Goal: Task Accomplishment & Management: Use online tool/utility

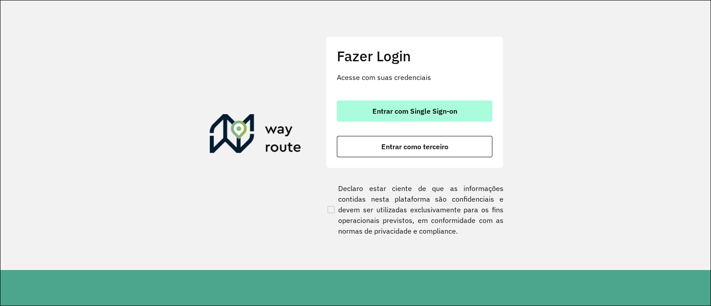
click at [375, 114] on span "Entrar com Single Sign-on" at bounding box center [414, 111] width 85 height 7
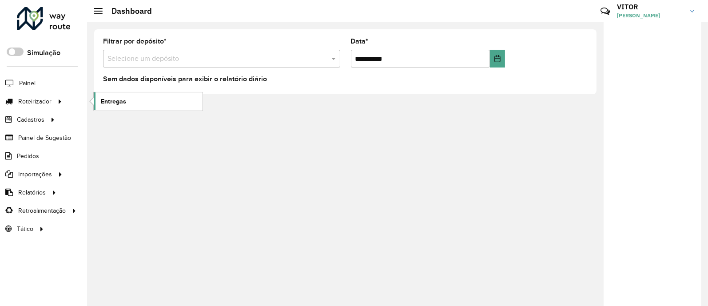
click at [114, 100] on span "Entregas" at bounding box center [113, 101] width 25 height 9
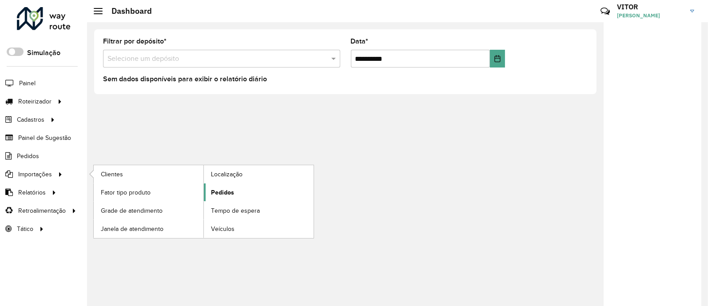
click at [225, 191] on span "Pedidos" at bounding box center [222, 192] width 23 height 9
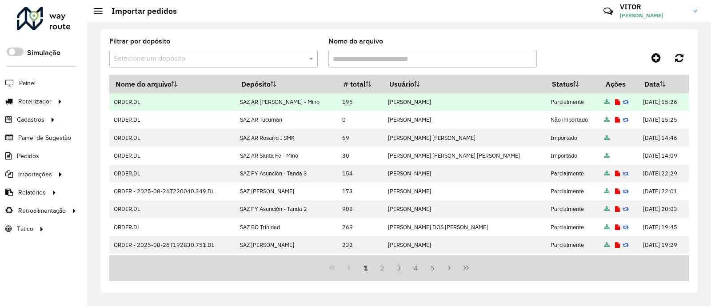
click at [615, 103] on icon at bounding box center [617, 103] width 5 height 6
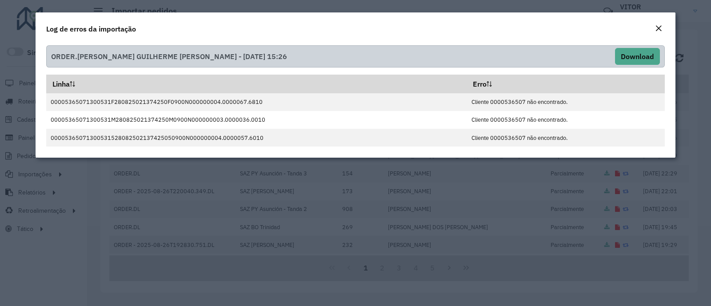
click at [659, 27] on em "Close" at bounding box center [658, 28] width 7 height 7
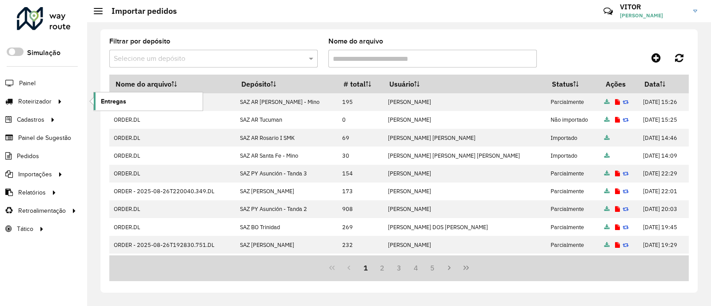
click at [106, 103] on span "Entregas" at bounding box center [113, 101] width 25 height 9
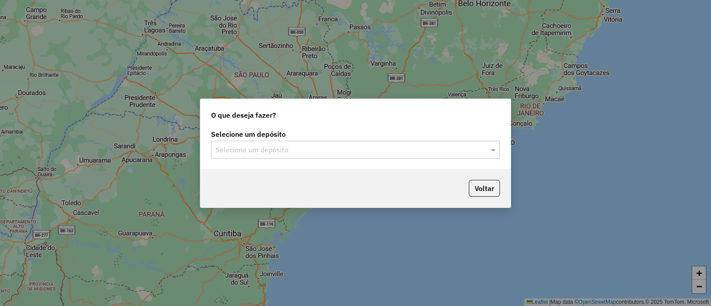
click at [291, 156] on div "Selecione um depósito" at bounding box center [355, 150] width 289 height 18
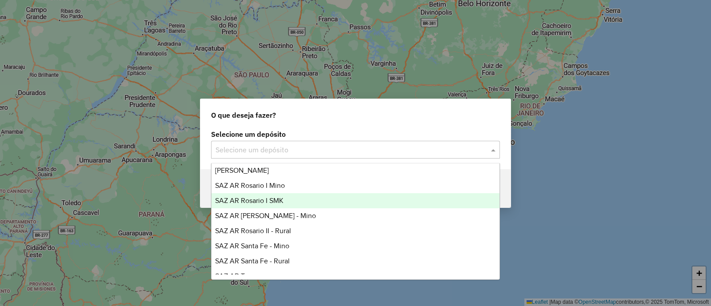
scroll to position [55, 0]
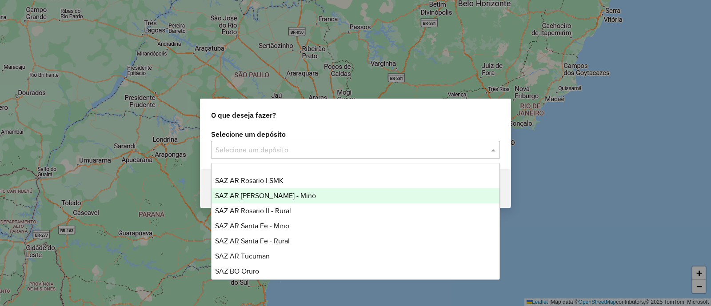
click at [305, 194] on div "SAZ AR [PERSON_NAME] - Mino" at bounding box center [355, 195] width 288 height 15
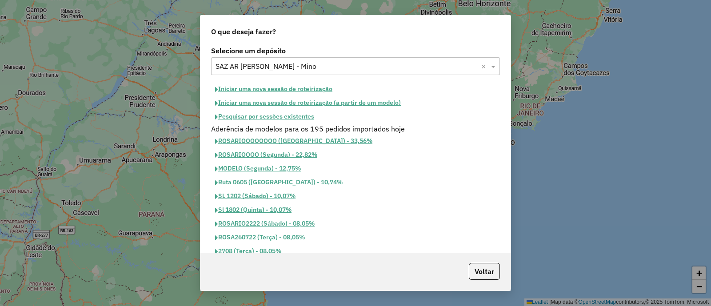
click at [297, 90] on button "Iniciar uma nova sessão de roteirização" at bounding box center [273, 89] width 125 height 14
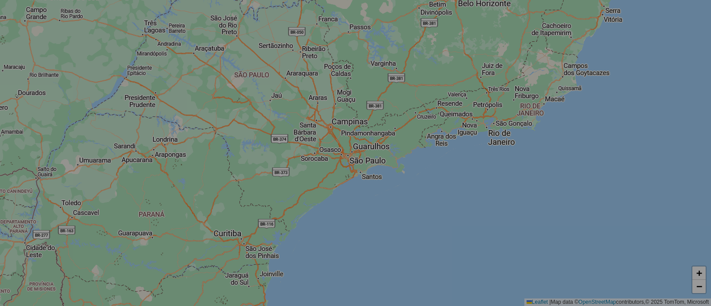
select select "*"
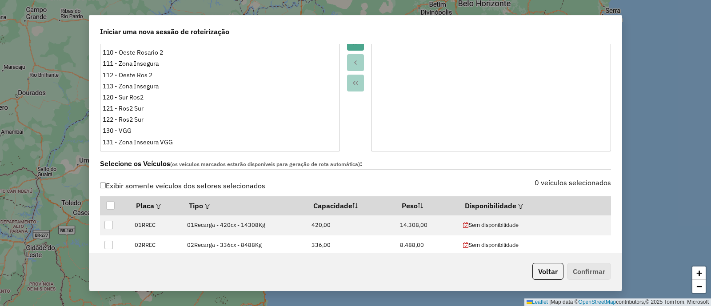
scroll to position [222, 0]
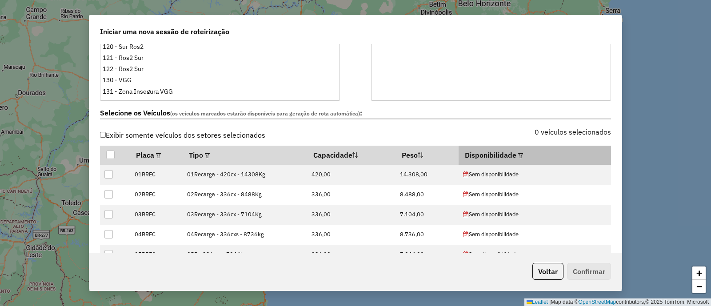
click at [522, 155] on em at bounding box center [520, 155] width 5 height 5
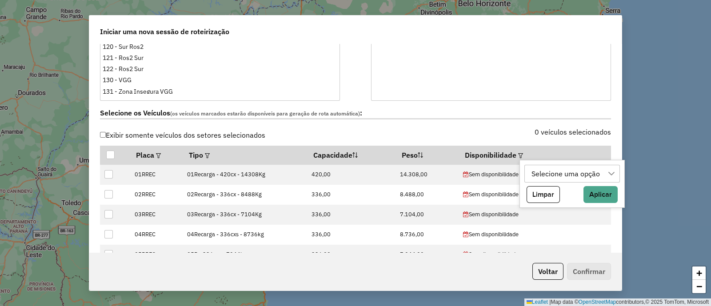
click at [557, 170] on div "Selecione uma opção" at bounding box center [565, 173] width 75 height 17
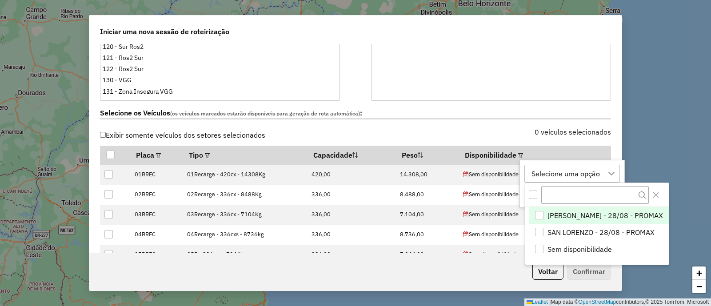
scroll to position [6, 41]
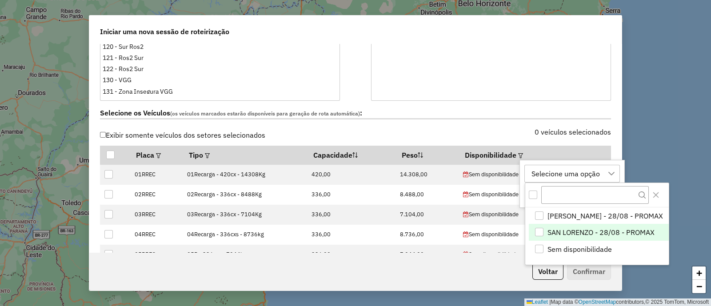
click at [584, 230] on span "SAN LORENZO - 28/08 - PROMAX" at bounding box center [600, 232] width 107 height 11
click at [652, 196] on icon "Close" at bounding box center [655, 194] width 7 height 7
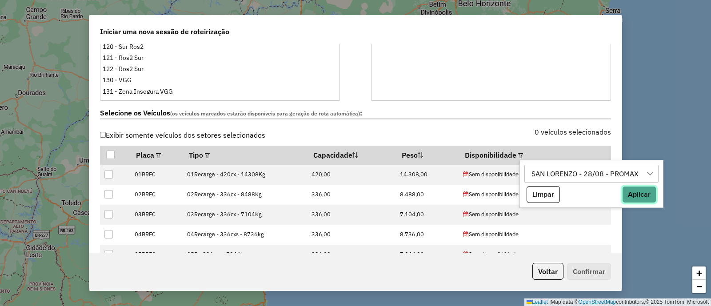
click at [641, 192] on button "Aplicar" at bounding box center [639, 194] width 34 height 17
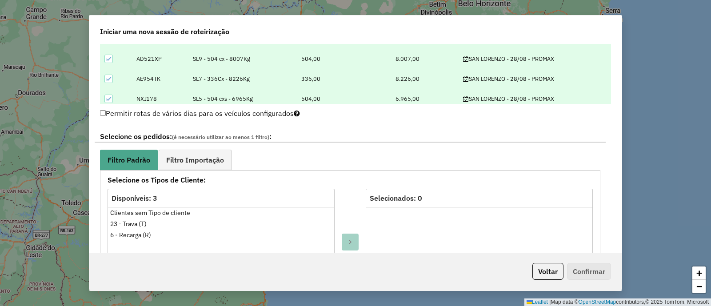
scroll to position [500, 0]
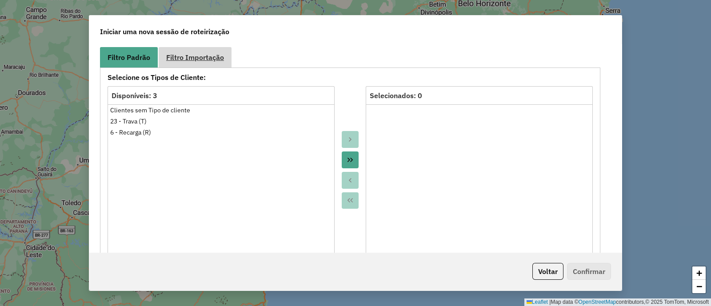
click at [203, 59] on span "Filtro Importação" at bounding box center [195, 57] width 58 height 7
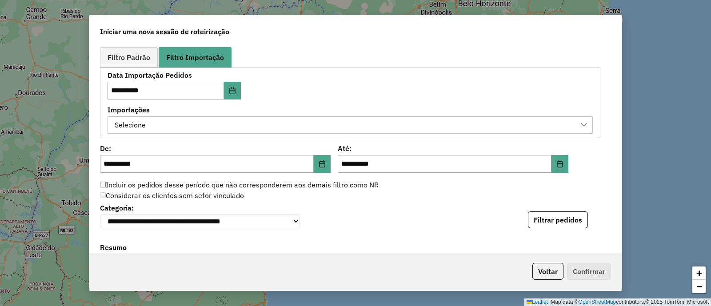
click at [295, 125] on div "Selecione" at bounding box center [343, 125] width 464 height 17
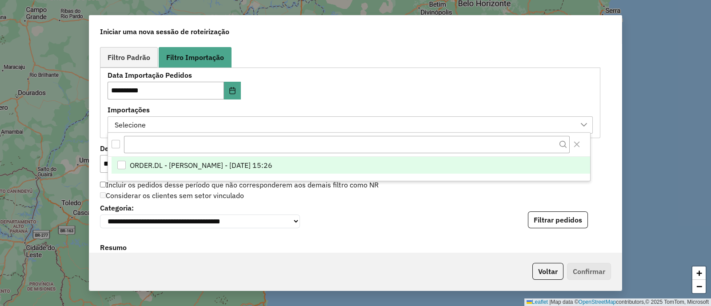
scroll to position [6, 41]
click at [272, 162] on span "ORDER.DL - [PERSON_NAME] - [DATE] 15:26" at bounding box center [201, 165] width 143 height 11
click at [359, 101] on div "**********" at bounding box center [350, 103] width 485 height 62
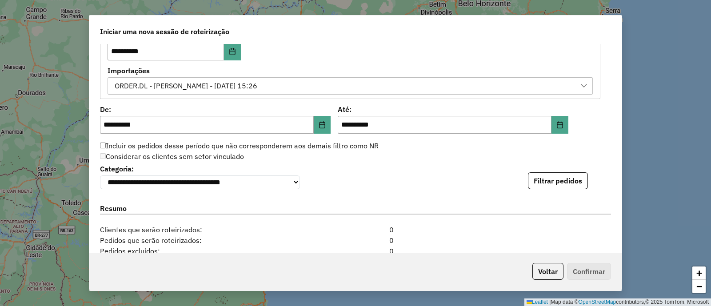
scroll to position [555, 0]
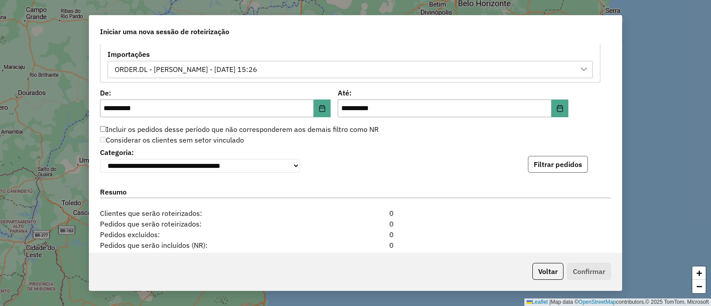
click at [546, 165] on button "Filtrar pedidos" at bounding box center [558, 164] width 60 height 17
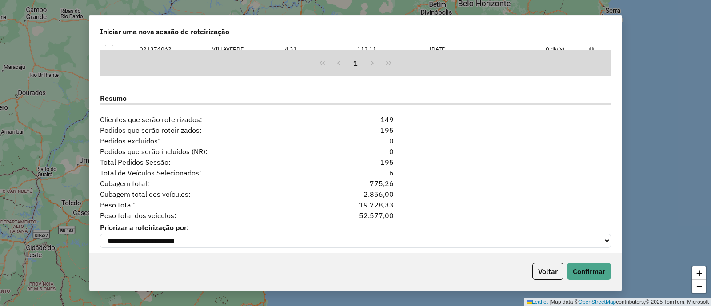
scroll to position [841, 0]
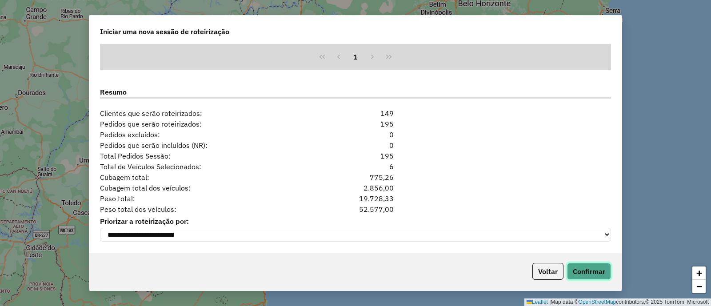
click at [584, 272] on button "Confirmar" at bounding box center [589, 271] width 44 height 17
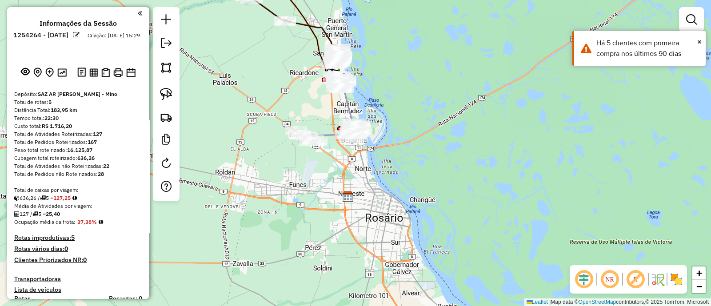
click at [673, 279] on img at bounding box center [676, 279] width 14 height 14
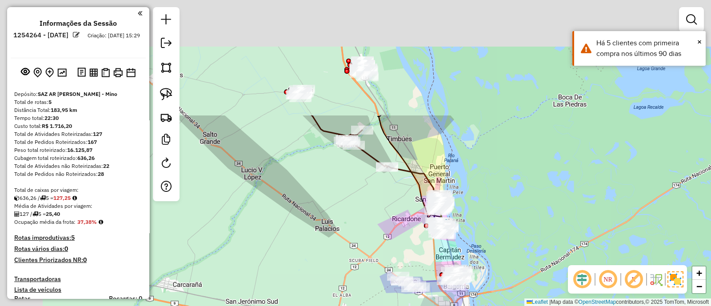
drag, startPoint x: 409, startPoint y: 75, endPoint x: 518, endPoint y: 232, distance: 191.6
click at [518, 232] on div "Janela de atendimento Grade de atendimento Capacidade Transportadoras Veículos …" at bounding box center [355, 153] width 711 height 306
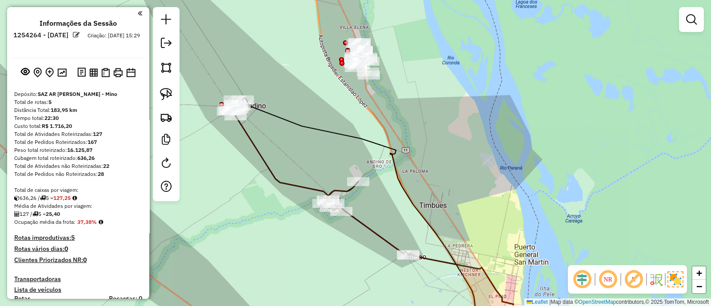
click at [282, 183] on icon at bounding box center [318, 177] width 182 height 155
select select "**********"
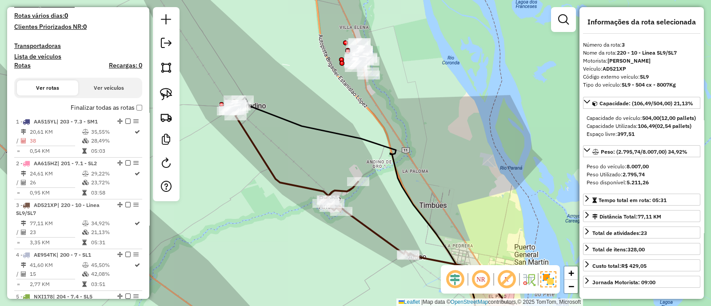
scroll to position [425, 0]
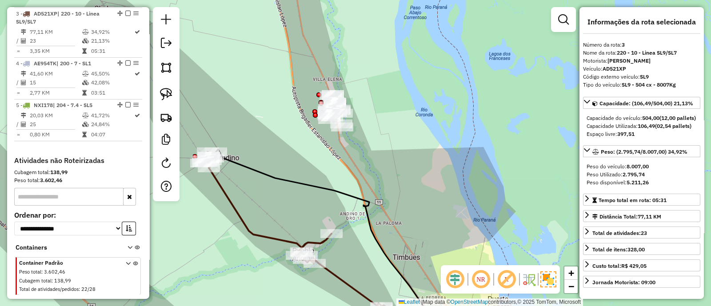
drag, startPoint x: 342, startPoint y: 135, endPoint x: 367, endPoint y: 180, distance: 51.5
click at [366, 179] on div "Janela de atendimento Grade de atendimento Capacidade Transportadoras Veículos …" at bounding box center [355, 153] width 711 height 306
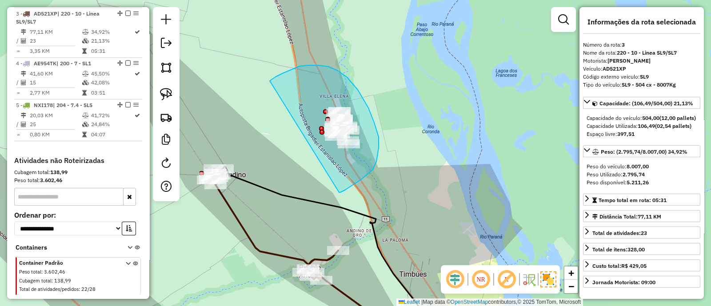
drag, startPoint x: 376, startPoint y: 162, endPoint x: 270, endPoint y: 81, distance: 133.8
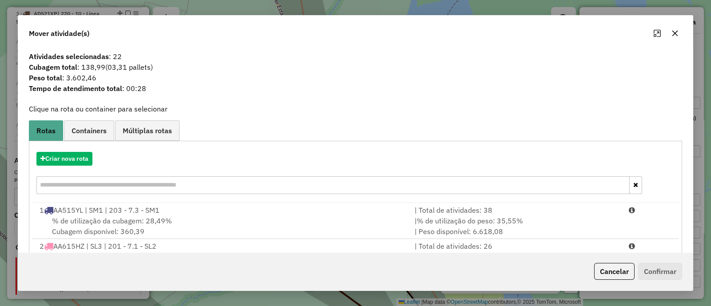
click at [679, 34] on button "button" at bounding box center [675, 33] width 14 height 14
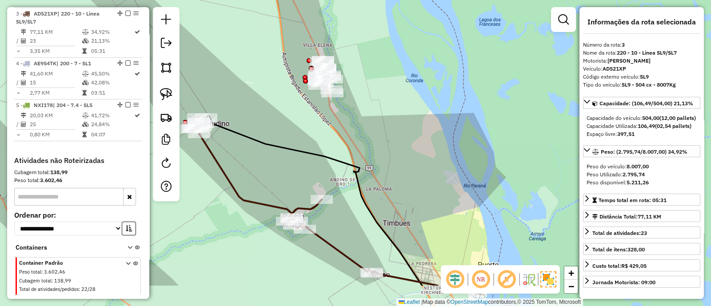
drag, startPoint x: 336, startPoint y: 189, endPoint x: 320, endPoint y: 138, distance: 53.7
click at [320, 138] on div "Janela de atendimento Grade de atendimento Capacidade Transportadoras Veículos …" at bounding box center [355, 153] width 711 height 306
click at [377, 95] on div "Janela de atendimento Grade de atendimento Capacidade Transportadoras Veículos …" at bounding box center [355, 153] width 711 height 306
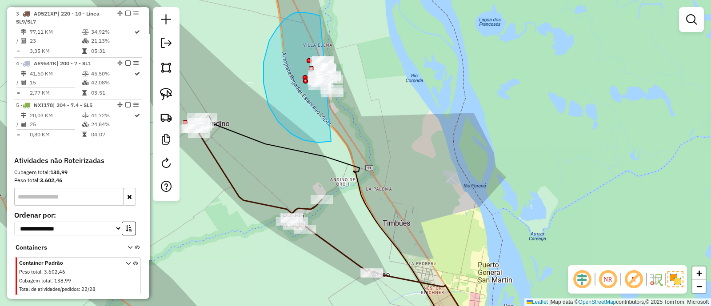
drag, startPoint x: 305, startPoint y: 12, endPoint x: 391, endPoint y: 101, distance: 123.8
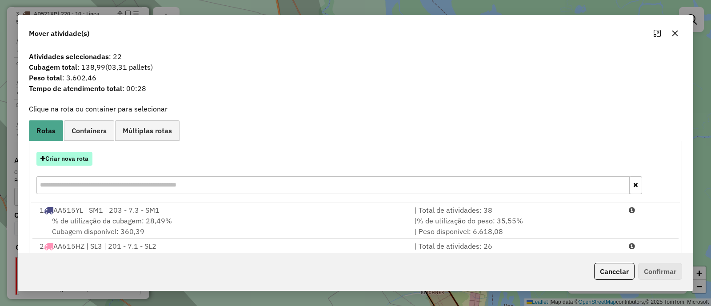
click at [77, 162] on button "Criar nova rota" at bounding box center [64, 159] width 56 height 14
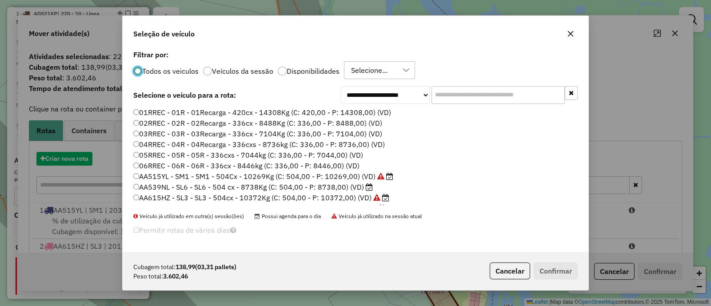
scroll to position [4, 3]
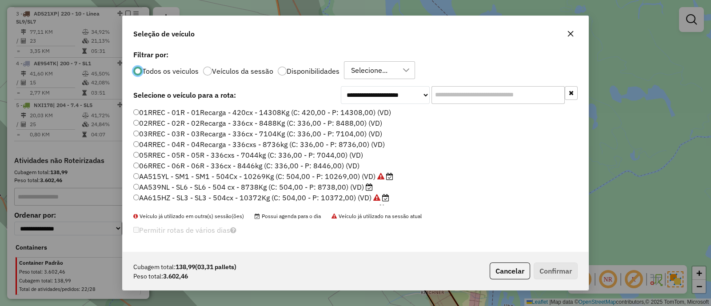
click at [445, 98] on input "text" at bounding box center [497, 95] width 133 height 18
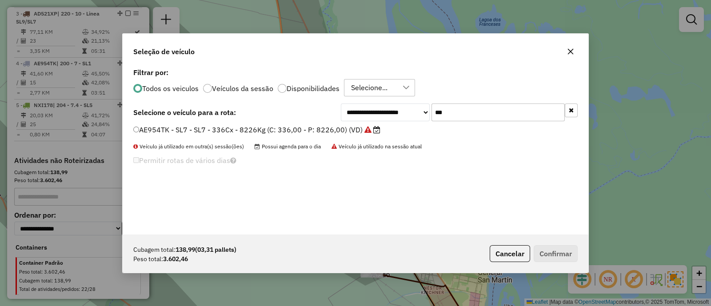
type input "***"
click at [251, 131] on label "AE954TK - SL7 - SL7 - 336Cx - 8226Kg (C: 336,00 - P: 8226,00) (VD)" at bounding box center [256, 129] width 247 height 11
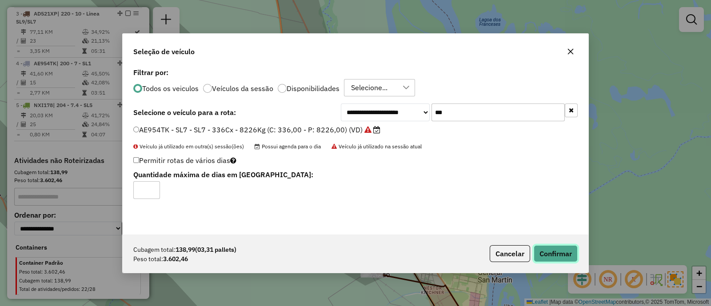
click at [561, 261] on button "Confirmar" at bounding box center [556, 253] width 44 height 17
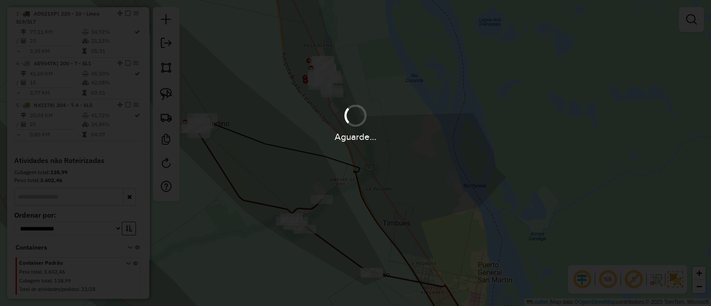
scroll to position [374, 0]
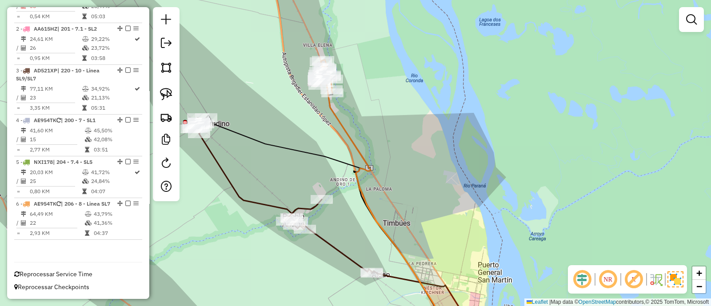
click at [340, 132] on icon at bounding box center [384, 207] width 116 height 259
select select "**********"
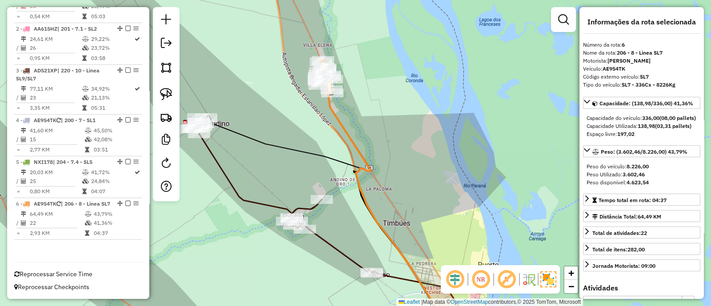
click at [350, 127] on div "Janela de atendimento Grade de atendimento Capacidade Transportadoras Veículos …" at bounding box center [355, 153] width 711 height 306
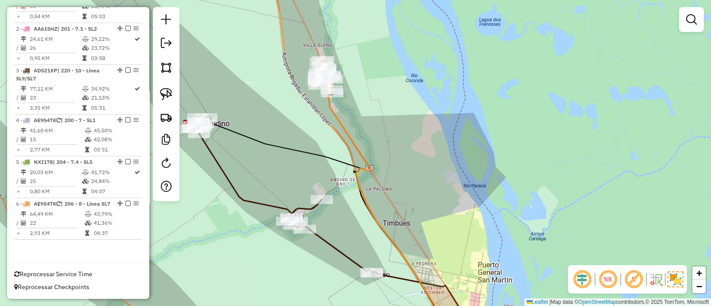
click at [347, 132] on icon at bounding box center [384, 207] width 116 height 259
select select "**********"
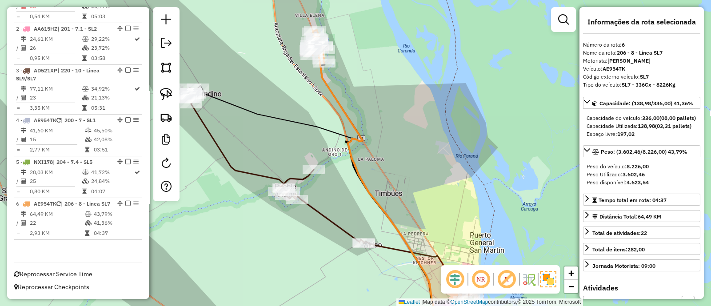
drag, startPoint x: 348, startPoint y: 131, endPoint x: 340, endPoint y: 102, distance: 30.4
click at [340, 102] on icon at bounding box center [376, 177] width 116 height 259
click at [256, 174] on icon at bounding box center [274, 165] width 182 height 155
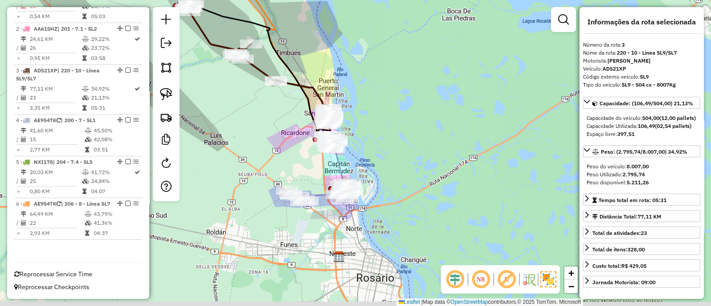
drag, startPoint x: 351, startPoint y: 186, endPoint x: 301, endPoint y: 62, distance: 133.5
click at [301, 62] on div "Janela de atendimento Grade de atendimento Capacidade Transportadoras Veículos …" at bounding box center [355, 153] width 711 height 306
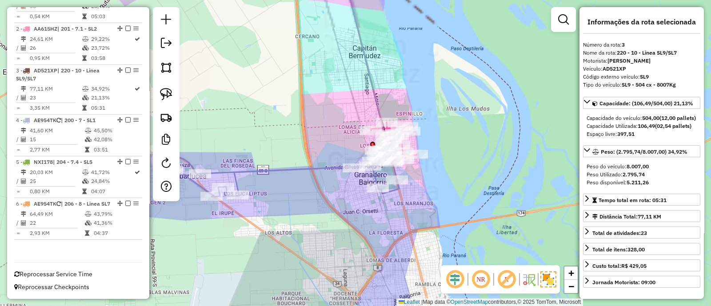
click at [313, 171] on icon at bounding box center [276, 175] width 246 height 44
click at [416, 200] on div "Janela de atendimento Grade de atendimento Capacidade Transportadoras Veículos …" at bounding box center [355, 153] width 711 height 306
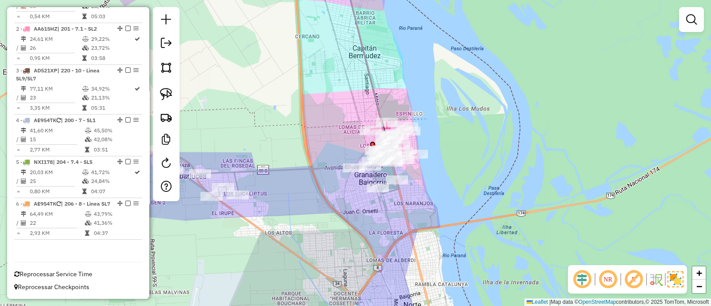
drag, startPoint x: 334, startPoint y: 211, endPoint x: 367, endPoint y: 143, distance: 75.9
click at [367, 143] on div "Janela de atendimento Grade de atendimento Capacidade Transportadoras Veículos …" at bounding box center [355, 153] width 711 height 306
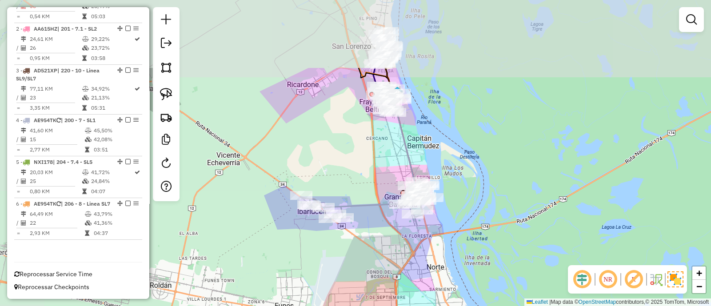
drag, startPoint x: 362, startPoint y: 150, endPoint x: 384, endPoint y: 248, distance: 101.1
click at [384, 249] on div "Janela de atendimento Grade de atendimento Capacidade Transportadoras Veículos …" at bounding box center [355, 153] width 711 height 306
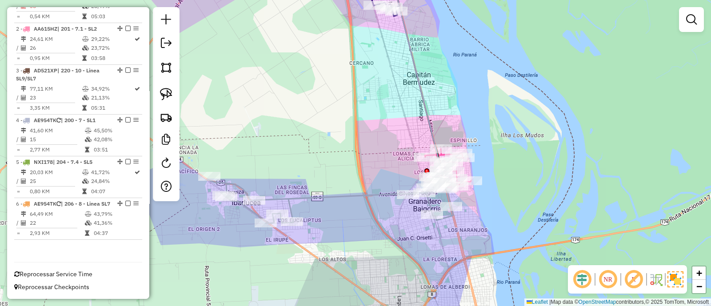
click at [373, 195] on icon at bounding box center [330, 201] width 246 height 44
select select "**********"
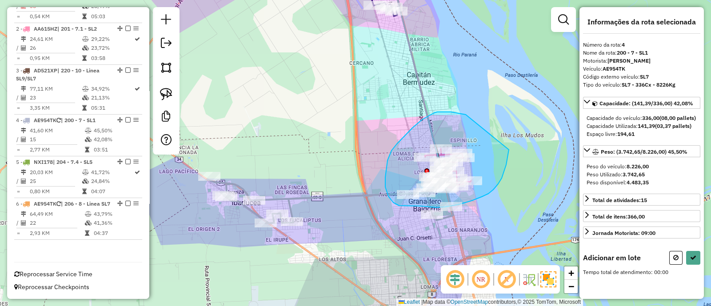
drag, startPoint x: 441, startPoint y: 112, endPoint x: 509, endPoint y: 150, distance: 77.4
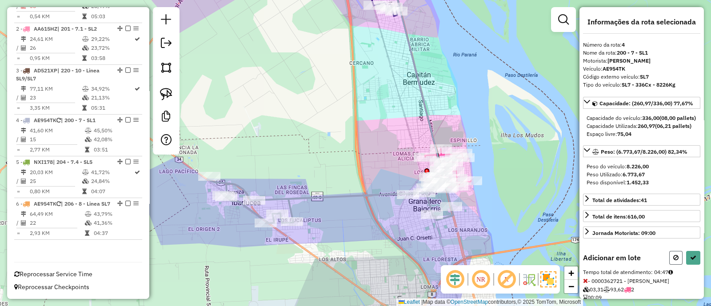
click at [671, 265] on button at bounding box center [675, 258] width 13 height 14
select select "**********"
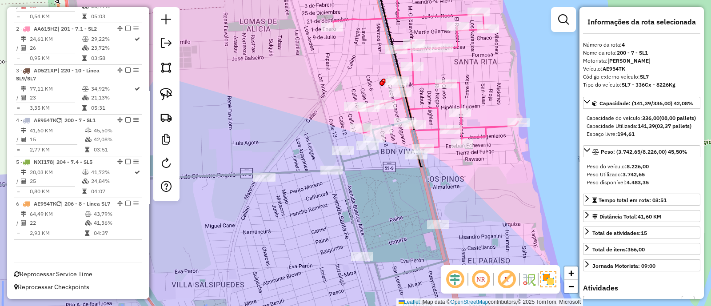
click at [426, 179] on icon at bounding box center [188, 205] width 518 height 149
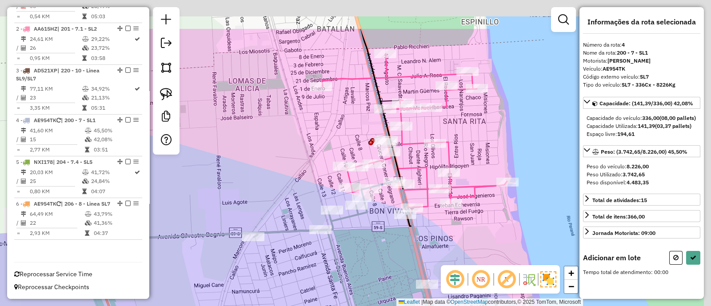
drag, startPoint x: 450, startPoint y: 181, endPoint x: 439, endPoint y: 243, distance: 62.7
click at [439, 243] on div "Janela de atendimento Grade de atendimento Capacidade Transportadoras Veículos …" at bounding box center [355, 153] width 711 height 306
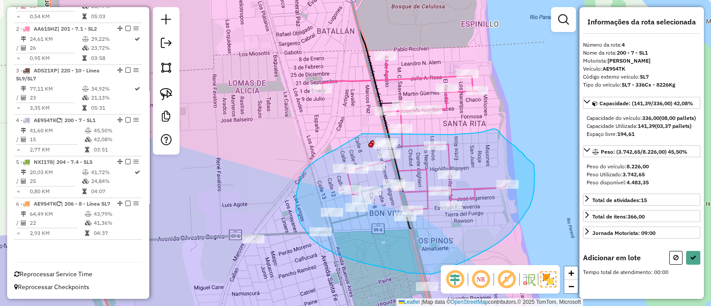
drag, startPoint x: 299, startPoint y: 183, endPoint x: 362, endPoint y: 134, distance: 79.8
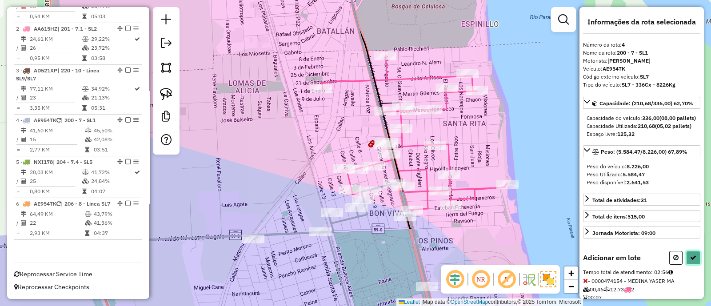
click at [690, 261] on icon at bounding box center [693, 258] width 6 height 6
select select "**********"
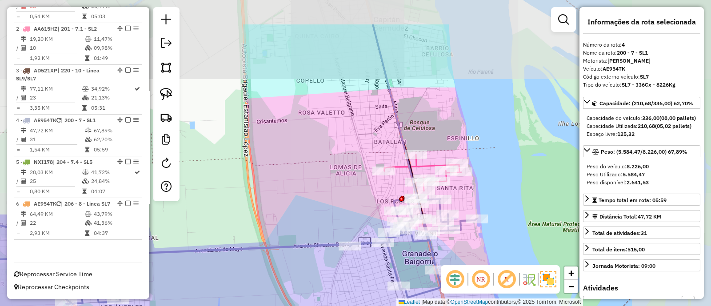
drag, startPoint x: 502, startPoint y: 142, endPoint x: 494, endPoint y: 262, distance: 120.6
click at [494, 262] on div "Janela de atendimento Grade de atendimento Capacidade Transportadoras Veículos …" at bounding box center [355, 153] width 711 height 306
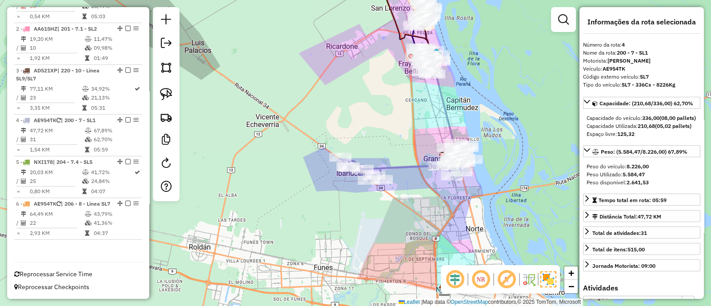
drag, startPoint x: 471, startPoint y: 110, endPoint x: 439, endPoint y: 219, distance: 113.3
click at [439, 219] on div "Janela de atendimento Grade de atendimento Capacidade Transportadoras Veículos …" at bounding box center [355, 153] width 711 height 306
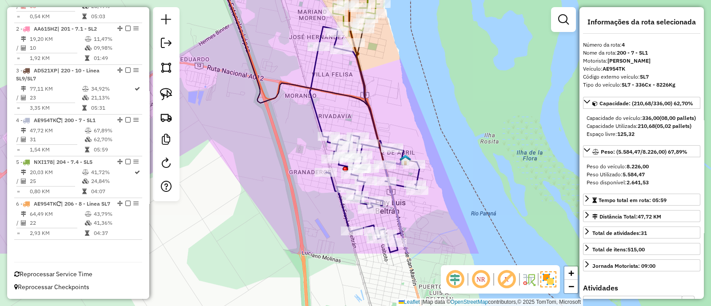
drag, startPoint x: 420, startPoint y: 147, endPoint x: 402, endPoint y: 32, distance: 116.5
click at [402, 32] on div "Janela de atendimento Grade de atendimento Capacidade Transportadoras Veículos …" at bounding box center [355, 153] width 711 height 306
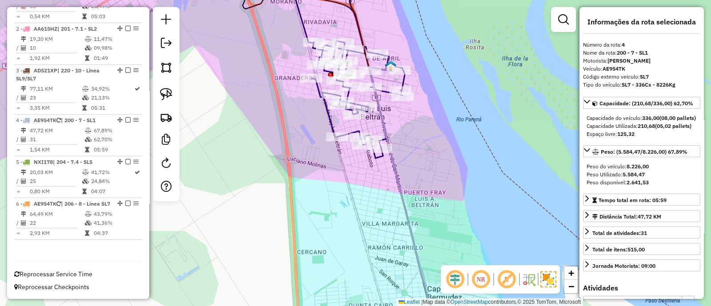
click at [329, 125] on icon at bounding box center [350, 63] width 110 height 189
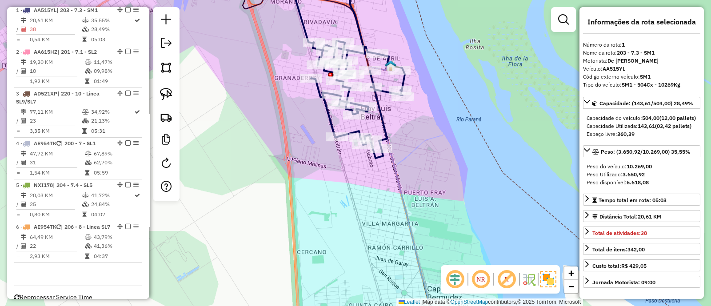
scroll to position [342, 0]
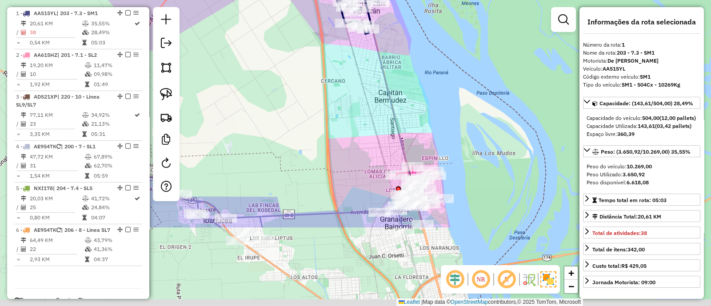
drag, startPoint x: 423, startPoint y: 162, endPoint x: 411, endPoint y: 53, distance: 109.9
click at [411, 53] on div "Janela de atendimento Grade de atendimento Capacidade Transportadoras Veículos …" at bounding box center [355, 153] width 711 height 306
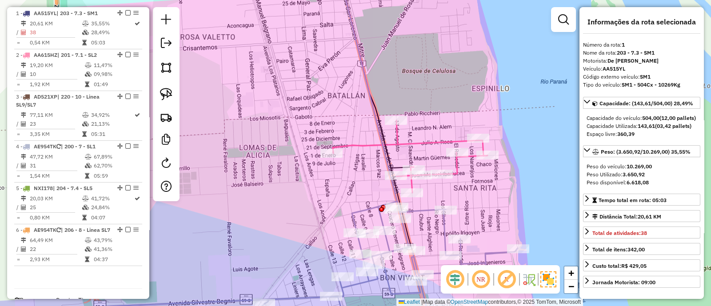
click at [410, 141] on icon at bounding box center [410, 156] width 155 height 72
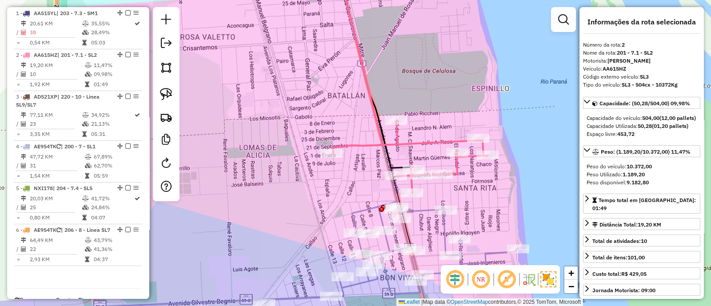
scroll to position [374, 0]
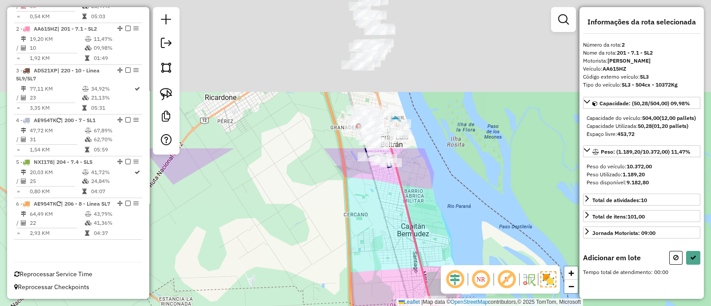
drag, startPoint x: 420, startPoint y: 60, endPoint x: 450, endPoint y: 251, distance: 193.5
click at [450, 251] on div "Janela de atendimento Grade de atendimento Capacidade Transportadoras Veículos …" at bounding box center [355, 153] width 711 height 306
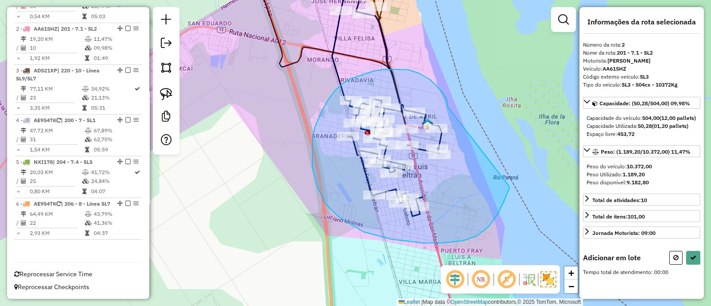
drag, startPoint x: 447, startPoint y: 107, endPoint x: 510, endPoint y: 185, distance: 100.8
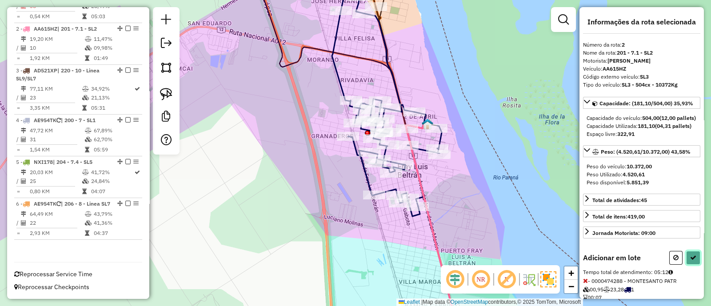
click at [690, 261] on icon at bounding box center [693, 258] width 6 height 6
select select "**********"
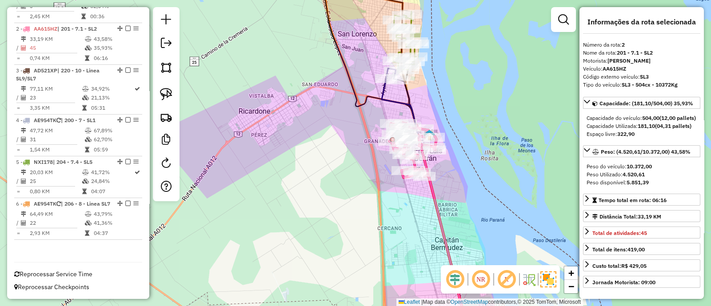
drag, startPoint x: 440, startPoint y: 105, endPoint x: 458, endPoint y: 247, distance: 143.4
click at [458, 247] on div "Janela de atendimento Grade de atendimento Capacidade Transportadoras Veículos …" at bounding box center [355, 153] width 711 height 306
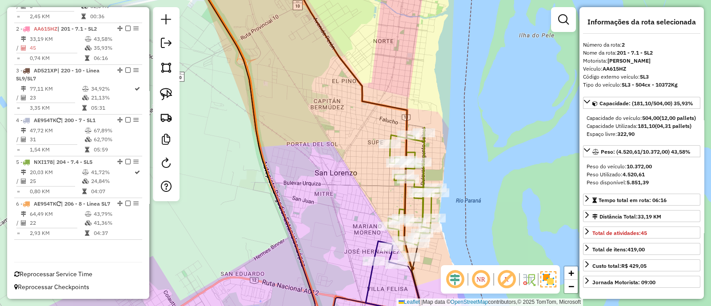
drag, startPoint x: 444, startPoint y: 178, endPoint x: 459, endPoint y: 157, distance: 25.8
click at [459, 157] on div "Janela de atendimento Grade de atendimento Capacidade Transportadoras Veículos …" at bounding box center [355, 153] width 711 height 306
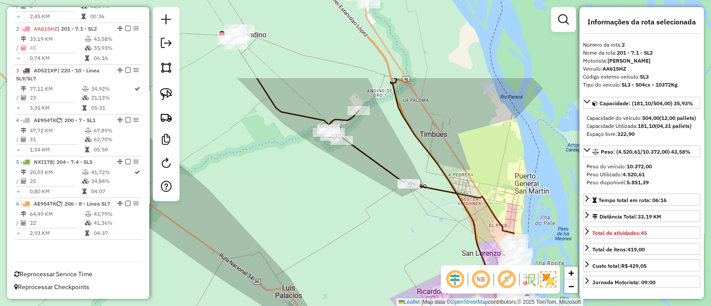
drag, startPoint x: 323, startPoint y: 156, endPoint x: 451, endPoint y: 235, distance: 150.8
click at [451, 235] on div "Janela de atendimento Grade de atendimento Capacidade Transportadoras Veículos …" at bounding box center [355, 153] width 711 height 306
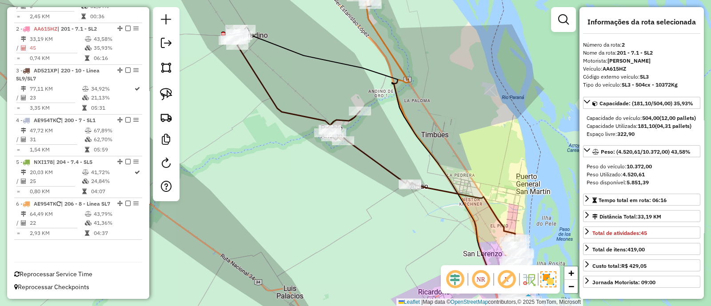
click at [383, 167] on icon at bounding box center [320, 106] width 182 height 155
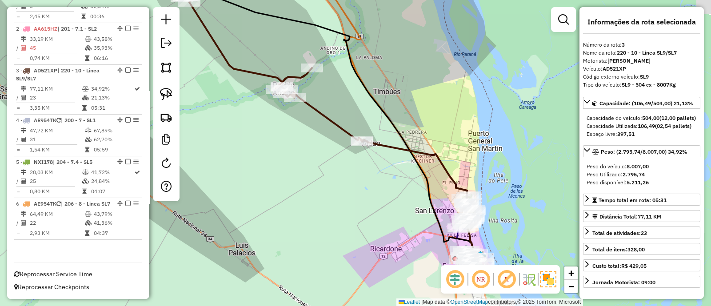
drag, startPoint x: 482, startPoint y: 251, endPoint x: 374, endPoint y: 147, distance: 150.2
click at [375, 147] on icon at bounding box center [338, 121] width 284 height 274
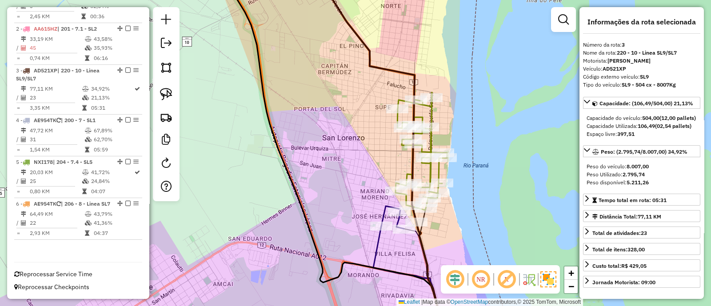
click at [378, 237] on icon at bounding box center [409, 281] width 72 height 111
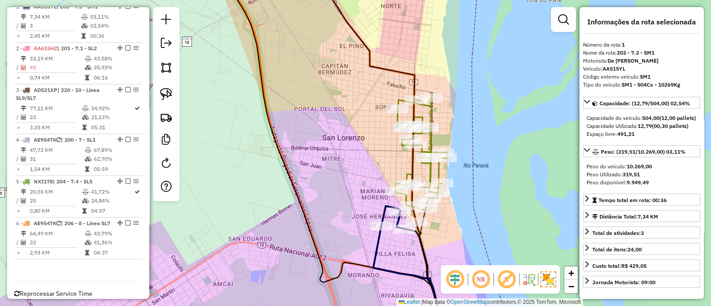
scroll to position [342, 0]
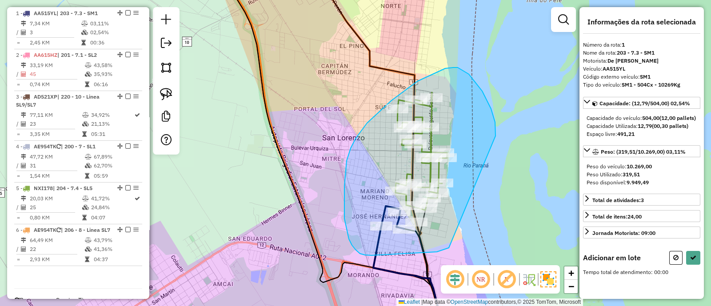
drag, startPoint x: 482, startPoint y: 91, endPoint x: 453, endPoint y: 247, distance: 158.2
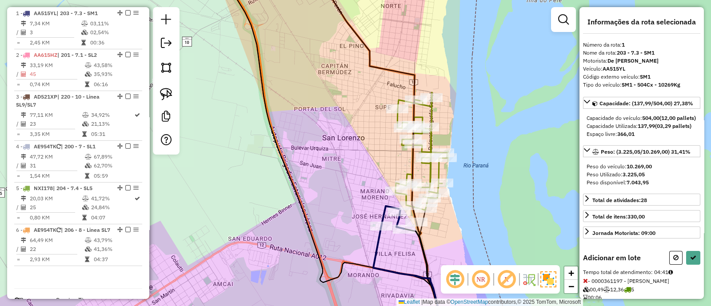
click at [698, 273] on div "Informações da rota selecionada Número da rota: 1 Nome da rota: 203 - 7.3 - SM1…" at bounding box center [641, 153] width 124 height 292
click at [690, 261] on icon at bounding box center [693, 258] width 6 height 6
select select "**********"
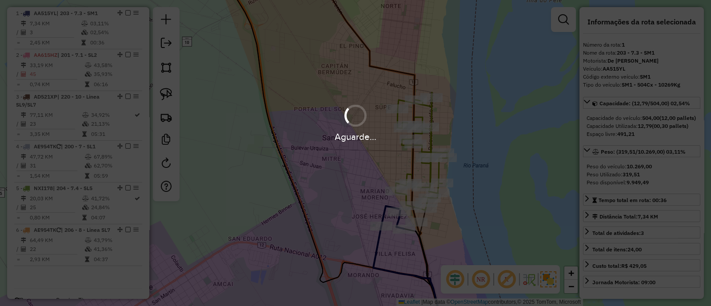
scroll to position [333, 0]
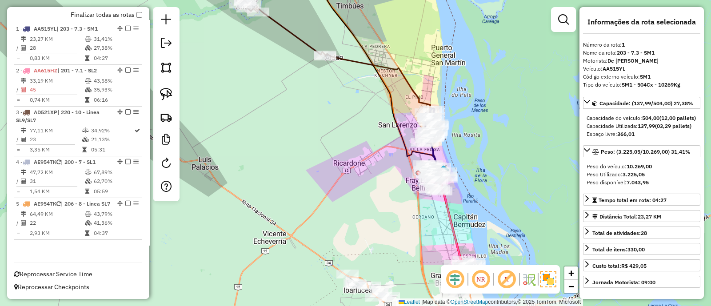
drag, startPoint x: 503, startPoint y: 231, endPoint x: 475, endPoint y: 175, distance: 62.2
click at [475, 175] on div "Janela de atendimento Grade de atendimento Capacidade Transportadoras Veículos …" at bounding box center [355, 153] width 711 height 306
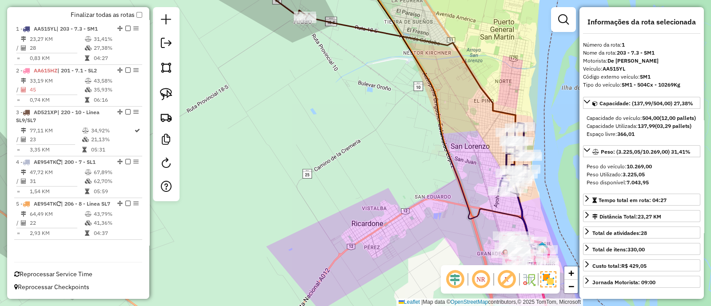
drag, startPoint x: 346, startPoint y: 80, endPoint x: 420, endPoint y: 189, distance: 132.1
click at [420, 188] on div "Janela de atendimento Grade de atendimento Capacidade Transportadoras Veículos …" at bounding box center [355, 153] width 711 height 306
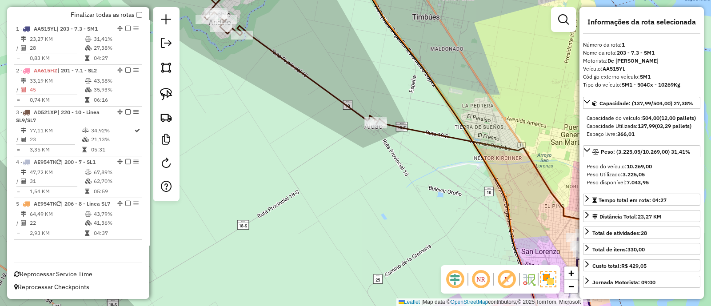
click at [290, 63] on icon at bounding box center [243, 46] width 267 height 155
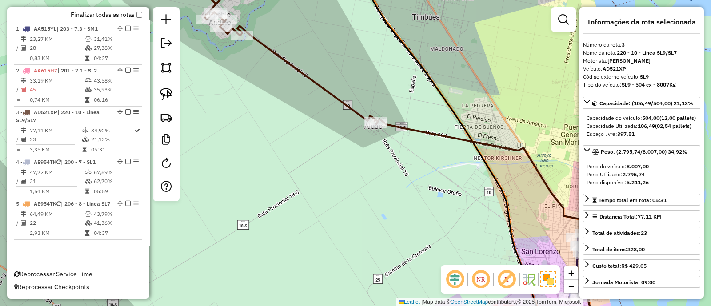
click at [318, 119] on div "Janela de atendimento Grade de atendimento Capacidade Transportadoras Veículos …" at bounding box center [355, 153] width 711 height 306
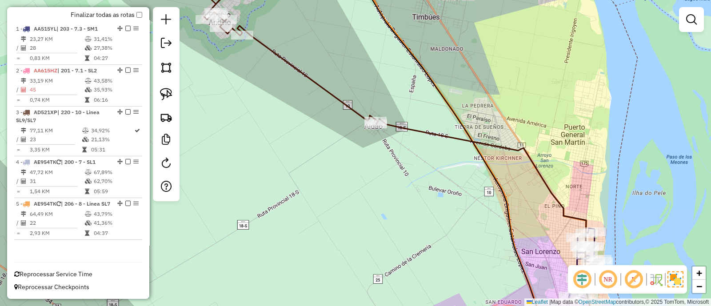
click at [304, 79] on icon at bounding box center [243, 46] width 267 height 155
select select "**********"
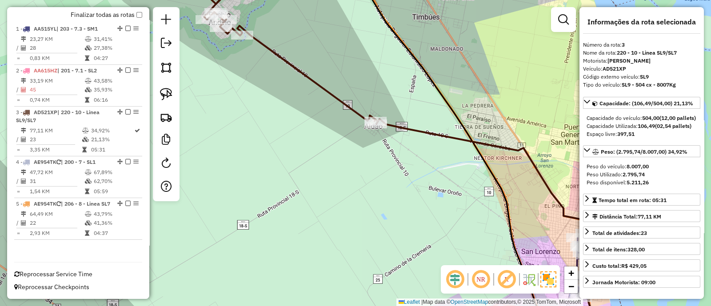
click at [305, 78] on icon at bounding box center [243, 46] width 267 height 155
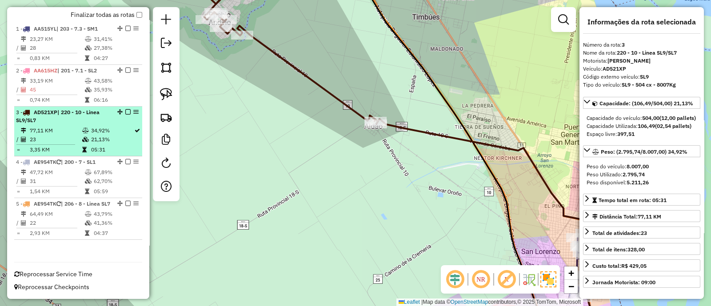
click at [125, 109] on em at bounding box center [127, 111] width 5 height 5
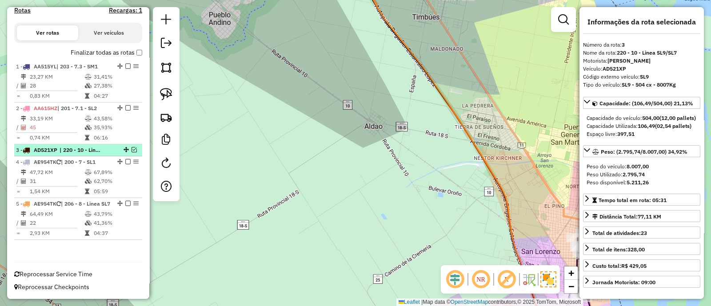
scroll to position [295, 0]
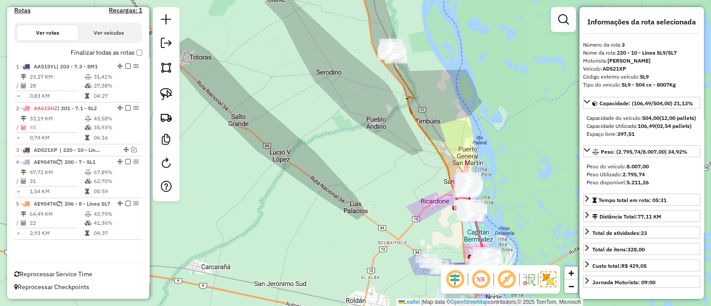
drag, startPoint x: 430, startPoint y: 159, endPoint x: 333, endPoint y: 262, distance: 140.5
click at [333, 262] on div "Janela de atendimento Grade de atendimento Capacidade Transportadoras Veículos …" at bounding box center [355, 153] width 711 height 306
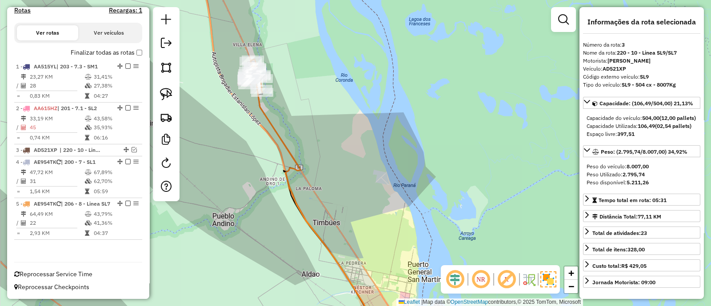
click at [284, 146] on icon at bounding box center [313, 207] width 116 height 259
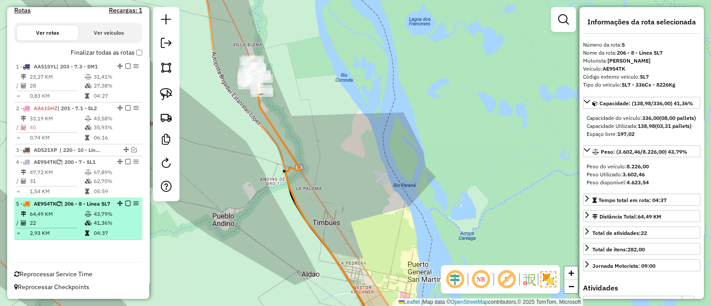
click at [125, 201] on em at bounding box center [127, 203] width 5 height 5
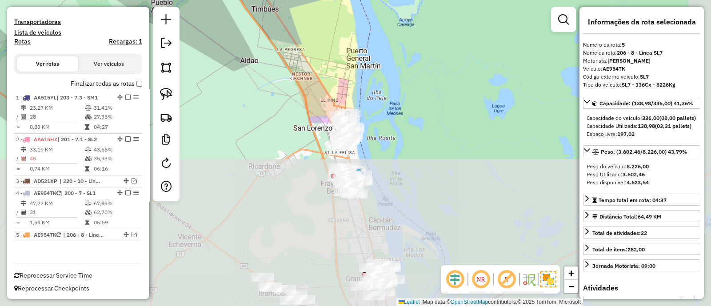
drag, startPoint x: 323, startPoint y: 221, endPoint x: 262, endPoint y: 8, distance: 222.2
click at [262, 8] on div "Janela de atendimento Grade de atendimento Capacidade Transportadoras Veículos …" at bounding box center [355, 153] width 711 height 306
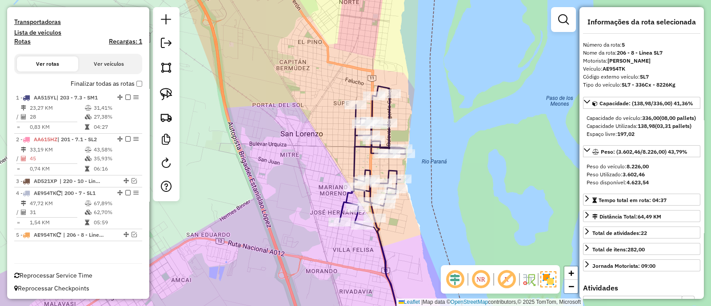
click at [353, 164] on icon at bounding box center [372, 155] width 66 height 139
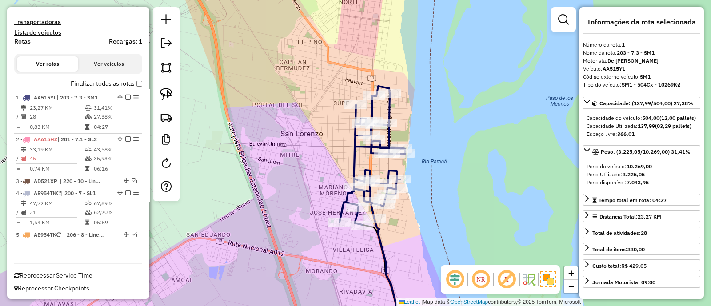
click at [426, 188] on div "Rota 1 - Placa AA515YL 0000438242 - MALIZIA GRACIELA MARIA Janela de atendiment…" at bounding box center [355, 153] width 711 height 306
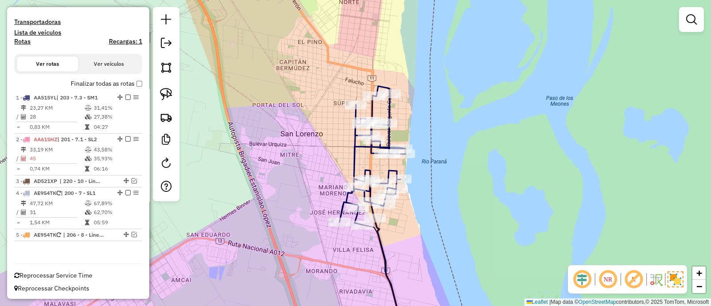
click at [353, 161] on icon at bounding box center [372, 155] width 66 height 139
select select "**********"
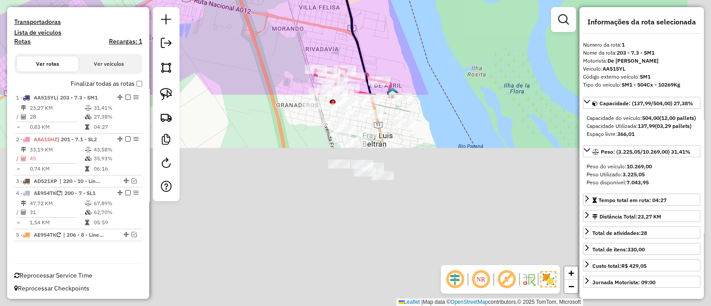
drag, startPoint x: 373, startPoint y: 72, endPoint x: 372, endPoint y: -19, distance: 91.1
click at [372, 0] on html "Aguarde... Pop-up bloqueado! Seu navegador bloqueou automáticamente a abertura …" at bounding box center [355, 153] width 711 height 306
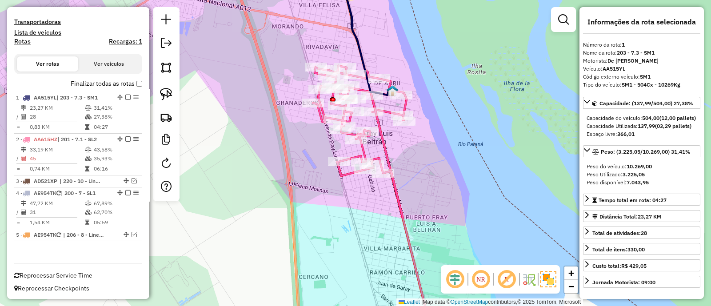
drag, startPoint x: 386, startPoint y: 39, endPoint x: 386, endPoint y: 56, distance: 16.9
click at [385, 51] on div "Janela de atendimento Grade de atendimento Capacidade Transportadoras Veículos …" at bounding box center [355, 153] width 711 height 306
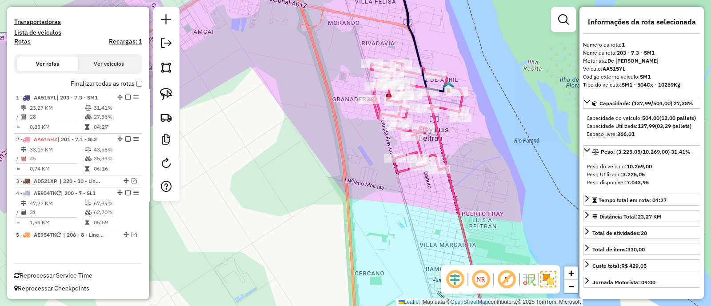
drag, startPoint x: 491, startPoint y: 206, endPoint x: 476, endPoint y: 157, distance: 51.1
click at [493, 206] on div "Janela de atendimento Grade de atendimento Capacidade Transportadoras Veículos …" at bounding box center [355, 153] width 711 height 306
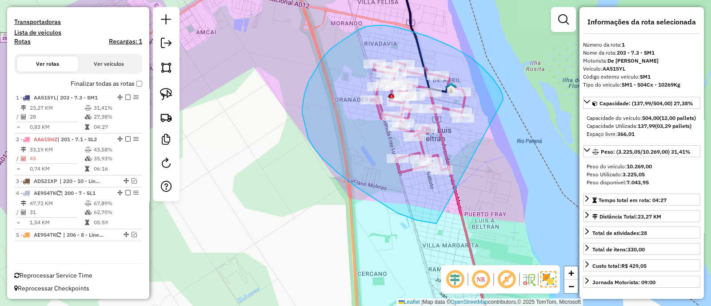
drag, startPoint x: 502, startPoint y: 95, endPoint x: 471, endPoint y: 204, distance: 113.3
click at [471, 204] on div "Janela de atendimento Grade de atendimento Capacidade Transportadoras Veículos …" at bounding box center [355, 153] width 711 height 306
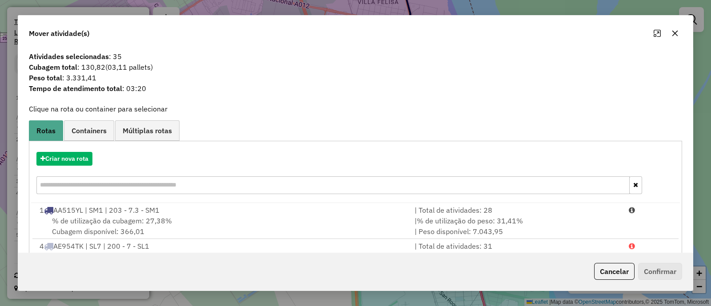
click at [673, 31] on icon "button" at bounding box center [674, 33] width 7 height 7
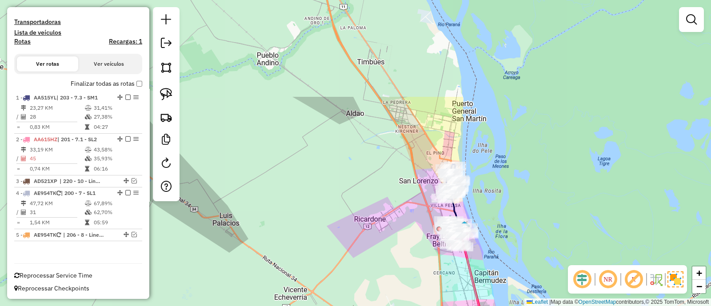
drag, startPoint x: 521, startPoint y: 129, endPoint x: 494, endPoint y: 257, distance: 130.8
click at [494, 257] on div "Janela de atendimento Grade de atendimento Capacidade Transportadoras Veículos …" at bounding box center [355, 153] width 711 height 306
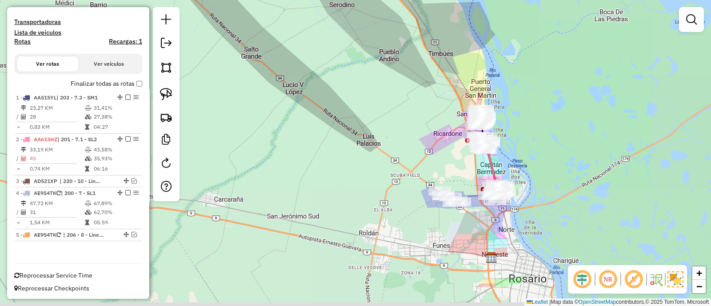
drag, startPoint x: 528, startPoint y: 144, endPoint x: 517, endPoint y: 114, distance: 32.0
click at [517, 114] on div "Janela de atendimento Grade de atendimento Capacidade Transportadoras Veículos …" at bounding box center [355, 153] width 711 height 306
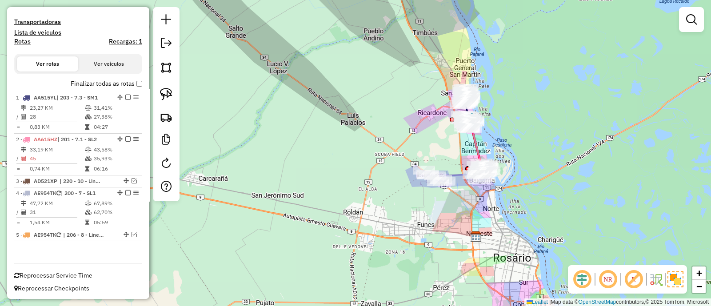
drag, startPoint x: 474, startPoint y: 209, endPoint x: 465, endPoint y: 229, distance: 22.7
click at [465, 229] on div "Janela de atendimento Grade de atendimento Capacidade Transportadoras Veículos …" at bounding box center [355, 153] width 711 height 306
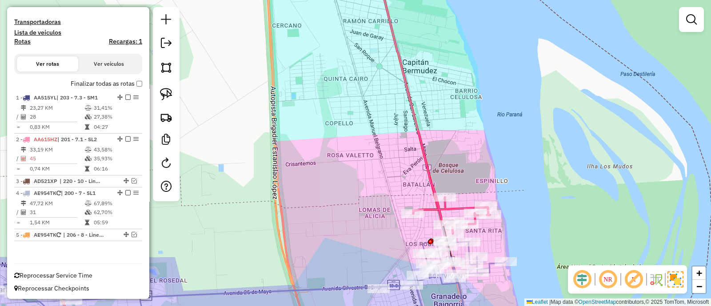
drag, startPoint x: 526, startPoint y: 171, endPoint x: 533, endPoint y: 127, distance: 44.5
click at [532, 134] on div "Janela de atendimento Grade de atendimento Capacidade Transportadoras Veículos …" at bounding box center [355, 153] width 711 height 306
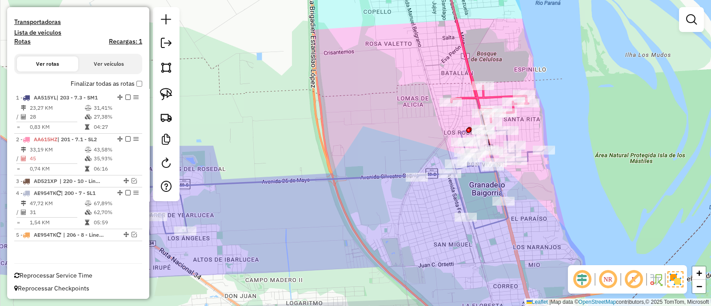
click at [390, 175] on icon at bounding box center [279, 180] width 527 height 109
select select "**********"
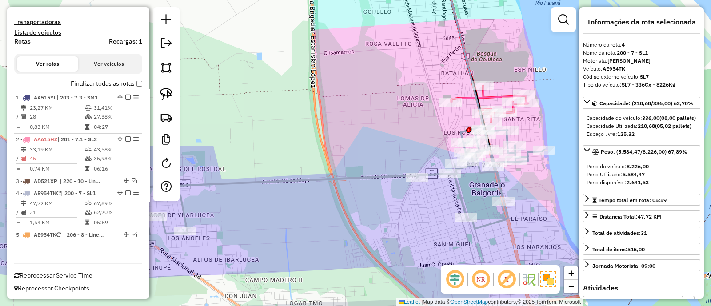
click at [500, 93] on icon at bounding box center [485, 45] width 85 height 153
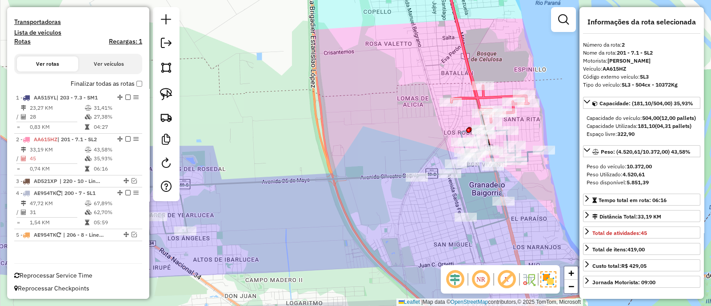
click at [378, 174] on icon at bounding box center [279, 180] width 527 height 109
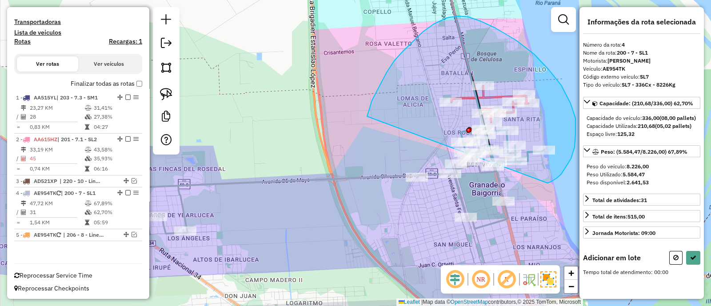
drag, startPoint x: 561, startPoint y: 174, endPoint x: 367, endPoint y: 116, distance: 202.5
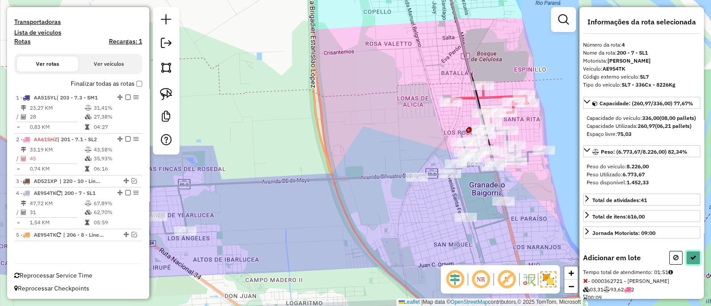
click at [690, 261] on icon at bounding box center [693, 258] width 6 height 6
select select "**********"
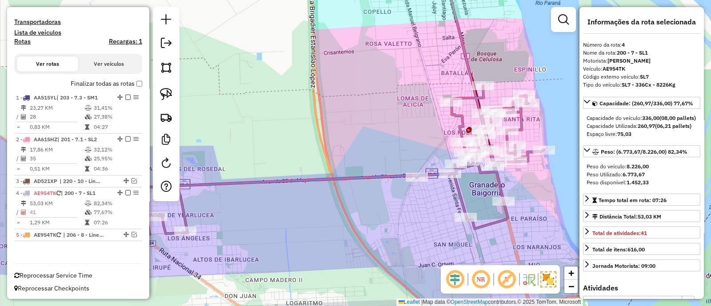
click at [529, 155] on icon at bounding box center [279, 161] width 527 height 150
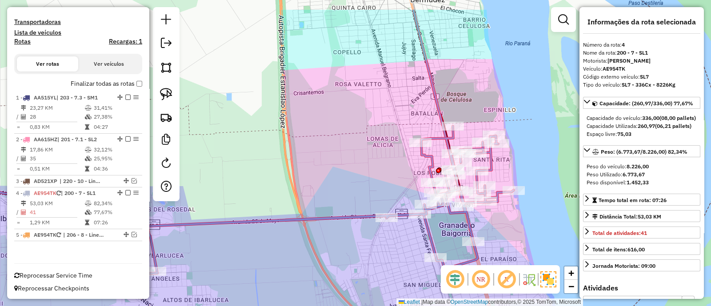
drag, startPoint x: 544, startPoint y: 119, endPoint x: 469, endPoint y: 126, distance: 75.9
click at [470, 126] on div "Janela de atendimento Grade de atendimento Capacidade Transportadoras Veículos …" at bounding box center [355, 153] width 711 height 306
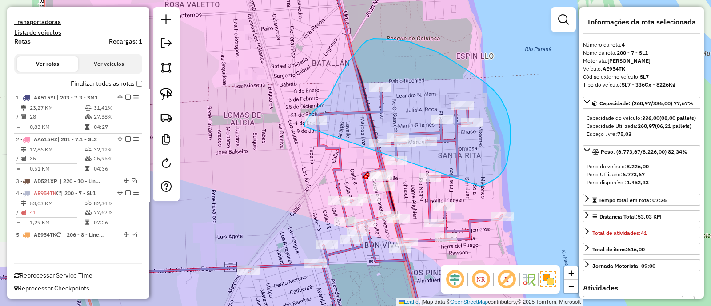
drag, startPoint x: 504, startPoint y: 170, endPoint x: 304, endPoint y: 127, distance: 204.1
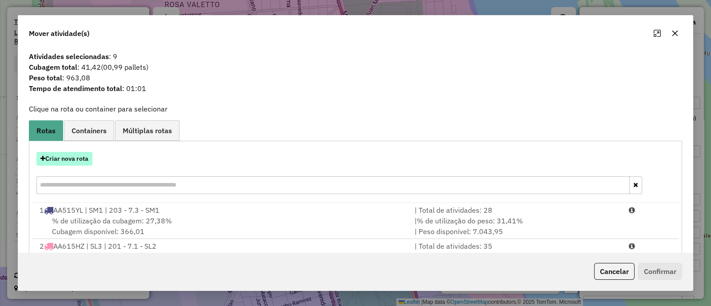
click at [76, 159] on button "Criar nova rota" at bounding box center [64, 159] width 56 height 14
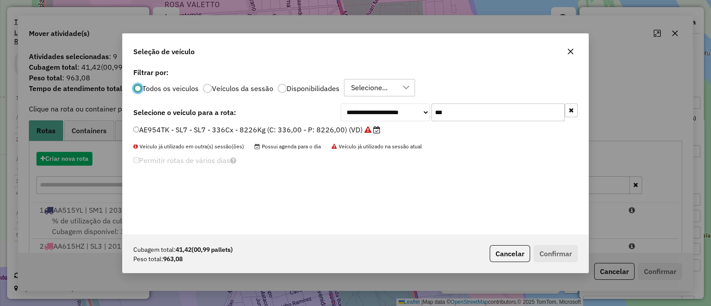
scroll to position [4, 3]
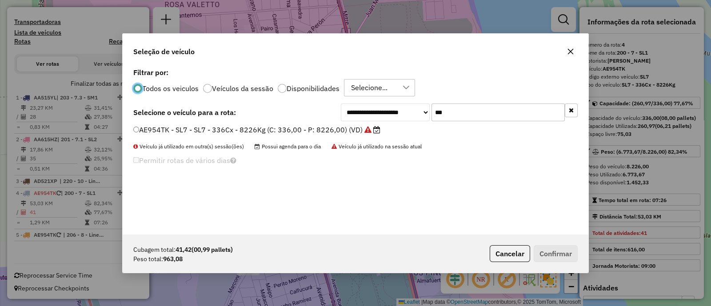
click at [572, 110] on icon "button" at bounding box center [571, 110] width 5 height 6
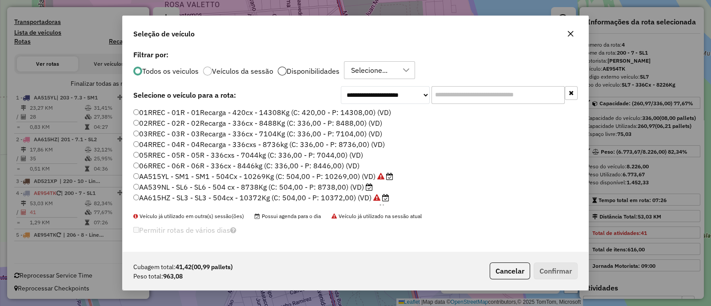
click at [279, 72] on div at bounding box center [282, 71] width 9 height 9
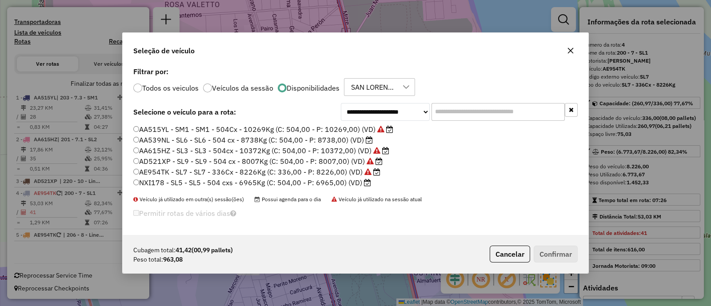
click at [217, 149] on label "AA615HZ - SL3 - SL3 - 504cx - 10372Kg (C: 504,00 - P: 10372,00) (VD)" at bounding box center [261, 150] width 256 height 11
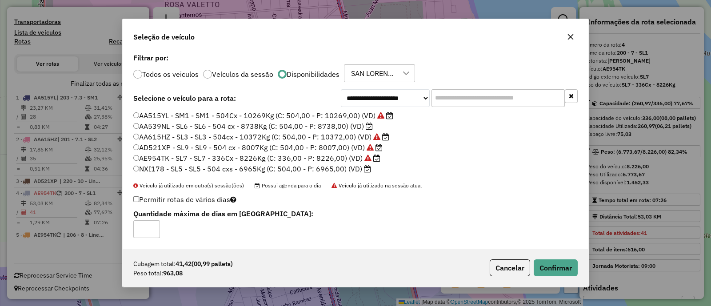
click at [343, 168] on label "NXI178 - SL5 - SL5 - 504 cxs - 6965Kg (C: 504,00 - P: 6965,00) (VD)" at bounding box center [252, 168] width 238 height 11
click at [559, 269] on button "Confirmar" at bounding box center [556, 267] width 44 height 17
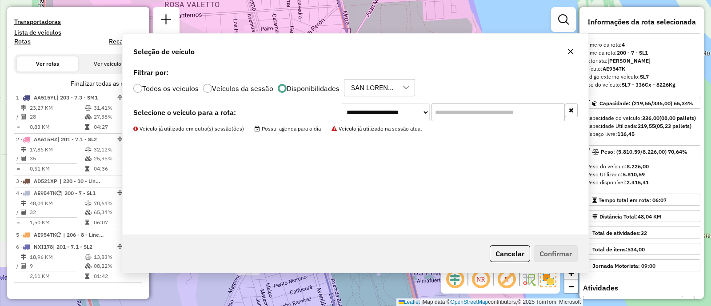
scroll to position [299, 0]
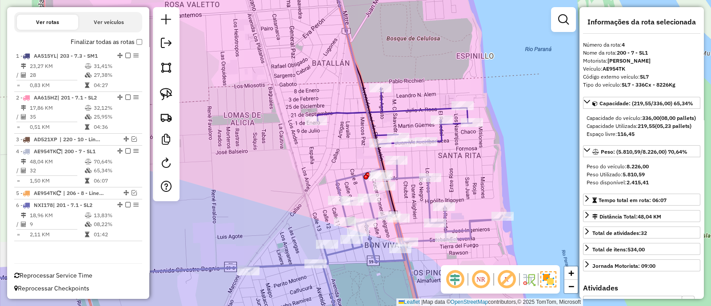
click at [444, 136] on icon at bounding box center [394, 116] width 155 height 56
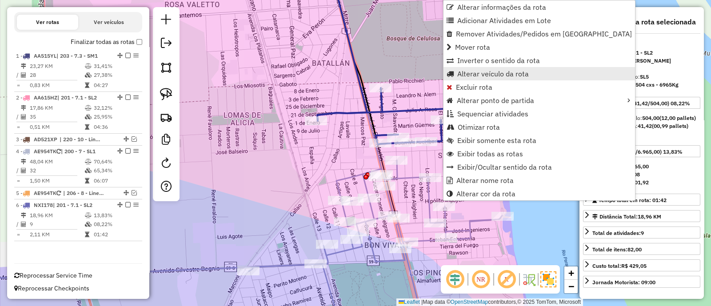
click at [476, 74] on span "Alterar veículo da rota" at bounding box center [493, 73] width 72 height 7
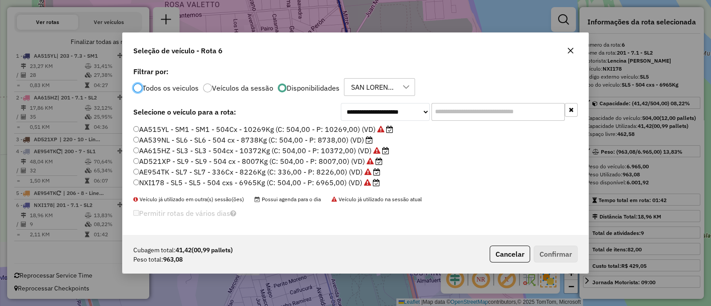
scroll to position [4, 3]
click at [253, 151] on label "AA615HZ - SL3 - SL3 - 504cx - 10372Kg (C: 504,00 - P: 10372,00) (VD)" at bounding box center [261, 150] width 256 height 11
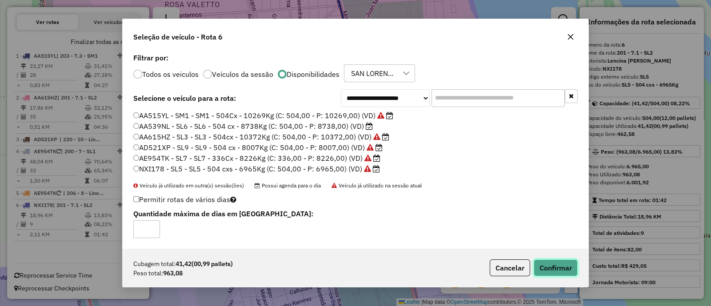
click at [554, 271] on button "Confirmar" at bounding box center [556, 267] width 44 height 17
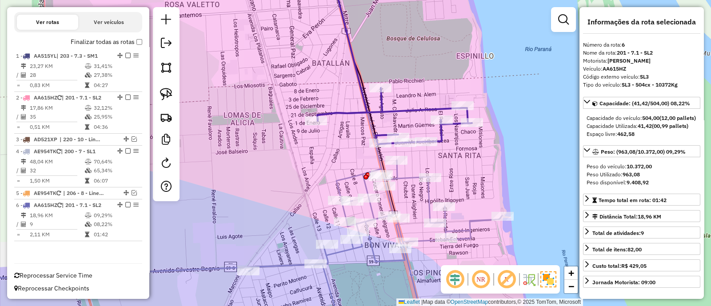
click at [430, 195] on icon at bounding box center [215, 248] width 573 height 176
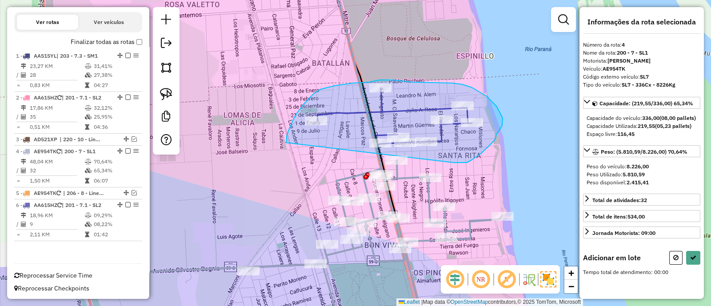
drag, startPoint x: 453, startPoint y: 163, endPoint x: 286, endPoint y: 143, distance: 168.6
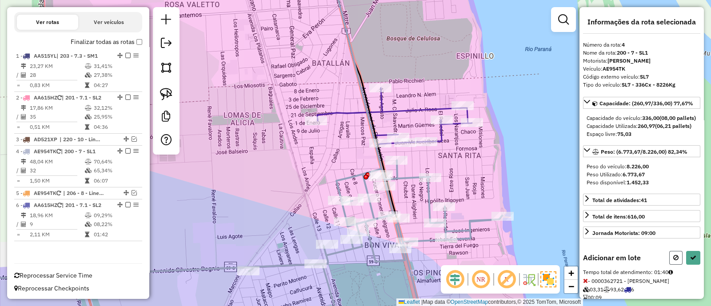
click at [673, 265] on button at bounding box center [675, 258] width 13 height 14
select select "**********"
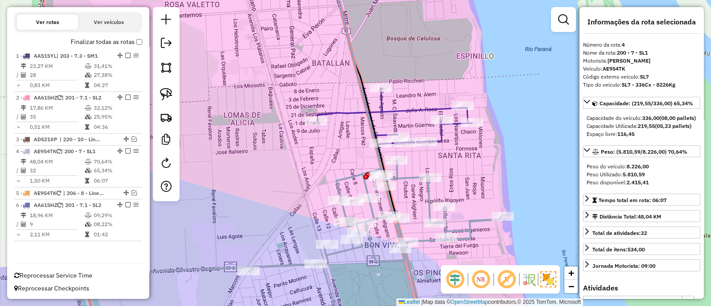
click at [429, 191] on icon at bounding box center [215, 248] width 573 height 176
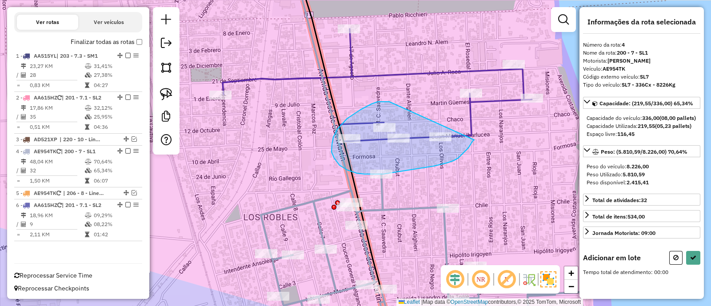
drag, startPoint x: 378, startPoint y: 102, endPoint x: 474, endPoint y: 140, distance: 103.7
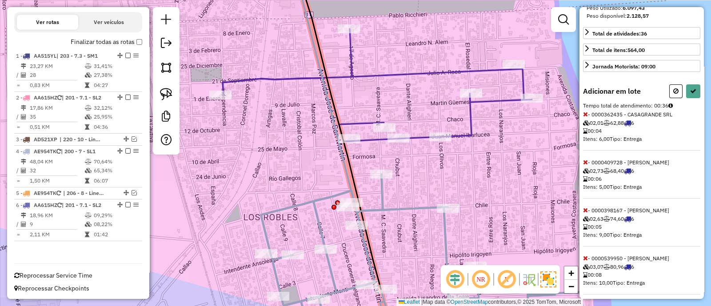
scroll to position [195, 0]
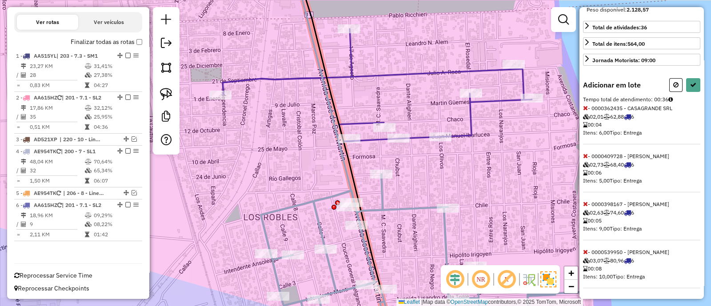
click at [588, 105] on span "- 0000362435 - CASAGRANDE SRL 02,01 62,88 6 00:04 Itens: 6,00 Tipo: Entrega" at bounding box center [641, 125] width 117 height 40
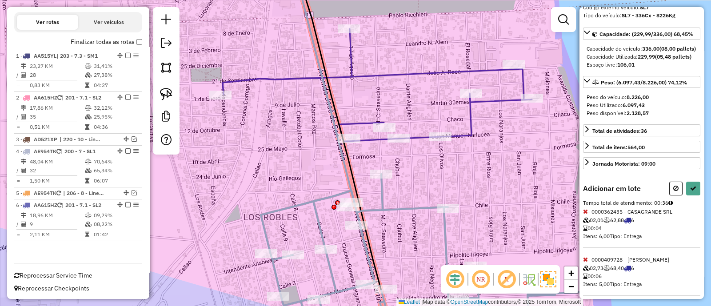
scroll to position [28, 0]
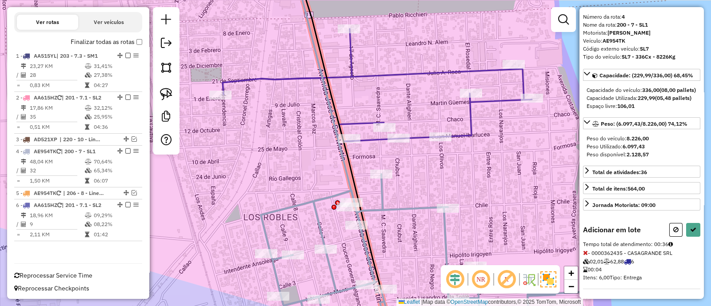
click at [584, 256] on icon at bounding box center [585, 253] width 5 height 6
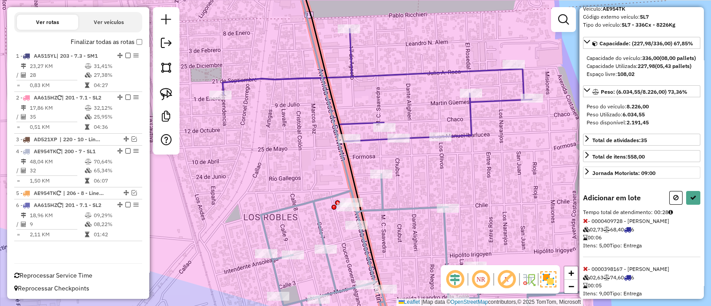
scroll to position [84, 0]
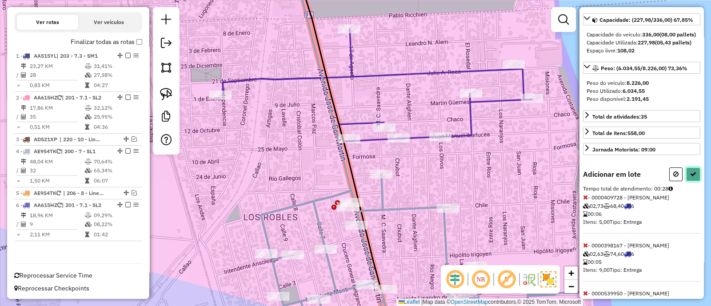
click at [695, 181] on button at bounding box center [693, 174] width 14 height 14
select select "**********"
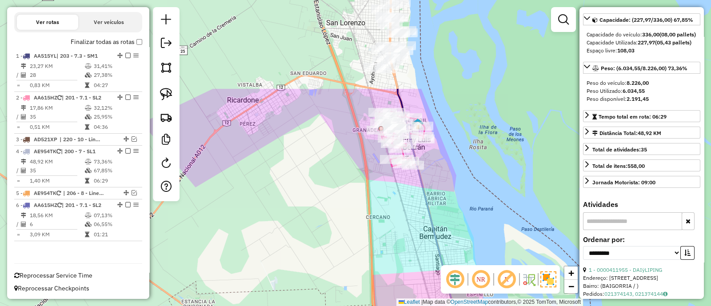
drag, startPoint x: 489, startPoint y: 114, endPoint x: 473, endPoint y: 236, distance: 123.1
click at [473, 236] on div "Janela de atendimento Grade de atendimento Capacidade Transportadoras Veículos …" at bounding box center [355, 153] width 711 height 306
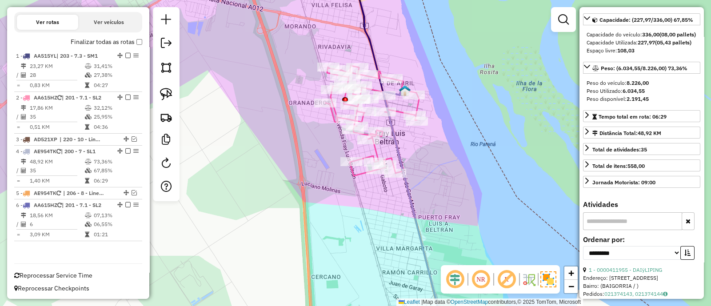
click at [376, 151] on icon at bounding box center [372, 121] width 94 height 110
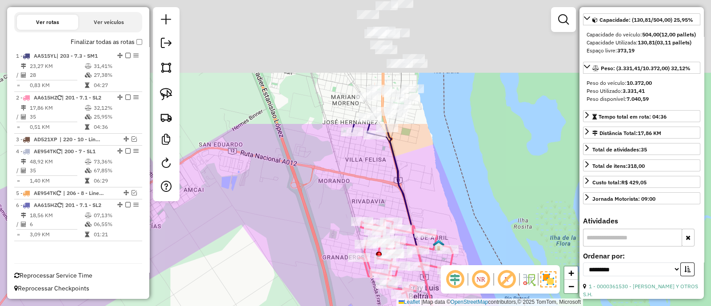
drag, startPoint x: 402, startPoint y: 60, endPoint x: 443, endPoint y: 244, distance: 188.8
click at [443, 244] on div "Janela de atendimento Grade de atendimento Capacidade Transportadoras Veículos …" at bounding box center [355, 153] width 711 height 306
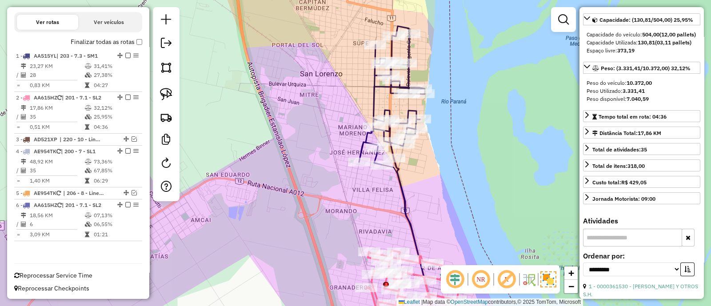
click at [362, 141] on icon at bounding box center [392, 95] width 66 height 139
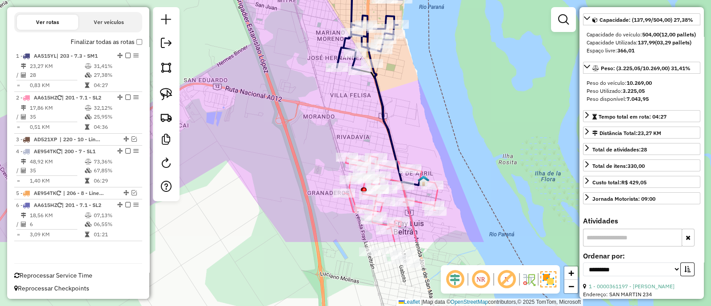
drag, startPoint x: 423, startPoint y: 208, endPoint x: 399, endPoint y: 106, distance: 105.3
click at [400, 108] on div "Janela de atendimento Grade de atendimento Capacidade Transportadoras Veículos …" at bounding box center [355, 153] width 711 height 306
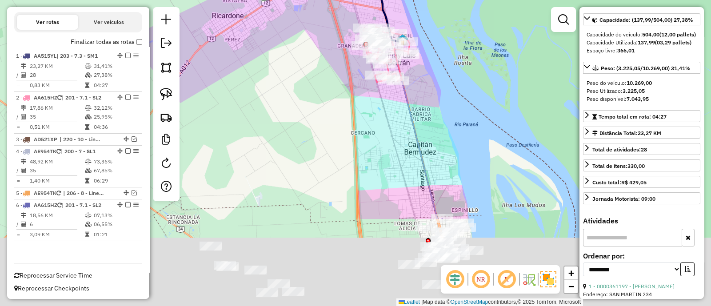
drag, startPoint x: 457, startPoint y: 214, endPoint x: 430, endPoint y: 77, distance: 139.4
click at [431, 83] on div "Janela de atendimento Grade de atendimento Capacidade Transportadoras Veículos …" at bounding box center [355, 153] width 711 height 306
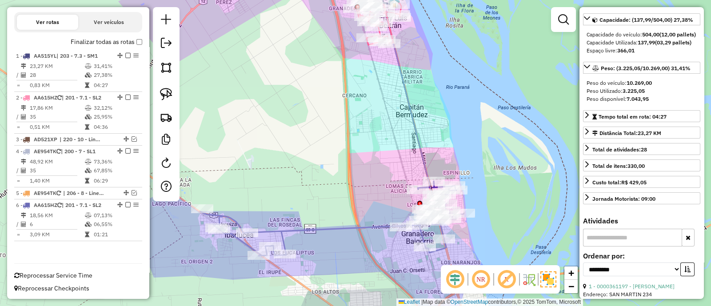
drag, startPoint x: 442, startPoint y: 151, endPoint x: 430, endPoint y: 111, distance: 42.7
click at [430, 111] on div "Janela de atendimento Grade de atendimento Capacidade Transportadoras Veículos …" at bounding box center [355, 153] width 711 height 306
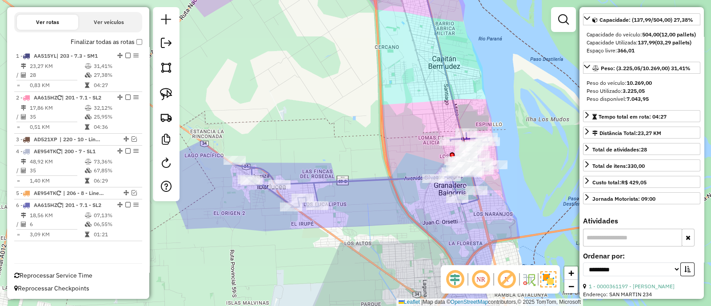
drag, startPoint x: 383, startPoint y: 210, endPoint x: 421, endPoint y: 204, distance: 38.2
click at [421, 204] on div "Janela de atendimento Grade de atendimento Capacidade Transportadoras Veículos …" at bounding box center [355, 153] width 711 height 306
click at [386, 226] on div "Janela de atendimento Grade de atendimento Capacidade Transportadoras Veículos …" at bounding box center [355, 153] width 711 height 306
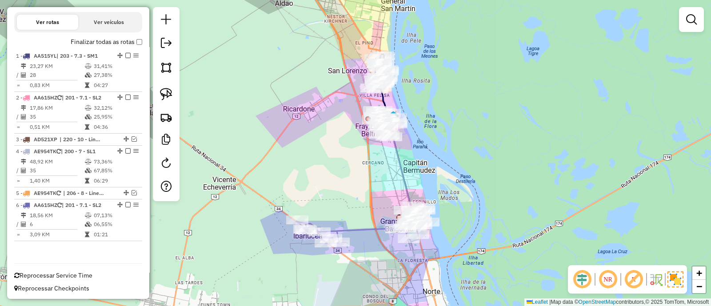
drag, startPoint x: 389, startPoint y: 226, endPoint x: 364, endPoint y: 275, distance: 54.8
click at [364, 275] on div "Janela de atendimento Grade de atendimento Capacidade Transportadoras Veículos …" at bounding box center [355, 153] width 711 height 306
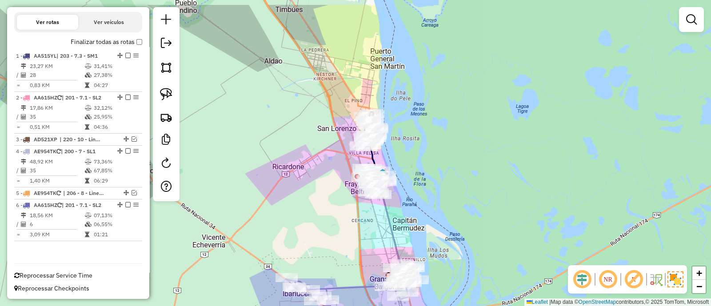
drag, startPoint x: 336, startPoint y: 114, endPoint x: 345, endPoint y: 170, distance: 56.7
click at [344, 167] on div "Janela de atendimento Grade de atendimento Capacidade Transportadoras Veículos …" at bounding box center [355, 153] width 711 height 306
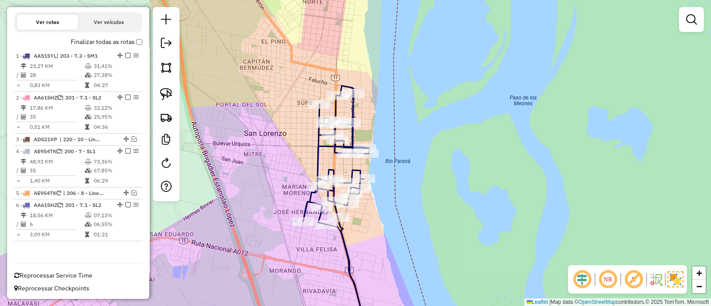
click at [314, 161] on icon at bounding box center [336, 155] width 66 height 139
select select "**********"
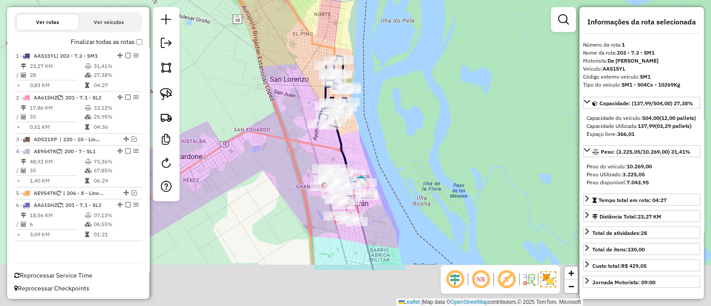
drag, startPoint x: 376, startPoint y: 230, endPoint x: 341, endPoint y: 102, distance: 133.1
click at [342, 104] on div "Janela de atendimento Grade de atendimento Capacidade Transportadoras Veículos …" at bounding box center [355, 153] width 711 height 306
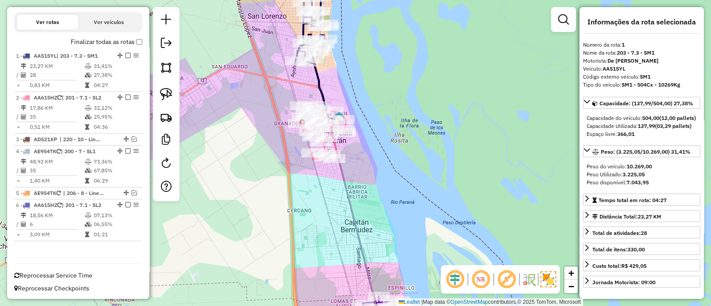
click at [353, 223] on icon at bounding box center [354, 224] width 53 height 215
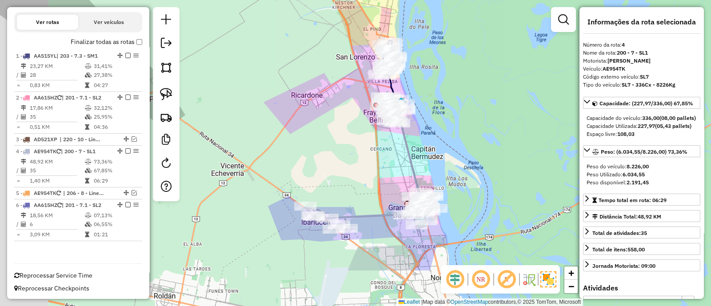
drag, startPoint x: 288, startPoint y: 234, endPoint x: 357, endPoint y: 167, distance: 95.8
click at [357, 167] on div "Janela de atendimento Grade de atendimento Capacidade Transportadoras Veículos …" at bounding box center [355, 153] width 711 height 306
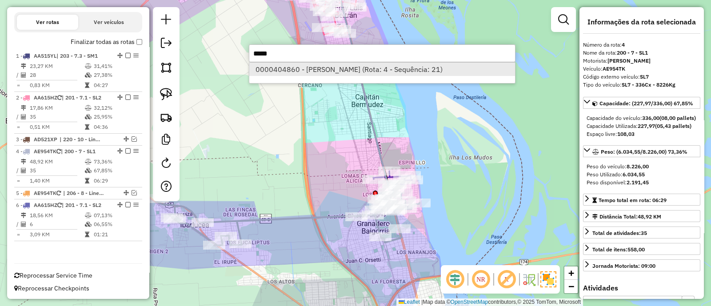
type input "*****"
click at [399, 71] on li "0000404860 - CARLUCCI JULIAN EZEQUIEL (Rota: 4 - Sequência: 21)" at bounding box center [382, 69] width 266 height 13
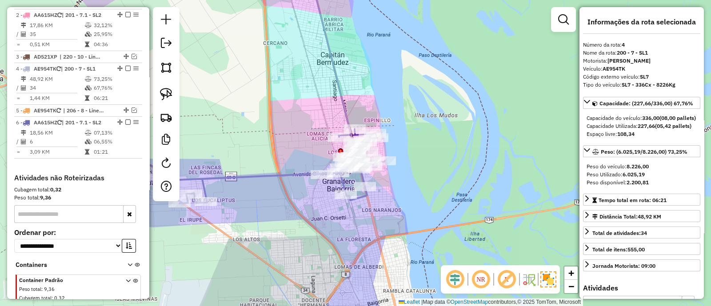
scroll to position [437, 0]
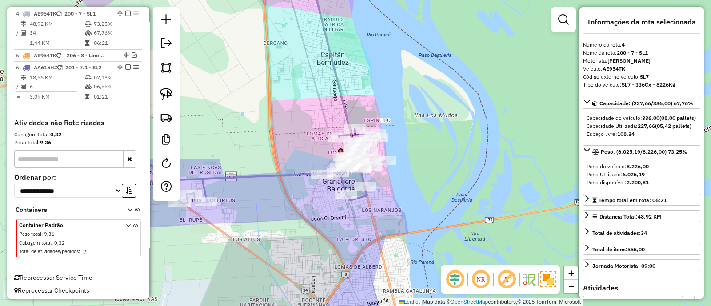
click at [342, 183] on icon at bounding box center [252, 171] width 263 height 63
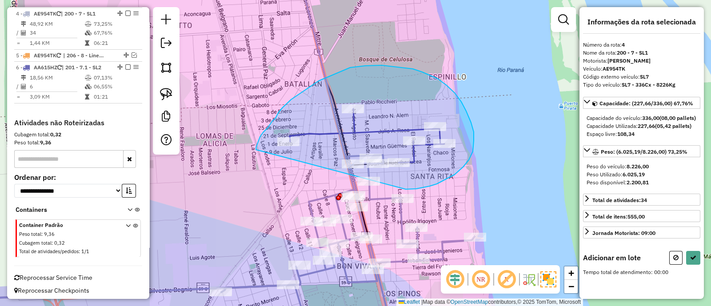
drag, startPoint x: 430, startPoint y: 186, endPoint x: 256, endPoint y: 153, distance: 176.3
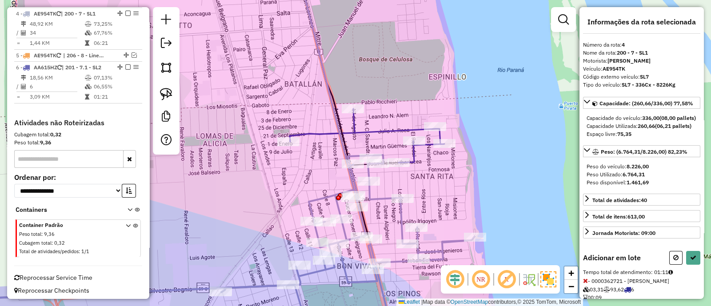
click at [692, 261] on icon at bounding box center [693, 258] width 6 height 6
select select "**********"
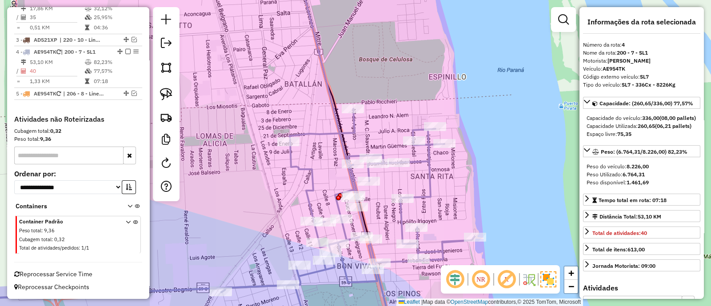
scroll to position [397, 0]
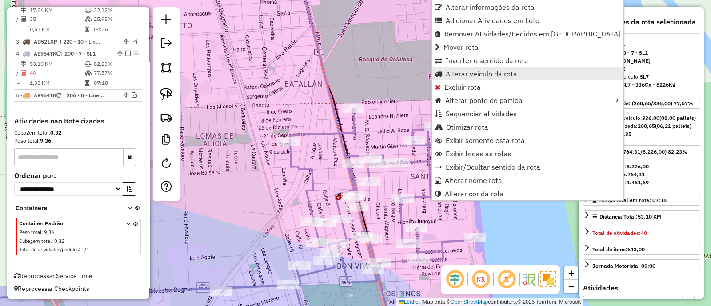
click at [454, 74] on span "Alterar veículo da rota" at bounding box center [482, 73] width 72 height 7
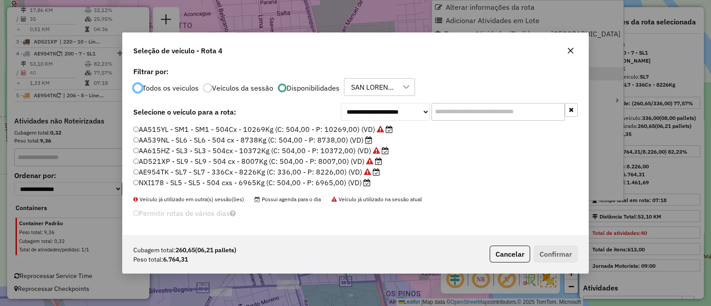
scroll to position [4, 3]
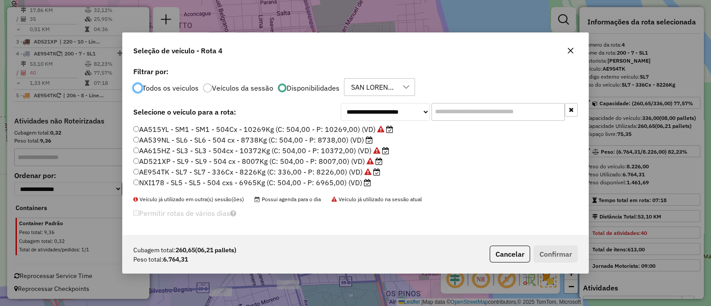
click at [200, 149] on label "AA615HZ - SL3 - SL3 - 504cx - 10372Kg (C: 504,00 - P: 10372,00) (VD)" at bounding box center [261, 150] width 256 height 11
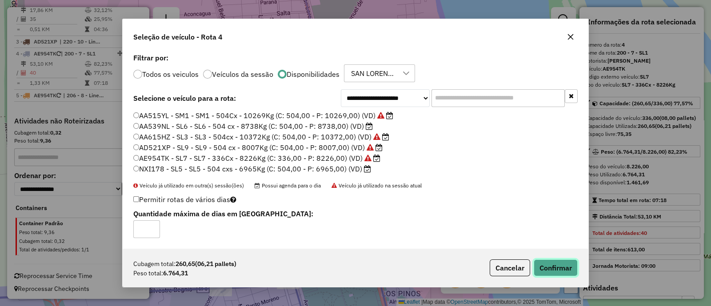
click at [542, 263] on button "Confirmar" at bounding box center [556, 267] width 44 height 17
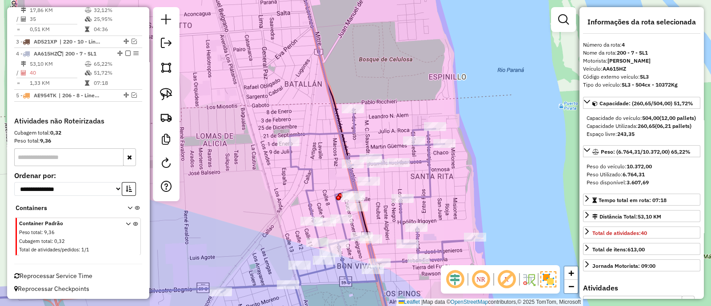
click at [427, 185] on icon at bounding box center [202, 223] width 546 height 228
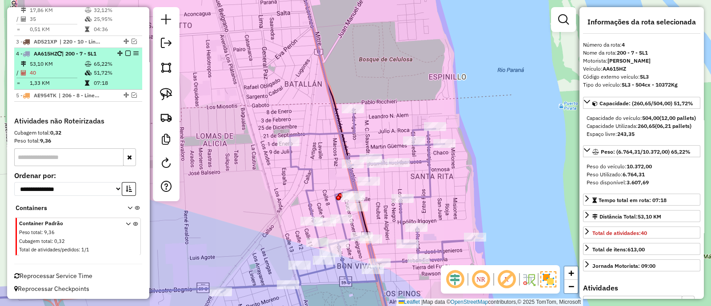
click at [125, 54] on em at bounding box center [127, 53] width 5 height 5
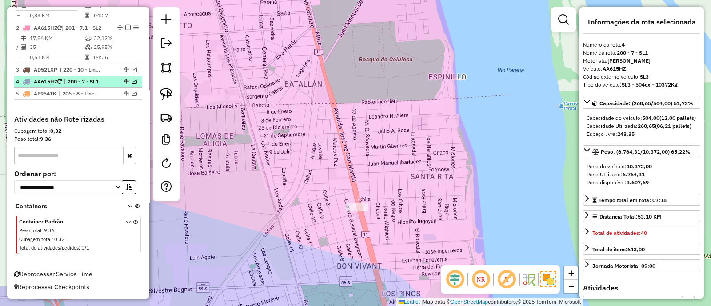
scroll to position [367, 0]
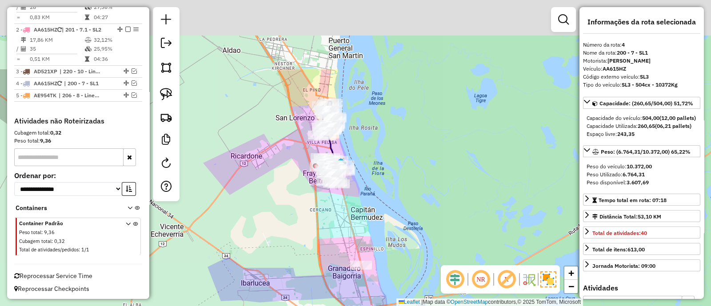
drag, startPoint x: 307, startPoint y: 119, endPoint x: 350, endPoint y: 283, distance: 170.5
click at [349, 282] on div "Janela de atendimento Grade de atendimento Capacidade Transportadoras Veículos …" at bounding box center [355, 153] width 711 height 306
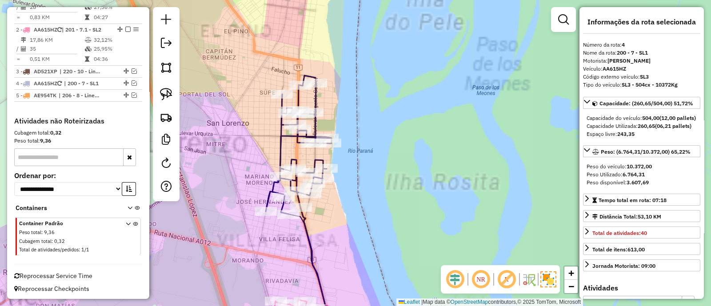
drag, startPoint x: 353, startPoint y: 201, endPoint x: 370, endPoint y: 100, distance: 101.7
click at [370, 101] on div "Janela de atendimento Grade de atendimento Capacidade Transportadoras Veículos …" at bounding box center [355, 153] width 711 height 306
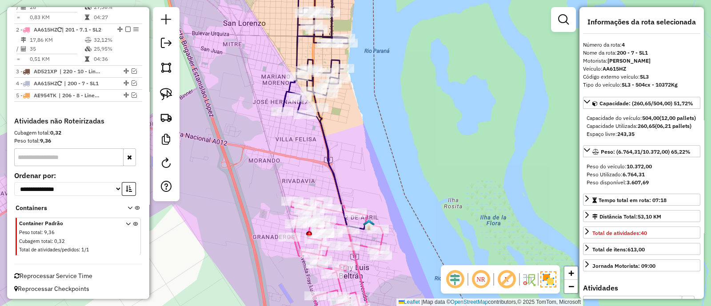
click at [321, 130] on icon at bounding box center [343, 169] width 52 height 122
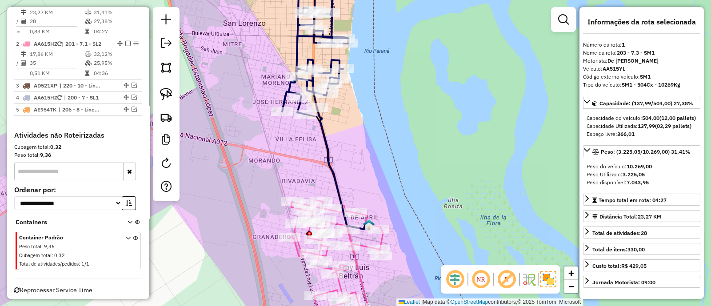
scroll to position [342, 0]
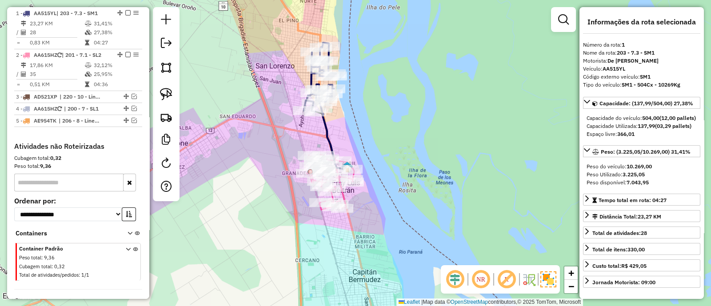
drag, startPoint x: 343, startPoint y: 139, endPoint x: 344, endPoint y: 99, distance: 40.9
click at [350, 92] on div "Janela de atendimento Grade de atendimento Capacidade Transportadoras Veículos …" at bounding box center [355, 153] width 711 height 306
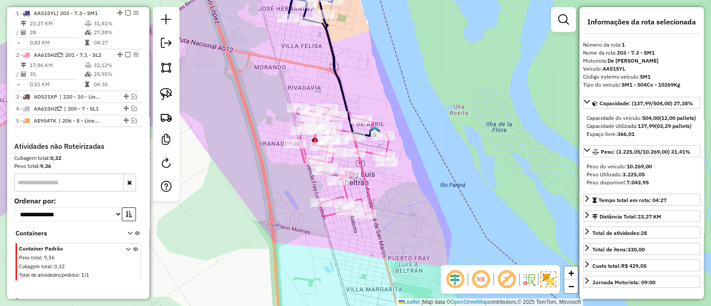
click at [366, 187] on icon at bounding box center [364, 173] width 22 height 84
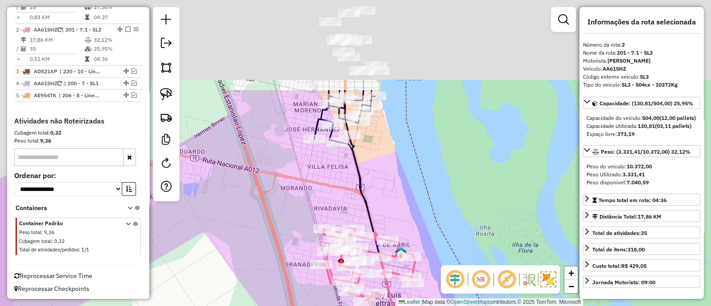
drag, startPoint x: 270, startPoint y: 60, endPoint x: 309, endPoint y: 211, distance: 155.6
click at [309, 211] on div "Janela de atendimento Grade de atendimento Capacidade Transportadoras Veículos …" at bounding box center [355, 153] width 711 height 306
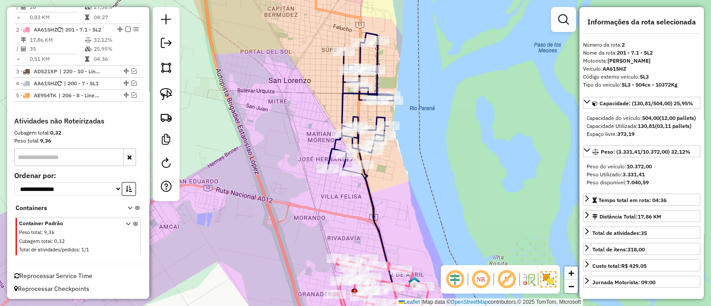
click at [340, 103] on icon at bounding box center [360, 102] width 66 height 139
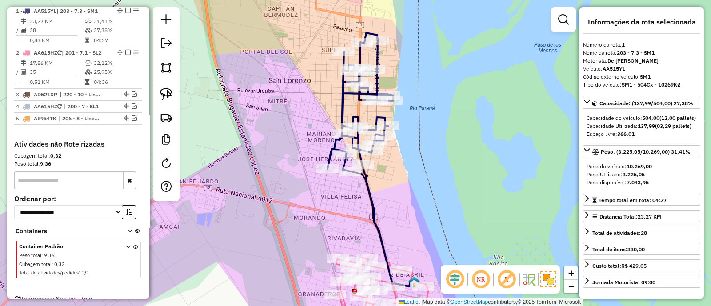
scroll to position [342, 0]
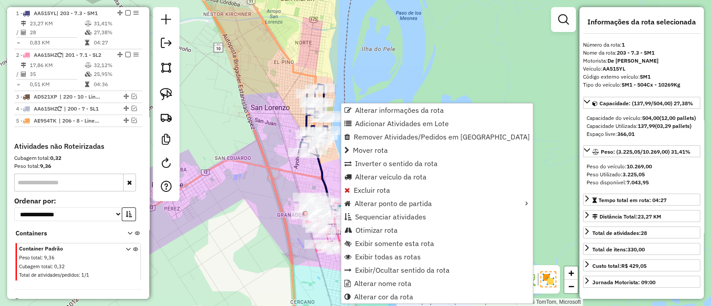
click at [265, 154] on div "Janela de atendimento Grade de atendimento Capacidade Transportadoras Veículos …" at bounding box center [355, 153] width 711 height 306
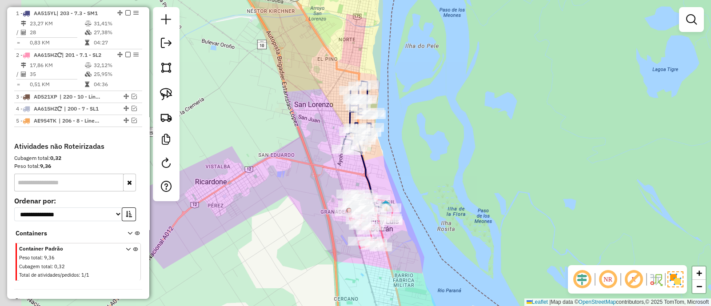
drag, startPoint x: 256, startPoint y: 155, endPoint x: 348, endPoint y: 151, distance: 92.5
click at [348, 151] on div "Janela de atendimento Grade de atendimento Capacidade Transportadoras Veículos …" at bounding box center [355, 153] width 711 height 306
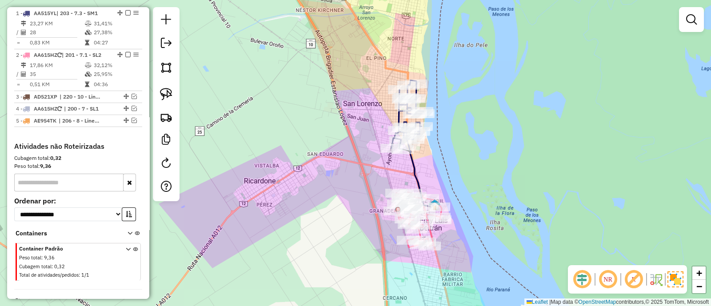
select select "**********"
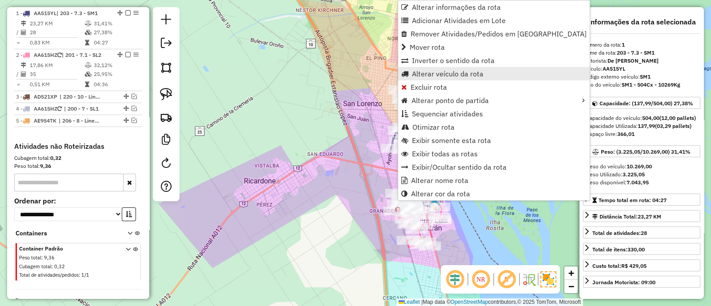
click at [422, 74] on span "Alterar veículo da rota" at bounding box center [448, 73] width 72 height 7
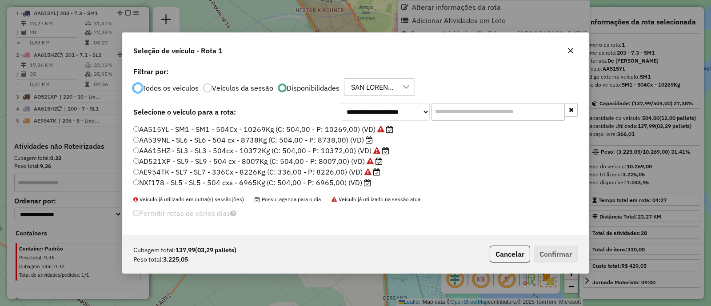
scroll to position [4, 3]
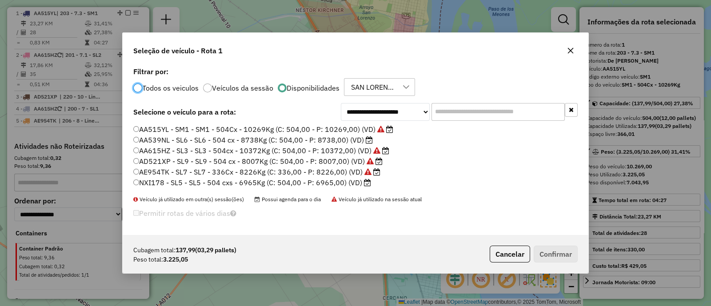
click at [282, 139] on label "AA539NL - SL6 - SL6 - 504 cx - 8738Kg (C: 504,00 - P: 8738,00) (VD)" at bounding box center [252, 140] width 239 height 11
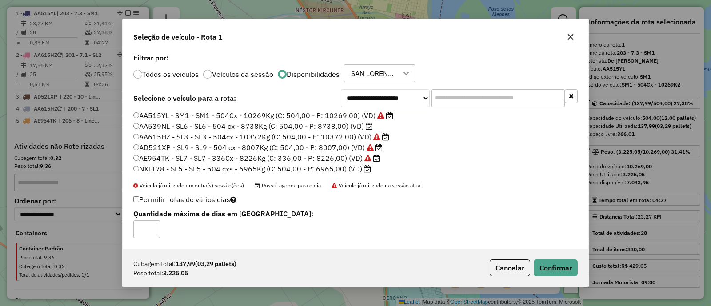
click at [349, 164] on label "NXI178 - SL5 - SL5 - 504 cxs - 6965Kg (C: 504,00 - P: 6965,00) (VD)" at bounding box center [252, 168] width 238 height 11
click at [553, 271] on button "Confirmar" at bounding box center [556, 267] width 44 height 17
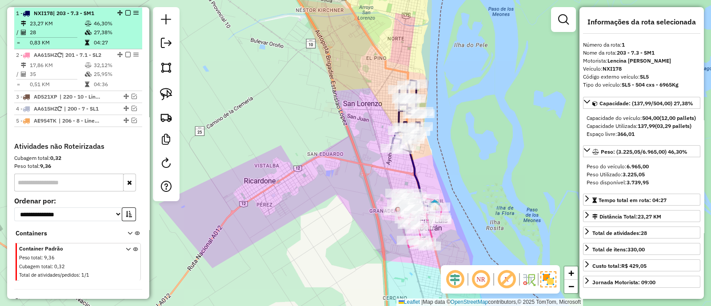
click at [125, 11] on em at bounding box center [127, 12] width 5 height 5
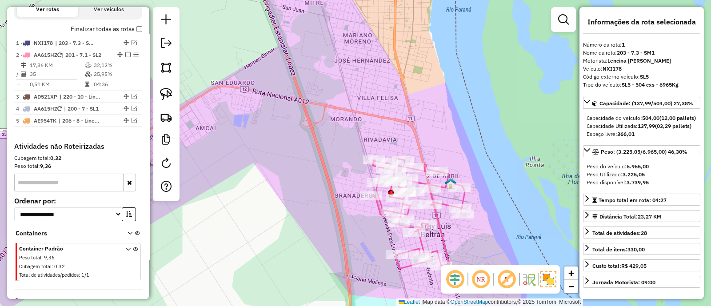
click at [440, 241] on icon at bounding box center [440, 225] width 22 height 84
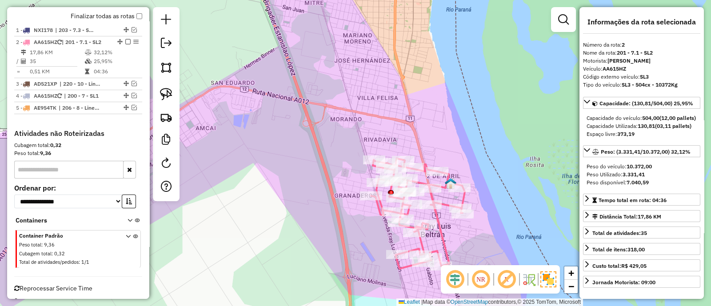
scroll to position [337, 0]
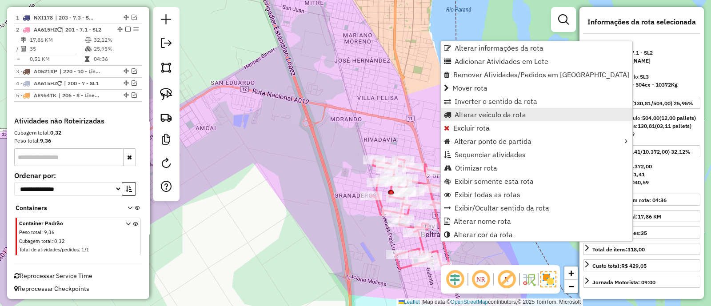
click at [467, 111] on span "Alterar veículo da rota" at bounding box center [490, 114] width 72 height 7
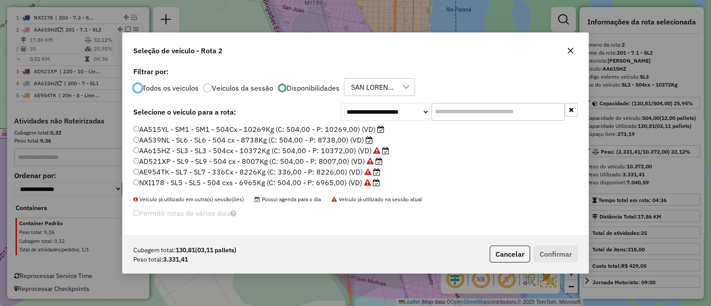
scroll to position [4, 3]
click at [206, 123] on div "**********" at bounding box center [356, 150] width 466 height 170
click at [217, 128] on label "AA515YL - SM1 - SM1 - 504Cx - 10269Kg (C: 504,00 - P: 10269,00) (VD)" at bounding box center [258, 129] width 251 height 11
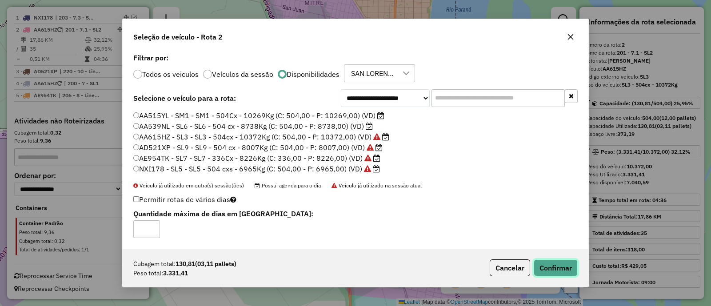
click at [547, 268] on button "Confirmar" at bounding box center [556, 267] width 44 height 17
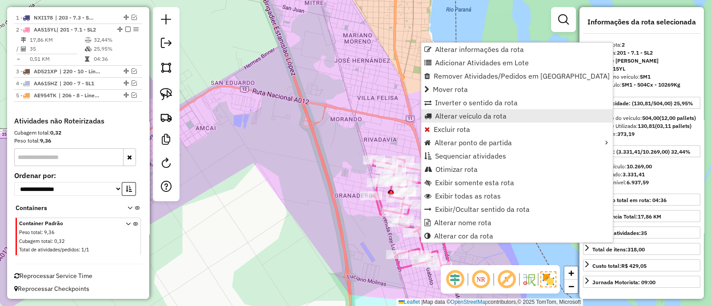
click at [452, 112] on span "Alterar veículo da rota" at bounding box center [471, 115] width 72 height 7
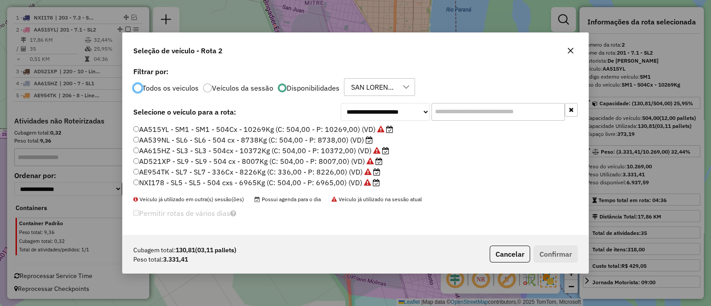
click at [319, 139] on label "AA539NL - SL6 - SL6 - 504 cx - 8738Kg (C: 504,00 - P: 8738,00) (VD)" at bounding box center [252, 140] width 239 height 11
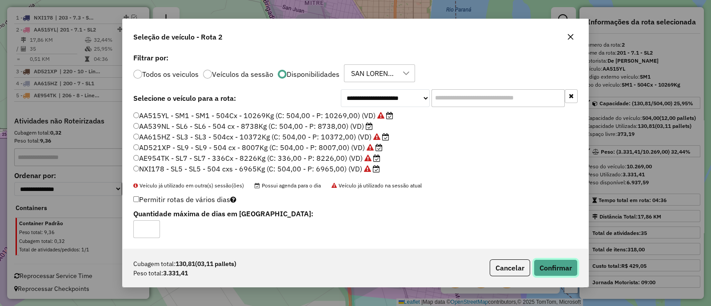
click at [560, 275] on button "Confirmar" at bounding box center [556, 267] width 44 height 17
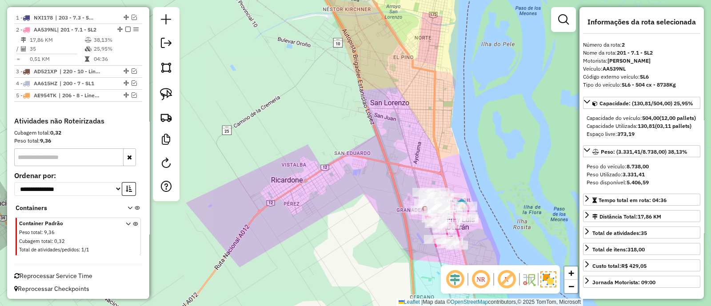
drag, startPoint x: 491, startPoint y: 225, endPoint x: 378, endPoint y: 103, distance: 166.6
click at [378, 103] on div "Rota 2 - Placa AA539NL 0000473761 - Sebastin Pedro Maillard Janela de atendimen…" at bounding box center [355, 153] width 711 height 306
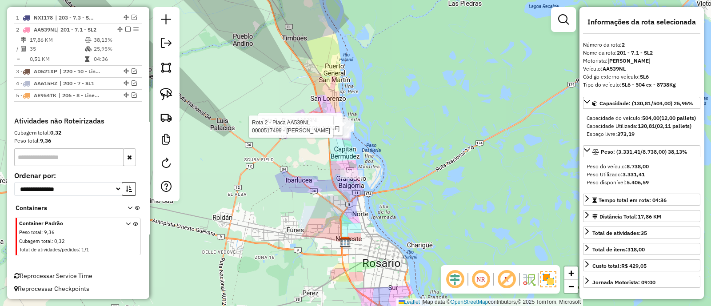
drag, startPoint x: 384, startPoint y: 141, endPoint x: 180, endPoint y: 81, distance: 212.7
click at [362, 163] on div "Rota 2 - Placa AA539NL 0000468363 - PEREZ SUSANA Rota 2 - Placa AA539NL 0000517…" at bounding box center [355, 153] width 711 height 306
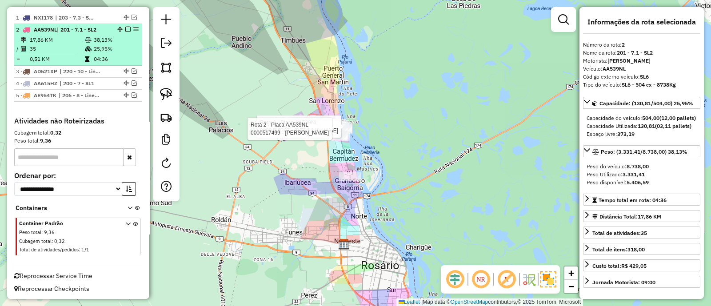
click at [125, 28] on em at bounding box center [127, 29] width 5 height 5
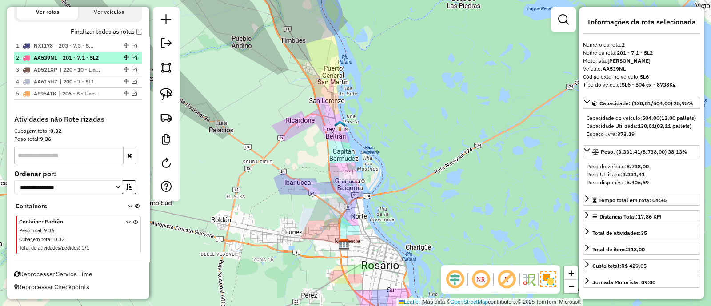
scroll to position [307, 0]
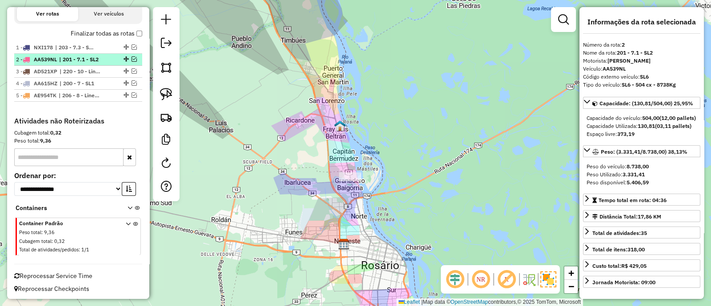
click at [131, 56] on em at bounding box center [133, 58] width 5 height 5
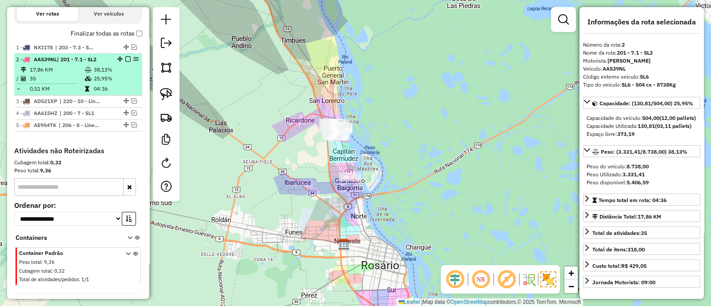
scroll to position [337, 0]
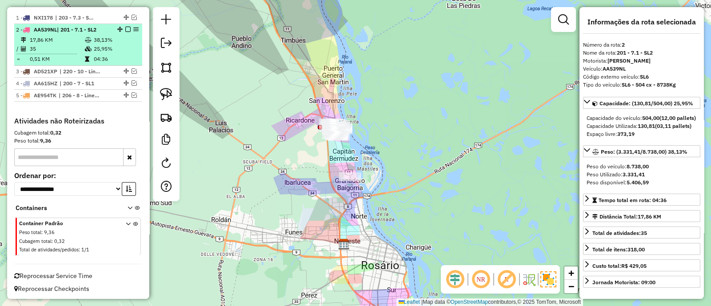
click at [121, 52] on table "17,86 KM 38,13% / 35 25,95% = 0,51 KM 04:36" at bounding box center [78, 50] width 124 height 28
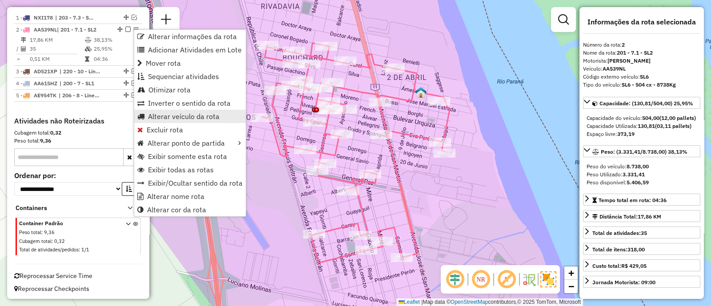
click at [191, 115] on span "Alterar veículo da rota" at bounding box center [184, 116] width 72 height 7
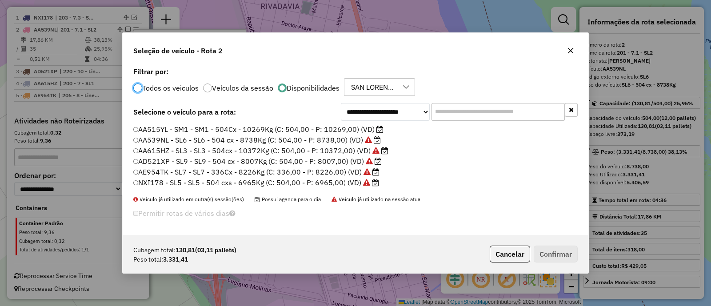
scroll to position [4, 3]
click at [349, 125] on label "AA515YL - SM1 - SM1 - 504Cx - 10269Kg (C: 504,00 - P: 10269,00) (VD)" at bounding box center [258, 129] width 251 height 11
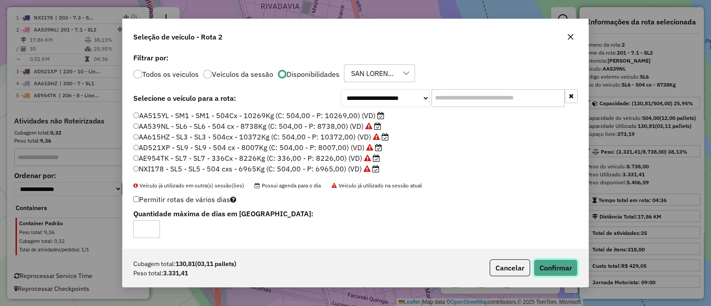
click at [555, 267] on button "Confirmar" at bounding box center [556, 267] width 44 height 17
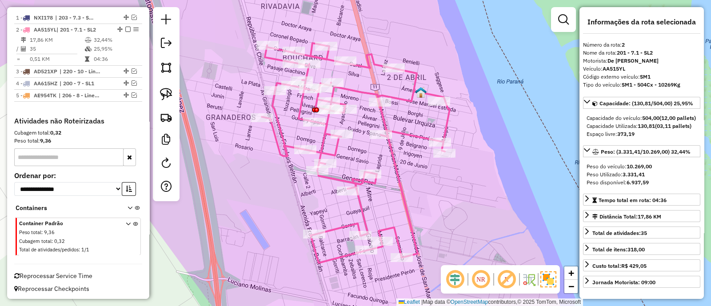
click at [125, 28] on em at bounding box center [127, 29] width 5 height 5
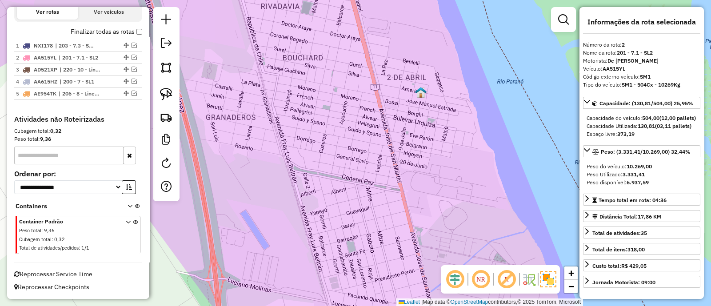
scroll to position [307, 0]
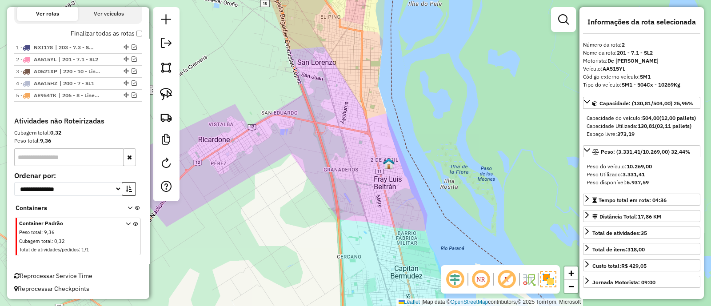
drag, startPoint x: 341, startPoint y: 206, endPoint x: 366, endPoint y: 212, distance: 25.3
click at [364, 210] on div "Janela de atendimento Grade de atendimento Capacidade Transportadoras Veículos …" at bounding box center [355, 153] width 711 height 306
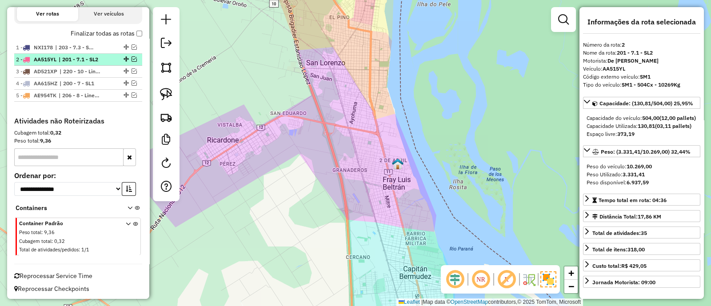
click at [131, 57] on em at bounding box center [133, 58] width 5 height 5
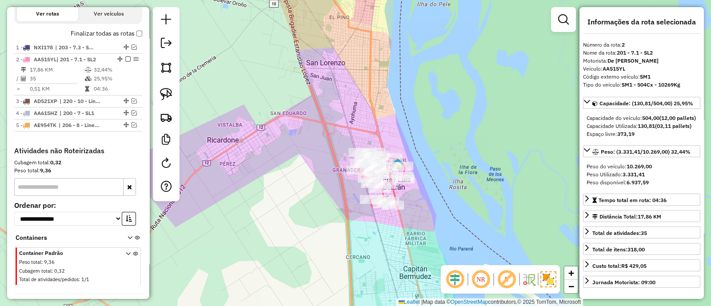
scroll to position [337, 0]
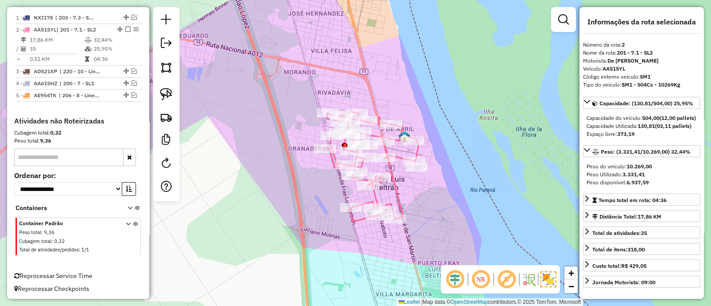
click at [398, 195] on icon at bounding box center [393, 177] width 22 height 84
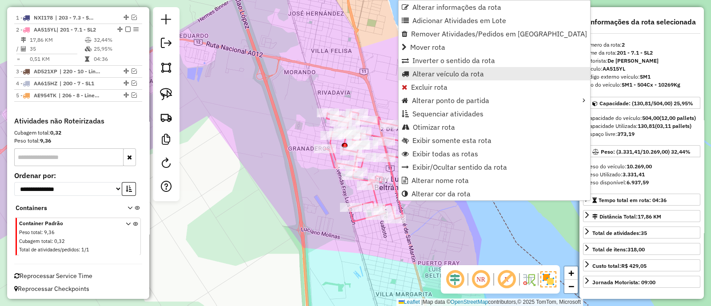
click at [430, 75] on span "Alterar veículo da rota" at bounding box center [448, 73] width 72 height 7
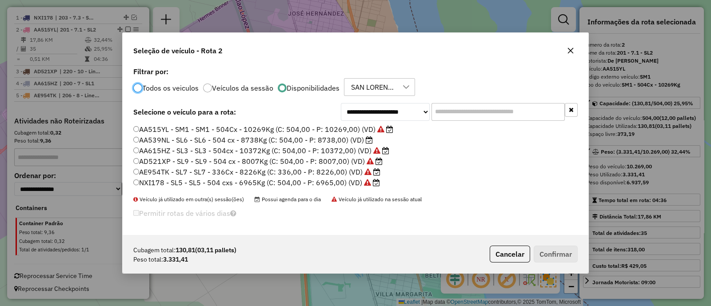
scroll to position [4, 3]
click at [304, 140] on label "AA539NL - SL6 - SL6 - 504 cx - 8738Kg (C: 504,00 - P: 8738,00) (VD)" at bounding box center [252, 140] width 239 height 11
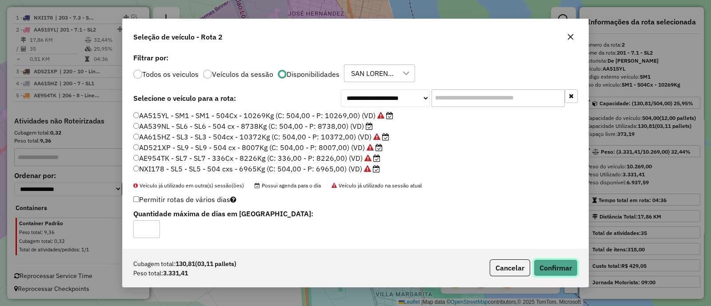
click at [560, 268] on button "Confirmar" at bounding box center [556, 267] width 44 height 17
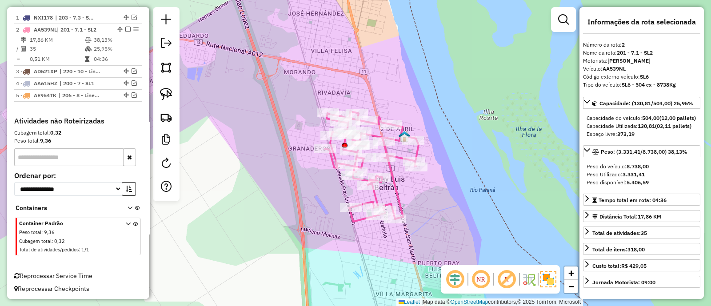
click at [126, 28] on em at bounding box center [127, 29] width 5 height 5
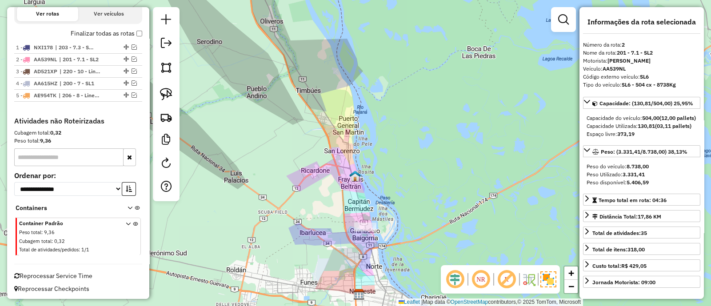
drag, startPoint x: 413, startPoint y: 217, endPoint x: 343, endPoint y: 179, distance: 79.7
click at [343, 179] on div "Janela de atendimento Grade de atendimento Capacidade Transportadoras Veículos …" at bounding box center [355, 153] width 711 height 306
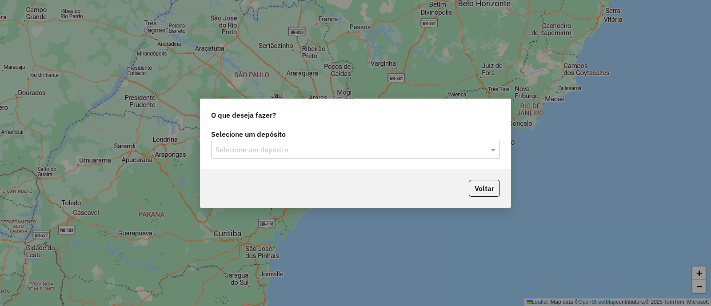
click at [307, 147] on input "text" at bounding box center [346, 150] width 262 height 11
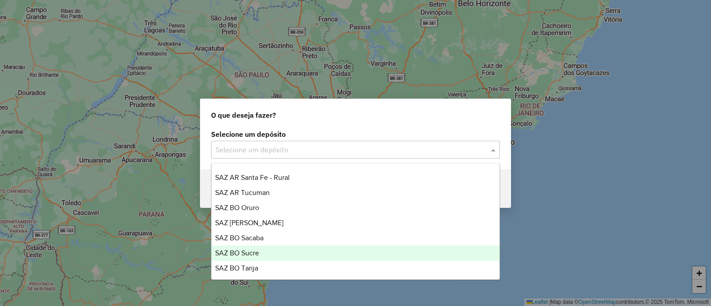
scroll to position [55, 0]
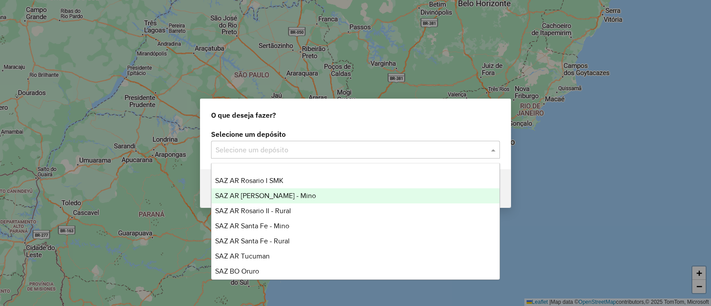
click at [294, 195] on div "SAZ AR [PERSON_NAME] - Mino" at bounding box center [355, 195] width 288 height 15
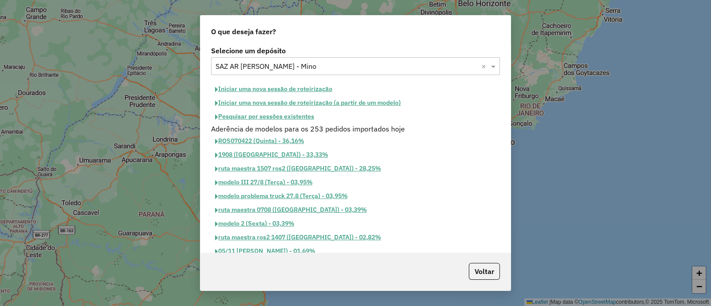
click at [303, 89] on button "Iniciar uma nova sessão de roteirização" at bounding box center [273, 89] width 125 height 14
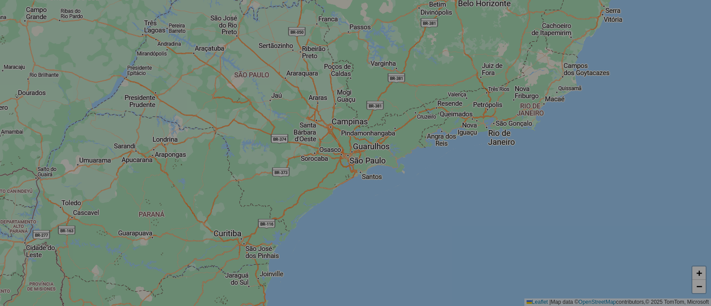
select select "*"
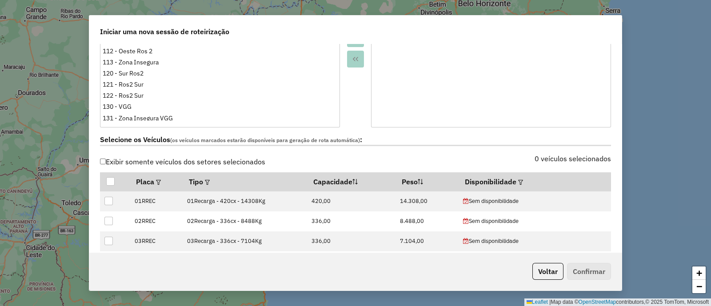
scroll to position [222, 0]
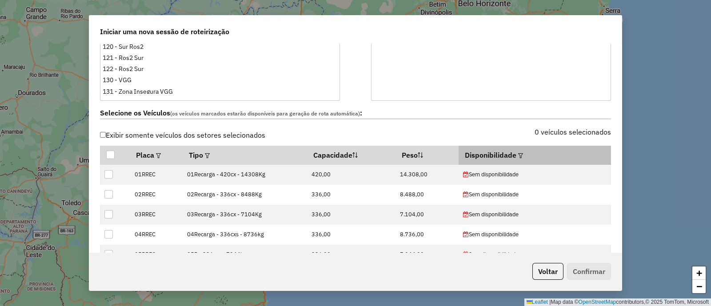
click at [518, 155] on em at bounding box center [520, 155] width 5 height 5
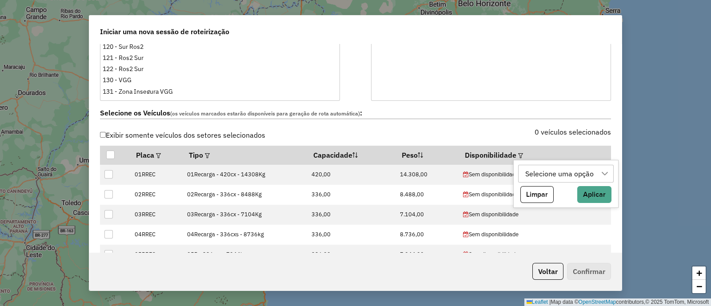
click at [588, 170] on div "Selecione uma opção" at bounding box center [559, 173] width 75 height 17
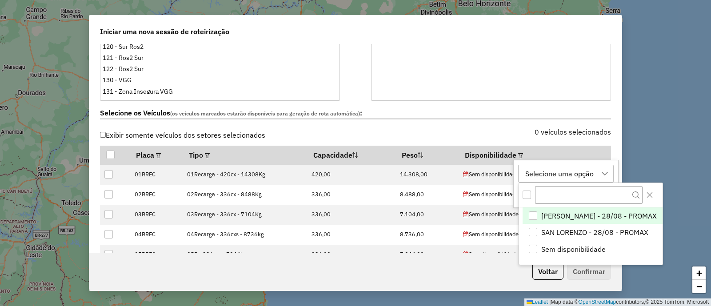
scroll to position [6, 41]
click at [589, 215] on span "[PERSON_NAME] - 28/08 - PROMAX" at bounding box center [598, 216] width 115 height 11
click at [646, 196] on icon "Close" at bounding box center [649, 194] width 7 height 7
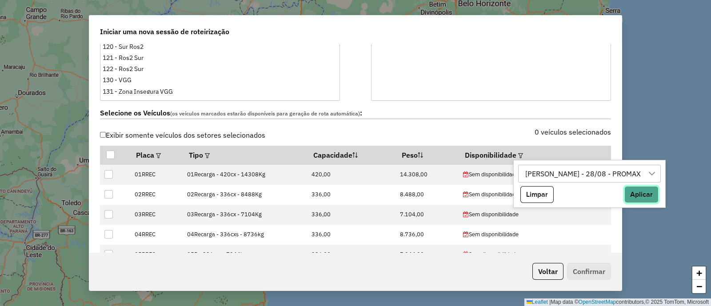
click at [624, 199] on button "Aplicar" at bounding box center [641, 194] width 34 height 17
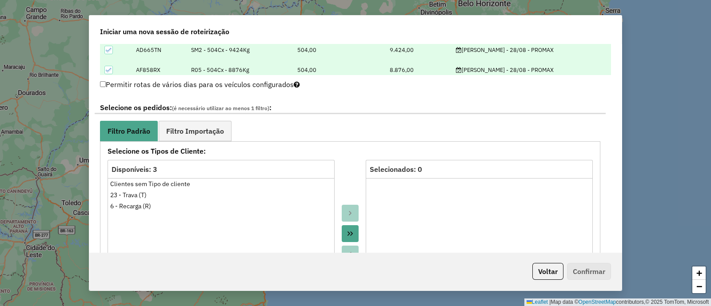
scroll to position [444, 0]
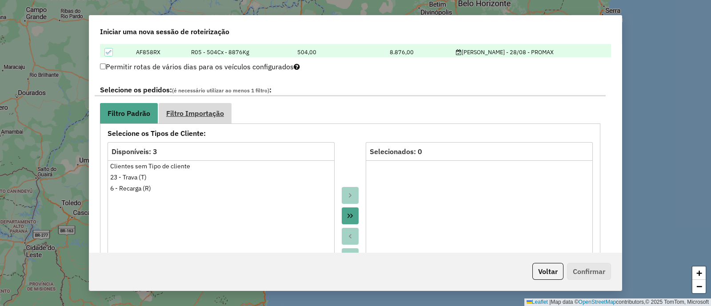
click at [197, 117] on link "Filtro Importação" at bounding box center [195, 113] width 73 height 20
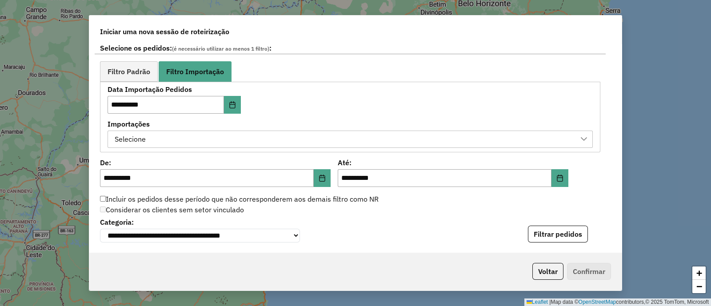
scroll to position [500, 0]
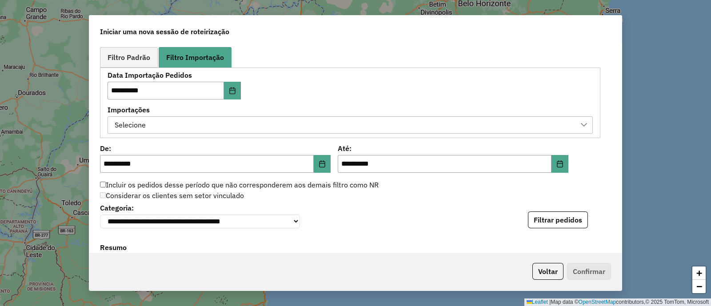
click at [277, 119] on div "Selecione" at bounding box center [343, 125] width 464 height 17
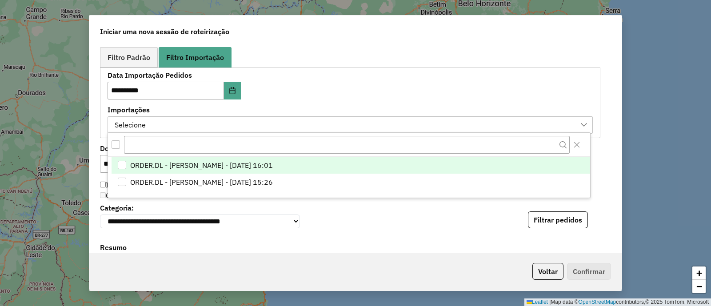
scroll to position [6, 41]
click at [272, 163] on span "ORDER.DL - [PERSON_NAME] - [DATE] 16:01" at bounding box center [201, 165] width 143 height 11
click at [351, 105] on label "Importações" at bounding box center [350, 109] width 485 height 11
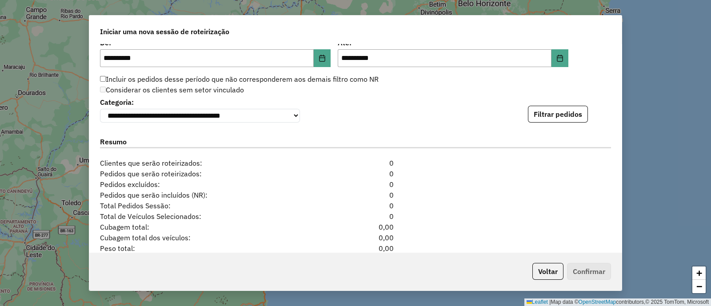
scroll to position [657, 0]
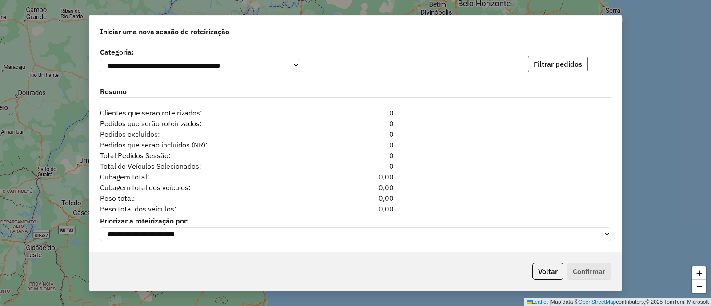
click at [542, 68] on button "Filtrar pedidos" at bounding box center [558, 64] width 60 height 17
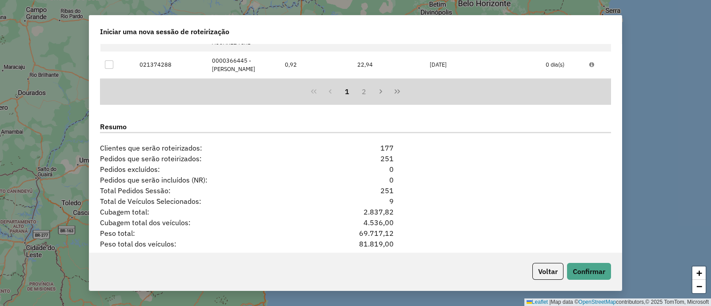
scroll to position [841, 0]
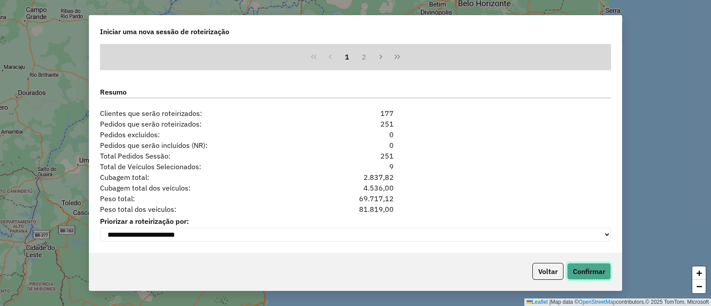
click at [571, 271] on button "Confirmar" at bounding box center [589, 271] width 44 height 17
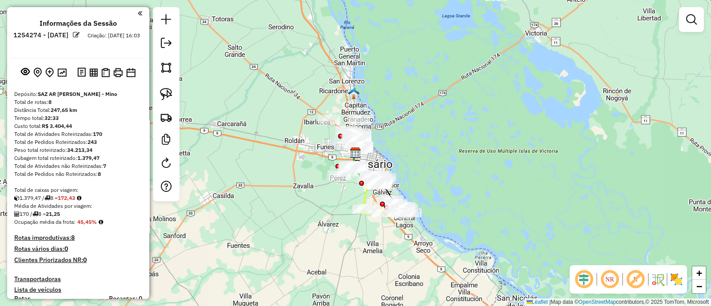
click at [677, 280] on img at bounding box center [676, 279] width 14 height 14
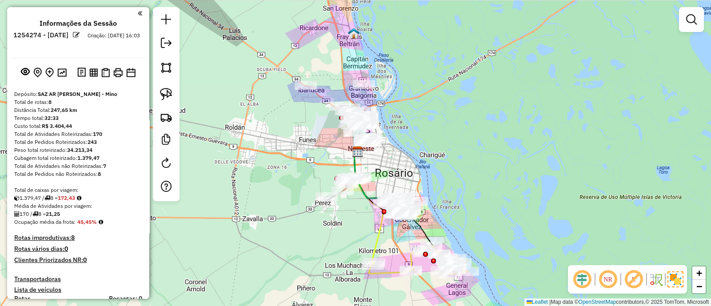
click at [288, 165] on div "Rota 4 - Placa AD432AL 0000810744 - [US_STATE] LUCRECIA [GEOGRAPHIC_DATA][PERSO…" at bounding box center [355, 153] width 711 height 306
click at [458, 237] on div "Janela de atendimento Grade de atendimento Capacidade Transportadoras Veículos …" at bounding box center [355, 153] width 711 height 306
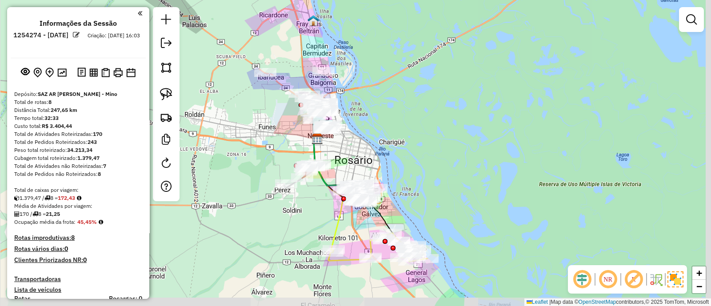
drag, startPoint x: 423, startPoint y: 219, endPoint x: 422, endPoint y: 223, distance: 4.5
click at [422, 223] on div "Janela de atendimento Grade de atendimento Capacidade Transportadoras Veículos …" at bounding box center [355, 153] width 711 height 306
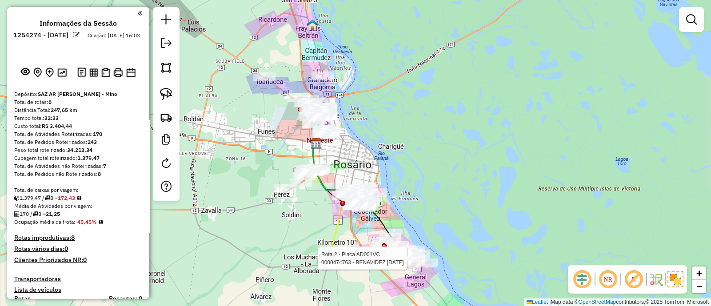
click at [422, 223] on div "Rota 2 - Placa AD001VC 0000429648 - SUNÿWENMING Rota 2 - Placa AD001VC 00004747…" at bounding box center [355, 153] width 711 height 306
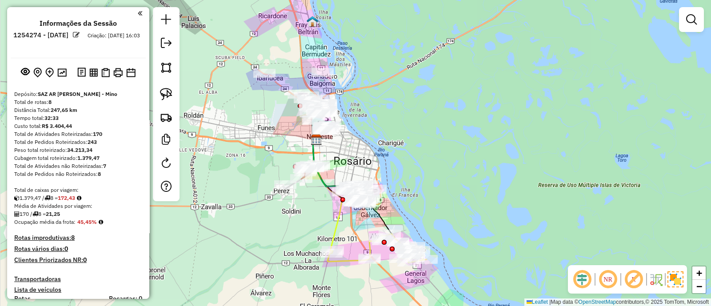
drag, startPoint x: 422, startPoint y: 223, endPoint x: 439, endPoint y: 110, distance: 114.5
click at [439, 113] on div "Janela de atendimento Grade de atendimento Capacidade Transportadoras Veículos …" at bounding box center [355, 153] width 711 height 306
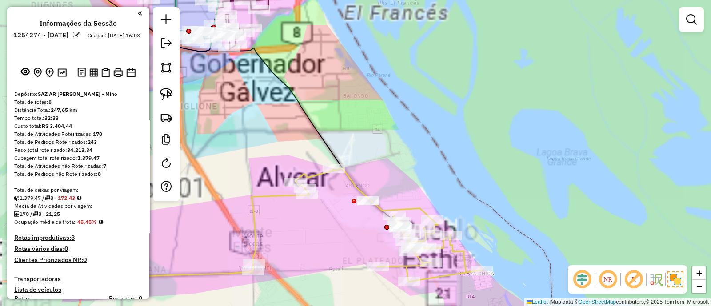
drag, startPoint x: 440, startPoint y: 115, endPoint x: 490, endPoint y: 89, distance: 56.2
click at [481, 93] on div "Janela de atendimento Grade de atendimento Capacidade Transportadoras Veículos …" at bounding box center [355, 153] width 711 height 306
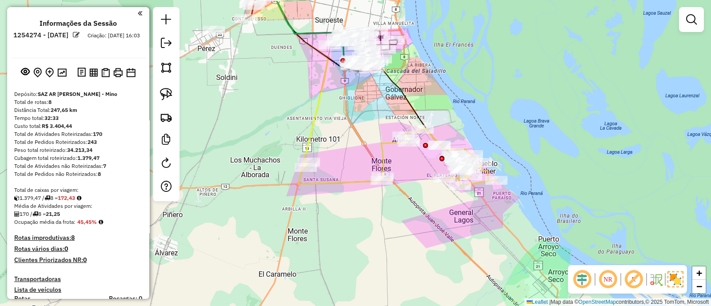
click at [434, 136] on icon at bounding box center [398, 157] width 198 height 57
select select "**********"
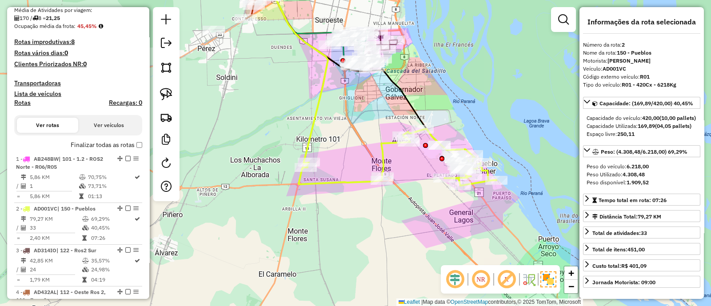
scroll to position [391, 0]
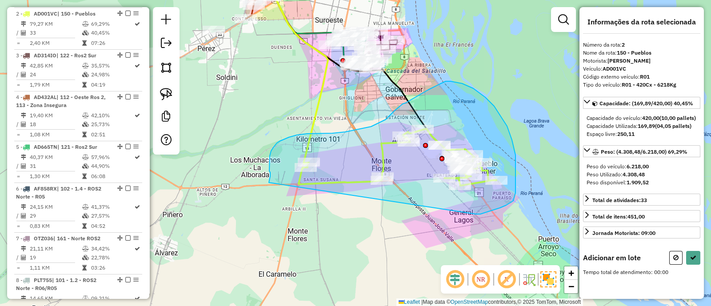
drag, startPoint x: 475, startPoint y: 214, endPoint x: 269, endPoint y: 183, distance: 208.8
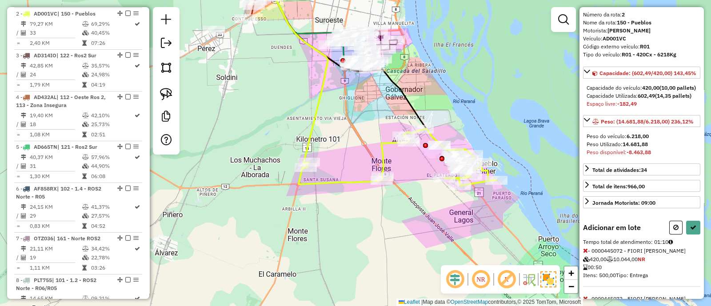
scroll to position [99, 0]
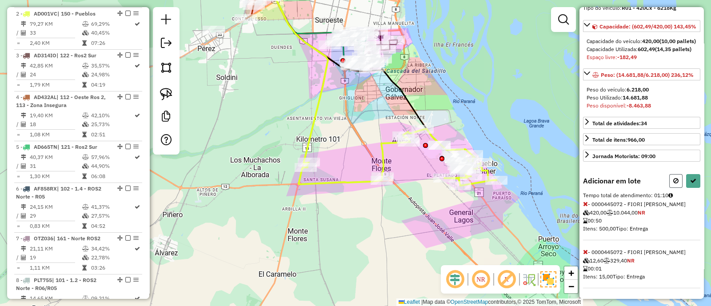
click at [670, 175] on button at bounding box center [675, 181] width 13 height 14
select select "**********"
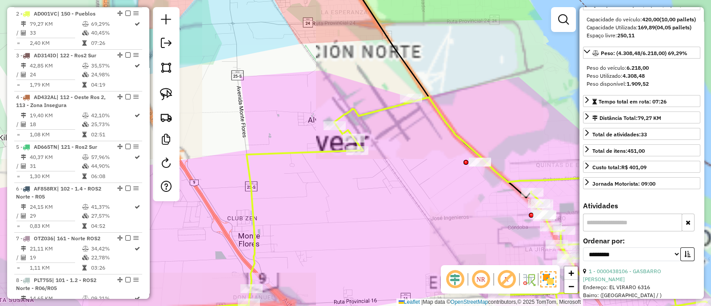
click at [460, 137] on icon at bounding box center [318, 210] width 778 height 227
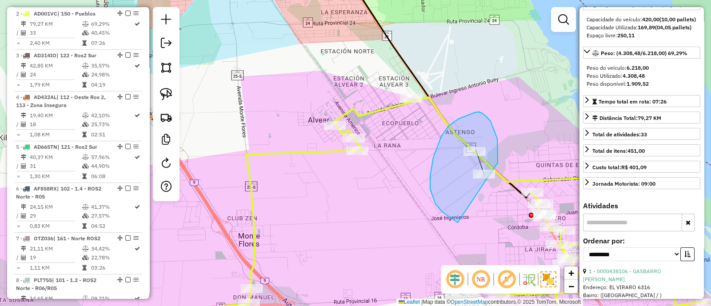
drag, startPoint x: 498, startPoint y: 152, endPoint x: 469, endPoint y: 229, distance: 82.1
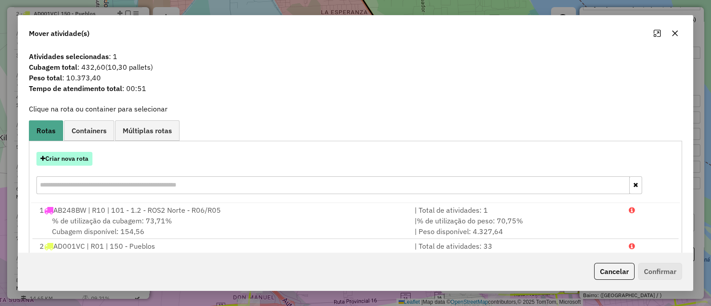
click at [87, 156] on button "Criar nova rota" at bounding box center [64, 159] width 56 height 14
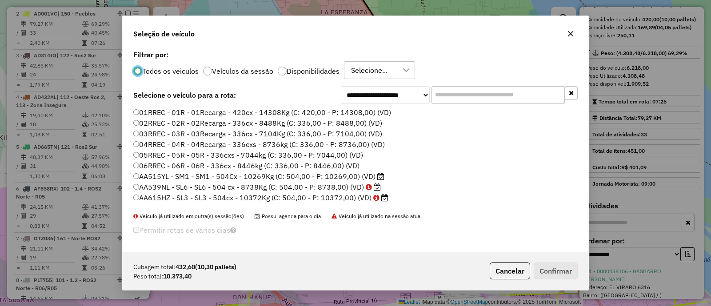
scroll to position [4, 3]
click at [279, 72] on div at bounding box center [282, 71] width 9 height 9
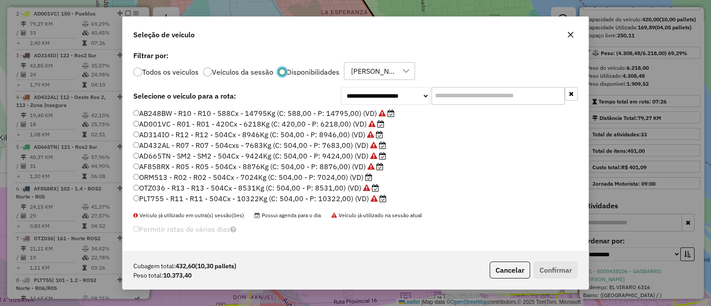
click at [285, 111] on label "AB248BW - R10 - R10 - 588Cx - 14795Kg (C: 588,00 - P: 14795,00) (VD)" at bounding box center [263, 113] width 261 height 11
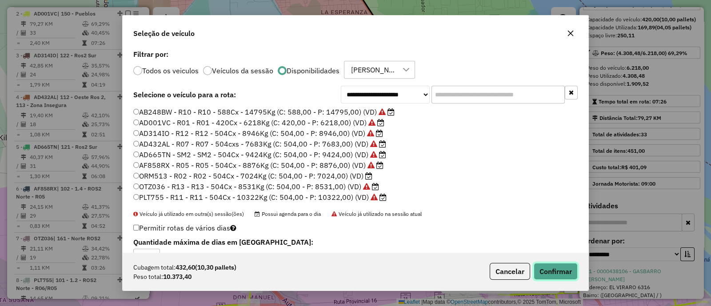
click at [559, 265] on button "Confirmar" at bounding box center [556, 271] width 44 height 17
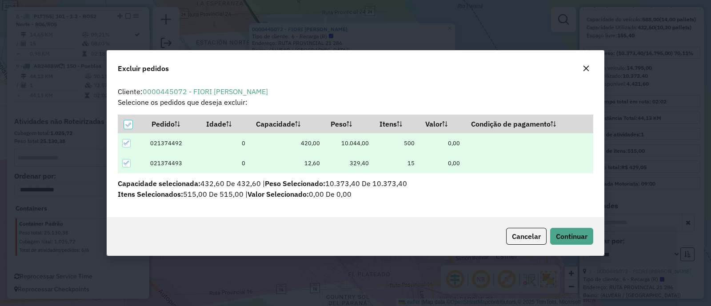
scroll to position [0, 0]
click at [585, 72] on icon "button" at bounding box center [585, 68] width 7 height 7
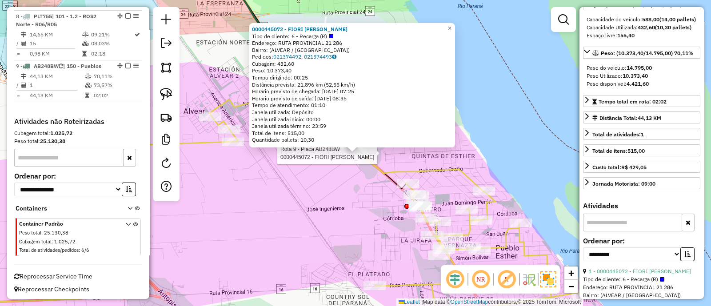
click at [294, 199] on div "Rota 9 - Placa AB248BW 0000445072 - FIORI DANIEL 0000445072 - FIORI [PERSON_NAM…" at bounding box center [355, 153] width 711 height 306
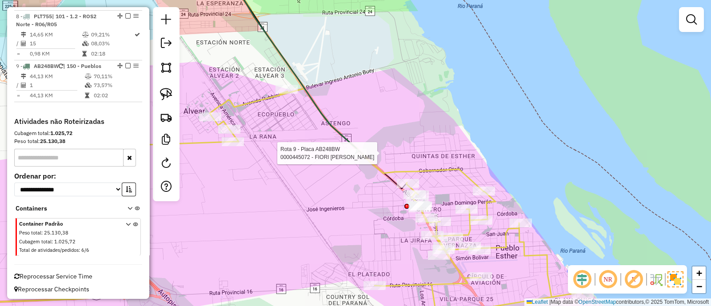
select select "**********"
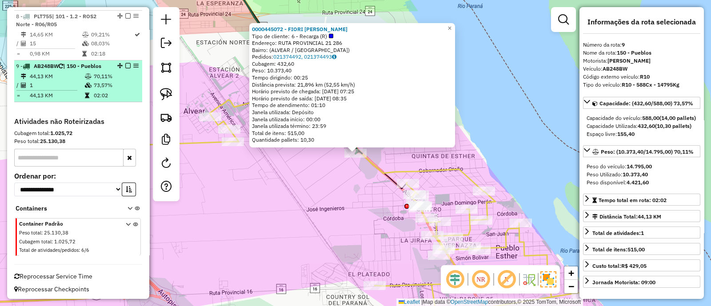
click at [125, 67] on em at bounding box center [127, 65] width 5 height 5
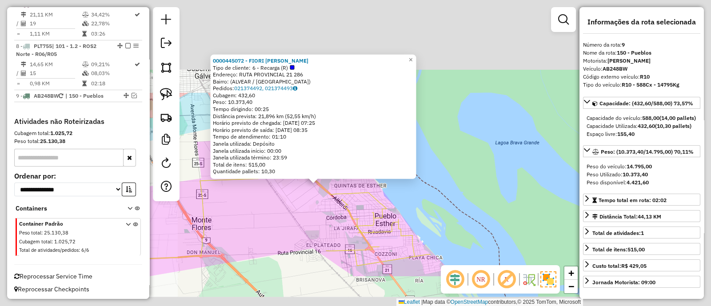
click at [284, 215] on div "0000445072 - FIORI DANIEL Tipo de cliente: 6 - Recarga (R) Endereço: RUTA PROVI…" at bounding box center [355, 153] width 711 height 306
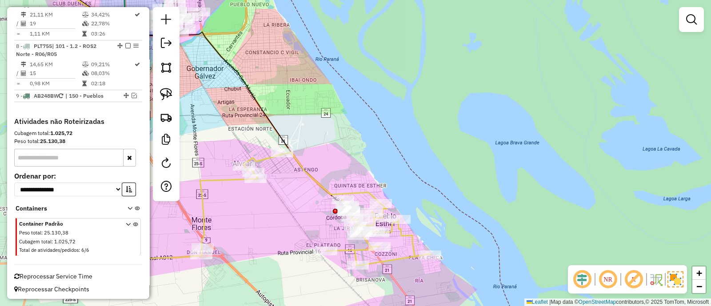
click at [314, 185] on icon at bounding box center [232, 208] width 396 height 113
select select "**********"
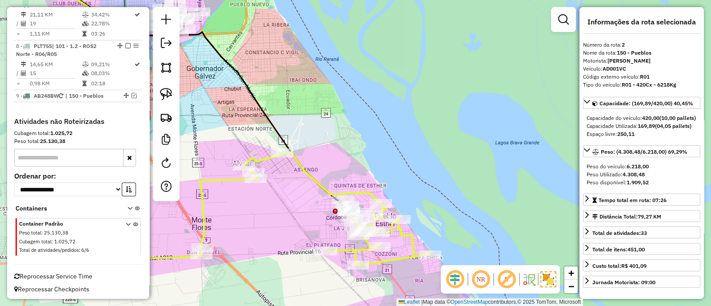
scroll to position [391, 0]
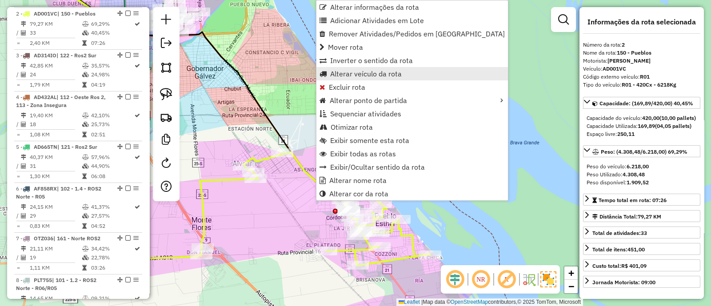
click at [376, 73] on span "Alterar veículo da rota" at bounding box center [366, 73] width 72 height 7
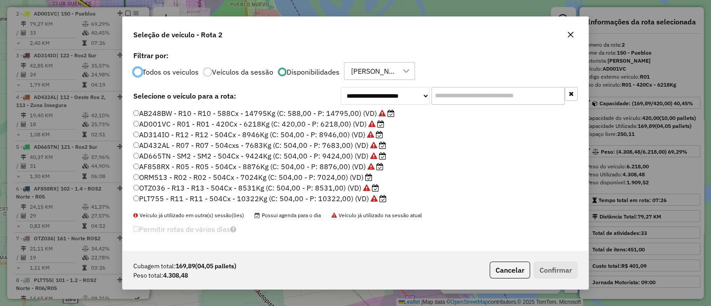
scroll to position [4, 3]
click at [245, 154] on label "AD665TN - SM2 - SM2 - 504Cx - 9424Kg (C: 504,00 - P: 9424,00) (VD)" at bounding box center [259, 156] width 253 height 11
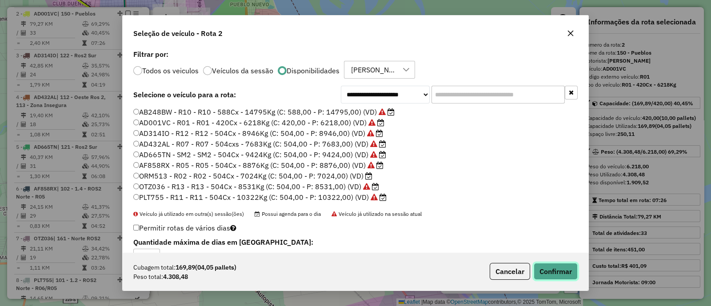
click at [545, 270] on button "Confirmar" at bounding box center [556, 271] width 44 height 17
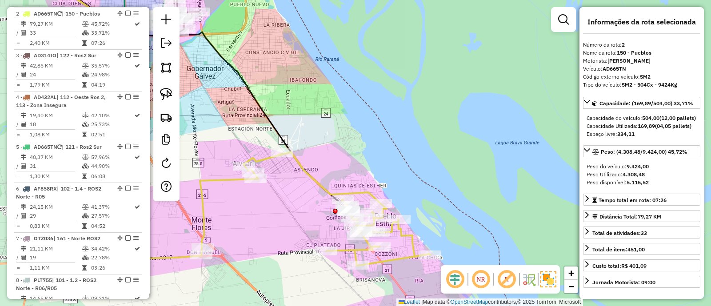
click at [216, 181] on icon at bounding box center [232, 208] width 396 height 113
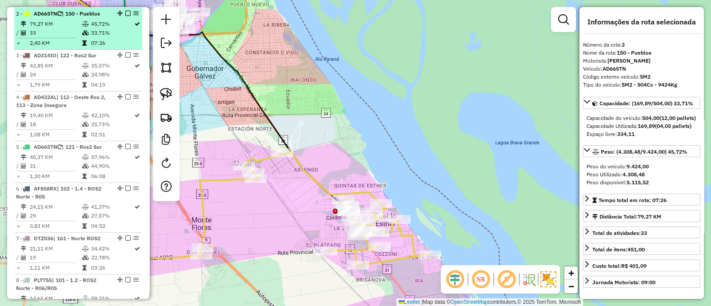
click at [126, 11] on em at bounding box center [127, 13] width 5 height 5
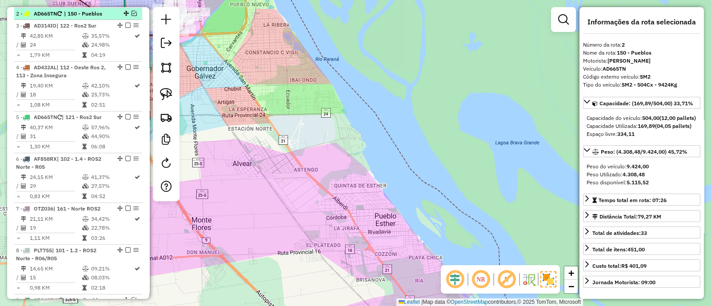
scroll to position [362, 0]
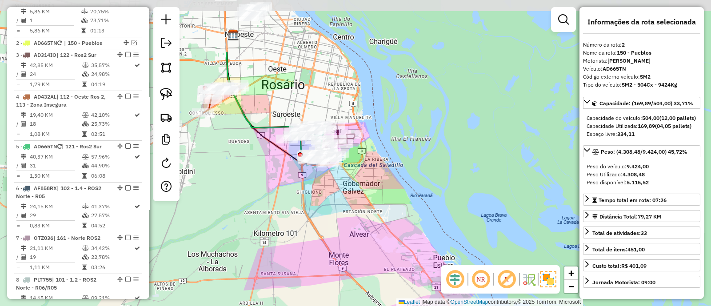
drag, startPoint x: 311, startPoint y: 136, endPoint x: 395, endPoint y: 230, distance: 125.8
click at [395, 229] on div "Janela de atendimento Grade de atendimento Capacidade Transportadoras Veículos …" at bounding box center [355, 153] width 711 height 306
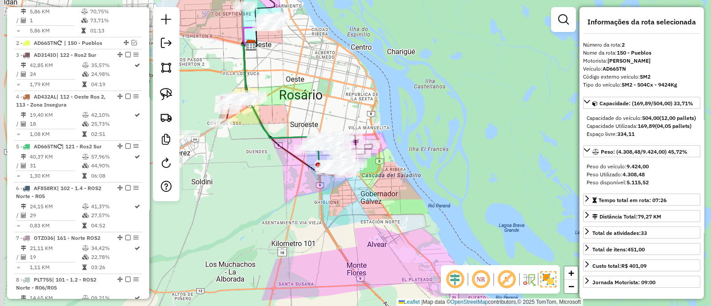
drag, startPoint x: 334, startPoint y: 212, endPoint x: 383, endPoint y: 206, distance: 49.7
click at [383, 206] on div "Janela de atendimento Grade de atendimento Capacidade Transportadoras Veículos …" at bounding box center [355, 153] width 711 height 306
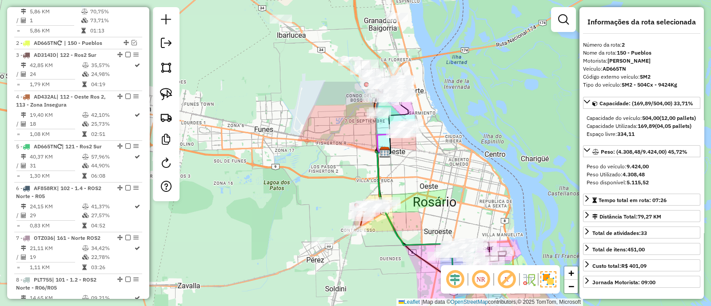
drag, startPoint x: 315, startPoint y: 94, endPoint x: 421, endPoint y: 168, distance: 129.2
click at [421, 169] on div "Janela de atendimento Grade de atendimento Capacidade Transportadoras Veículos …" at bounding box center [355, 153] width 711 height 306
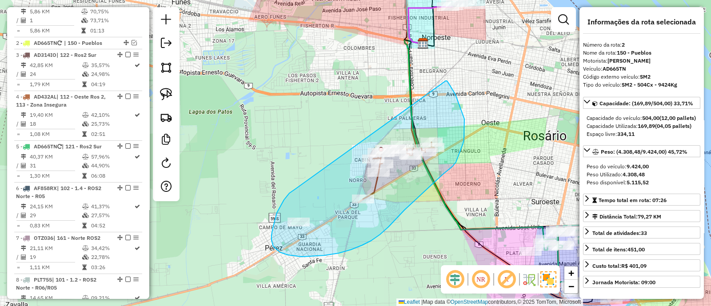
drag, startPoint x: 279, startPoint y: 208, endPoint x: 445, endPoint y: 81, distance: 208.4
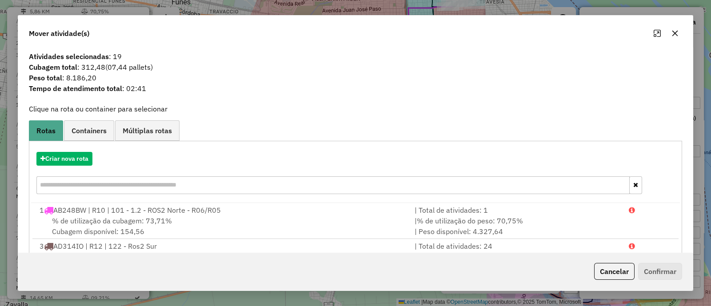
click at [672, 38] on button "button" at bounding box center [675, 33] width 14 height 14
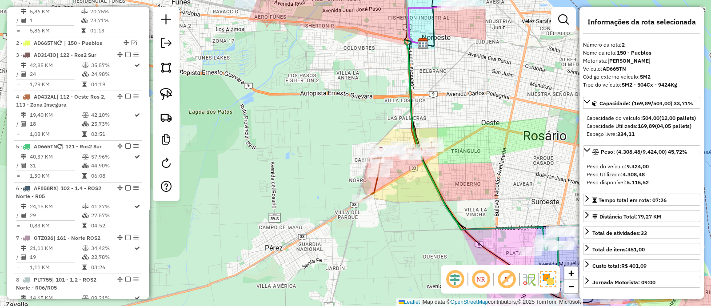
click at [375, 186] on icon at bounding box center [399, 170] width 72 height 57
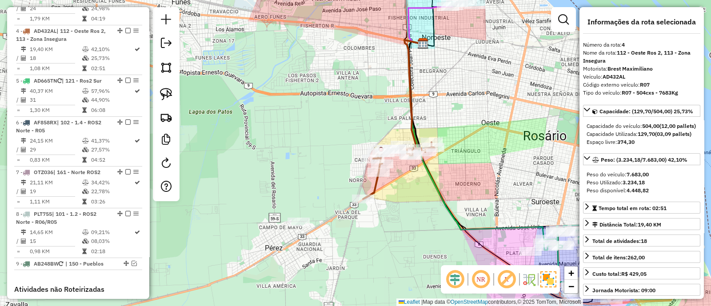
scroll to position [444, 0]
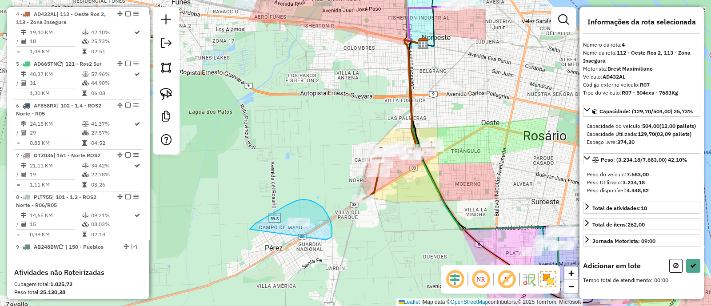
drag, startPoint x: 326, startPoint y: 240, endPoint x: 245, endPoint y: 237, distance: 80.9
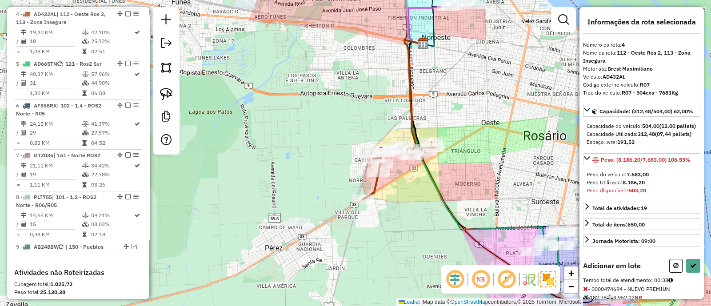
scroll to position [51, 0]
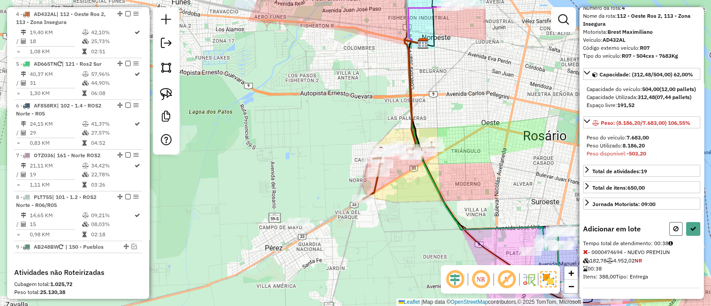
click at [673, 227] on icon at bounding box center [675, 229] width 5 height 6
select select "**********"
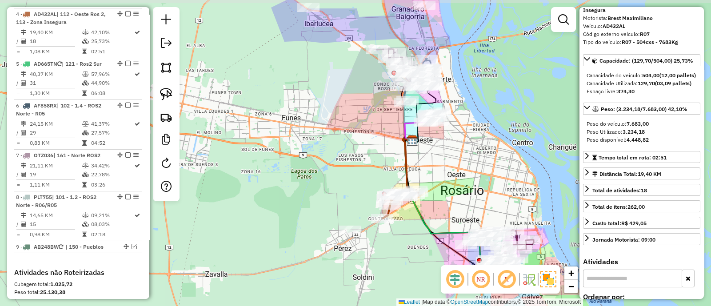
drag, startPoint x: 430, startPoint y: 212, endPoint x: 409, endPoint y: 235, distance: 31.1
click at [409, 235] on div "Janela de atendimento Grade de atendimento Capacidade Transportadoras Veículos …" at bounding box center [355, 153] width 711 height 306
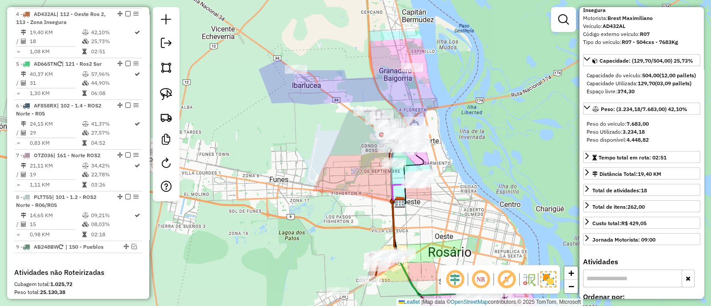
drag, startPoint x: 450, startPoint y: 179, endPoint x: 435, endPoint y: 267, distance: 88.9
click at [435, 266] on div "Janela de atendimento Grade de atendimento Capacidade Transportadoras Veículos …" at bounding box center [355, 153] width 711 height 306
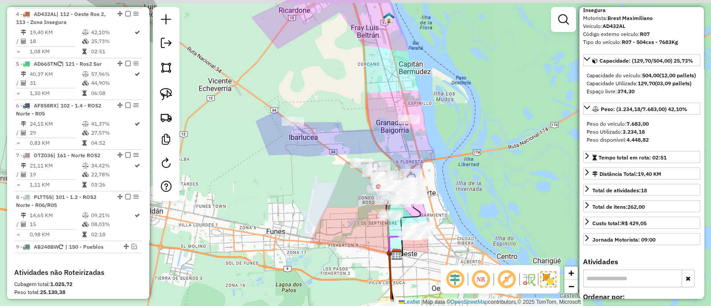
drag, startPoint x: 320, startPoint y: 179, endPoint x: 322, endPoint y: 187, distance: 8.6
click at [321, 187] on div "Janela de atendimento Grade de atendimento Capacidade Transportadoras Veículos …" at bounding box center [355, 153] width 711 height 306
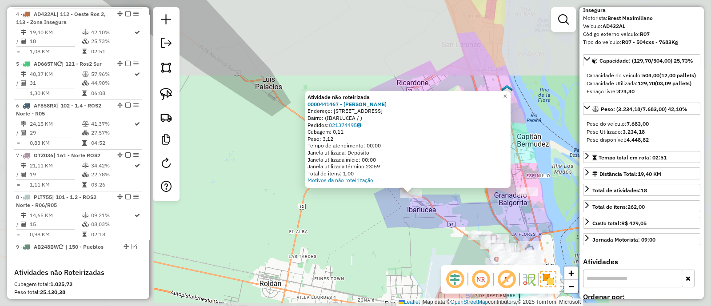
click at [419, 223] on div "Atividade não roteirizada 0000441467 - [PERSON_NAME]: [STREET_ADDRESS] Pedidos:…" at bounding box center [355, 153] width 711 height 306
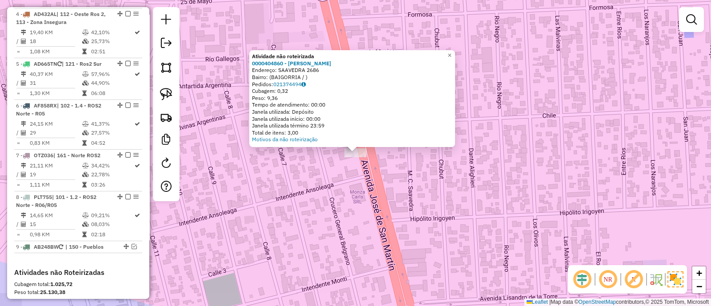
click at [380, 192] on div "Atividade não roteirizada 0000404860 - [PERSON_NAME]: SAAVEDRA 2686 Bairro: (BA…" at bounding box center [355, 153] width 711 height 306
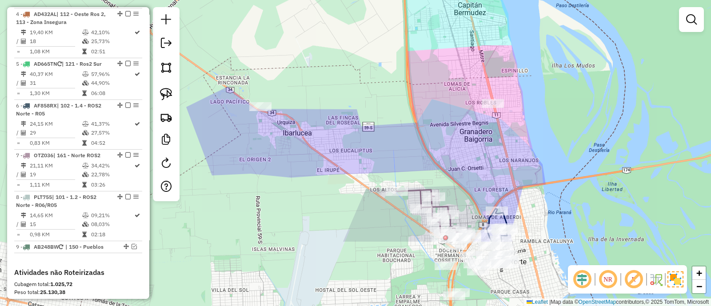
drag, startPoint x: 346, startPoint y: 231, endPoint x: 455, endPoint y: 104, distance: 166.3
click at [455, 105] on div "Janela de atendimento Grade de atendimento Capacidade Transportadoras Veículos …" at bounding box center [355, 153] width 711 height 306
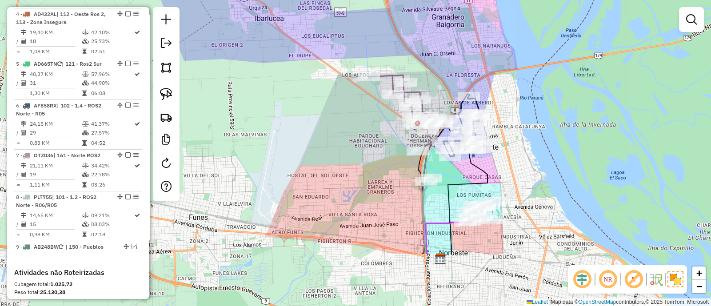
drag, startPoint x: 470, startPoint y: 169, endPoint x: 442, endPoint y: 81, distance: 92.6
click at [442, 81] on div "Janela de atendimento Grade de atendimento Capacidade Transportadoras Veículos …" at bounding box center [355, 153] width 711 height 306
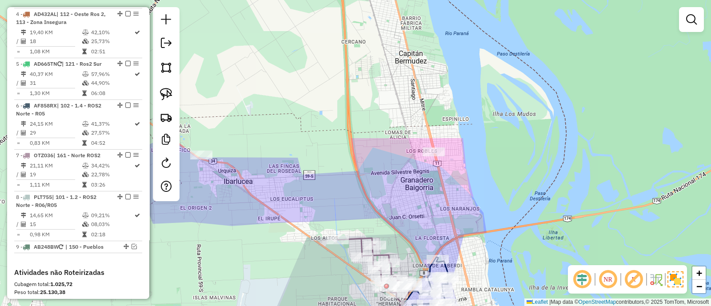
drag, startPoint x: 433, startPoint y: 115, endPoint x: 412, endPoint y: 254, distance: 140.2
click at [412, 254] on div "Janela de atendimento Grade de atendimento Capacidade Transportadoras Veículos …" at bounding box center [355, 153] width 711 height 306
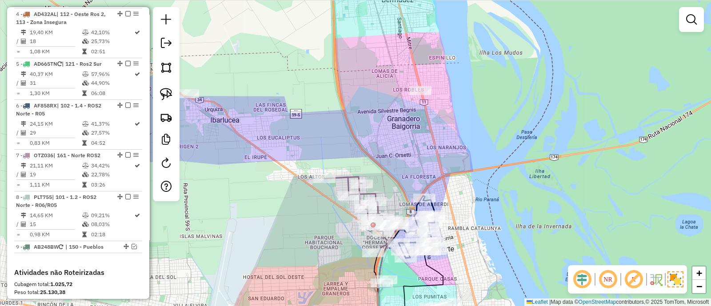
drag, startPoint x: 392, startPoint y: 207, endPoint x: 375, endPoint y: 139, distance: 70.1
click at [377, 139] on div "Janela de atendimento Grade de atendimento Capacidade Transportadoras Veículos …" at bounding box center [355, 153] width 711 height 306
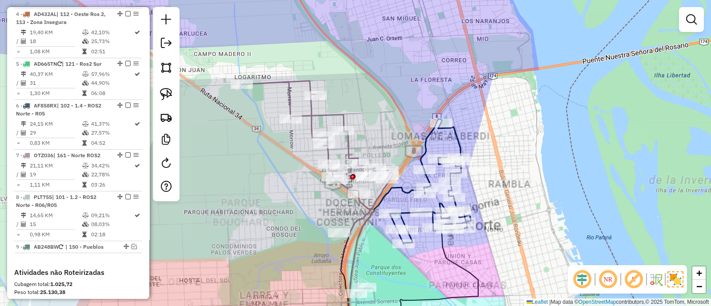
drag, startPoint x: 383, startPoint y: 139, endPoint x: 366, endPoint y: 125, distance: 21.7
click at [384, 104] on div "Janela de atendimento Grade de atendimento Capacidade Transportadoras Veículos …" at bounding box center [355, 153] width 711 height 306
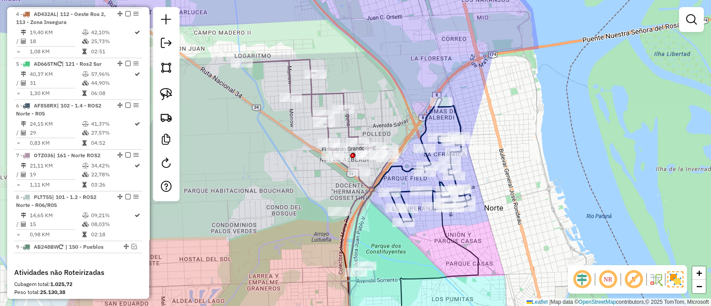
click at [347, 122] on icon at bounding box center [317, 136] width 151 height 153
select select "**********"
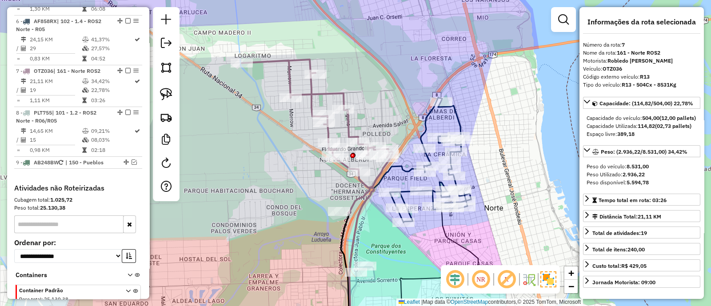
scroll to position [586, 0]
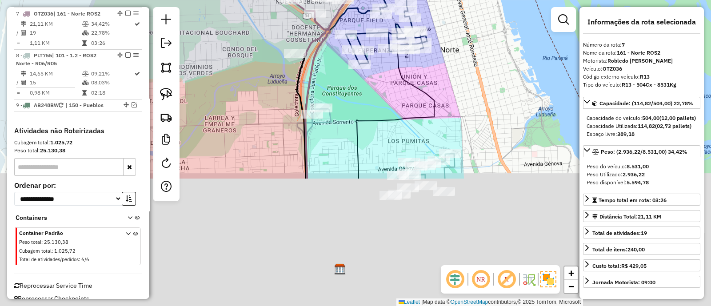
drag, startPoint x: 339, startPoint y: 121, endPoint x: 327, endPoint y: 36, distance: 86.1
click at [327, 27] on div "Janela de atendimento Grade de atendimento Capacidade Transportadoras Veículos …" at bounding box center [355, 153] width 711 height 306
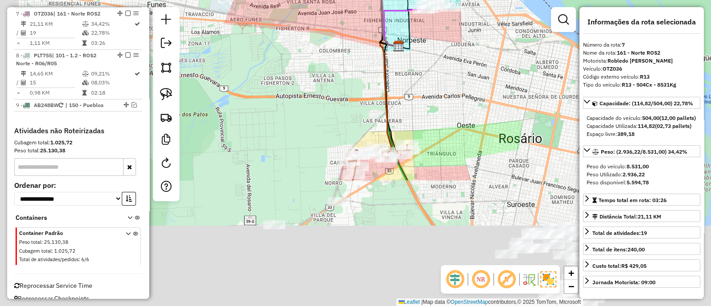
drag, startPoint x: 288, startPoint y: 239, endPoint x: 369, endPoint y: 63, distance: 193.2
click at [369, 63] on div "Janela de atendimento Grade de atendimento Capacidade Transportadoras Veículos …" at bounding box center [355, 153] width 711 height 306
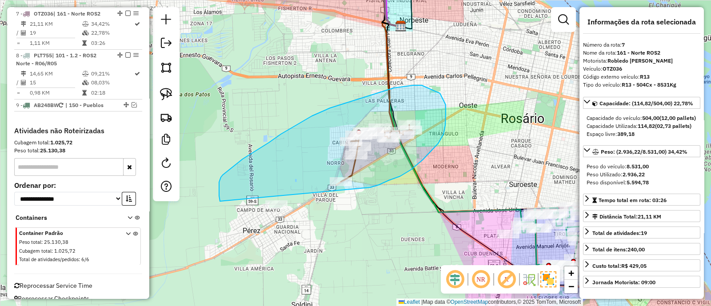
drag, startPoint x: 373, startPoint y: 187, endPoint x: 264, endPoint y: 261, distance: 132.0
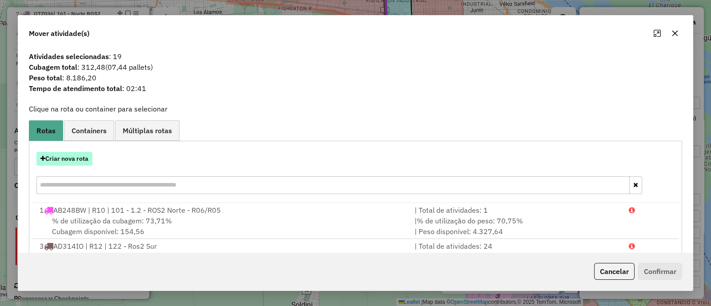
click at [80, 157] on button "Criar nova rota" at bounding box center [64, 159] width 56 height 14
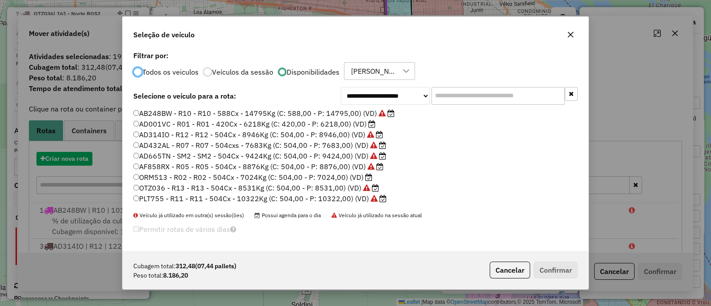
scroll to position [4, 3]
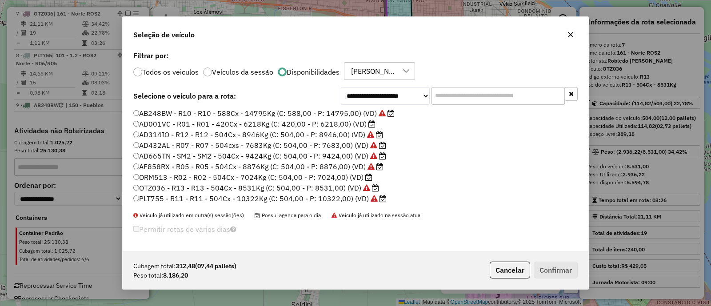
click at [199, 178] on label "ORM513 - R02 - R02 - 504Cx - 7024Kg (C: 504,00 - P: 7024,00) (VD)" at bounding box center [252, 177] width 239 height 11
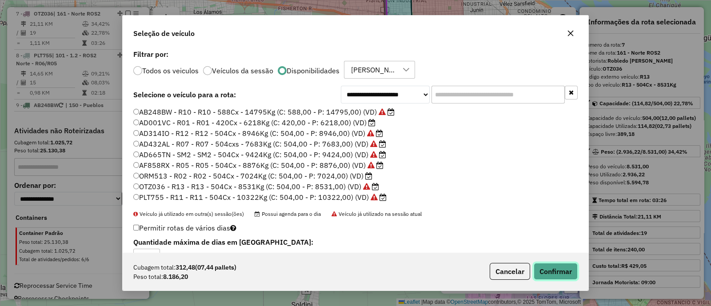
click at [567, 270] on button "Confirmar" at bounding box center [556, 271] width 44 height 17
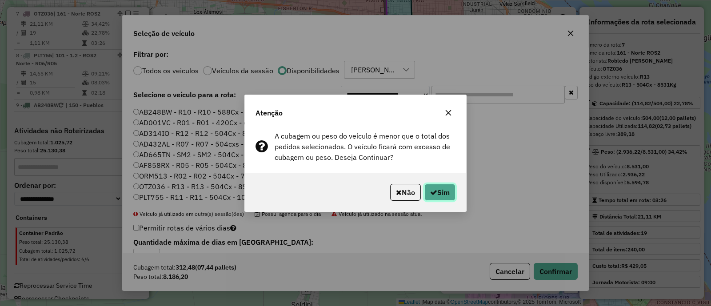
click at [450, 191] on button "Sim" at bounding box center [439, 192] width 31 height 17
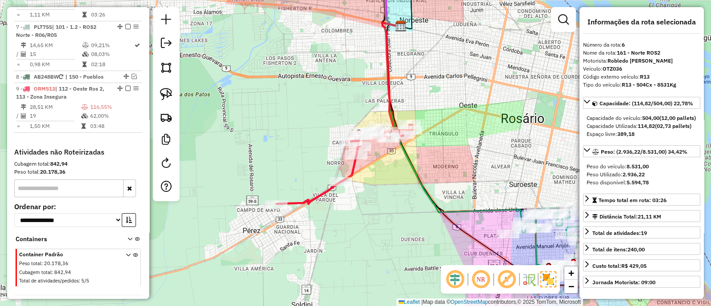
scroll to position [586, 0]
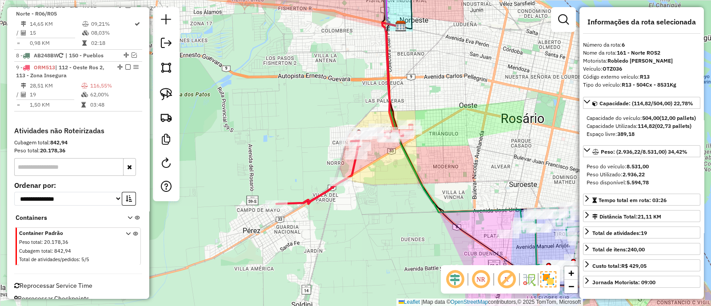
click at [378, 190] on div "Janela de atendimento Grade de atendimento Capacidade Transportadoras Veículos …" at bounding box center [355, 153] width 711 height 306
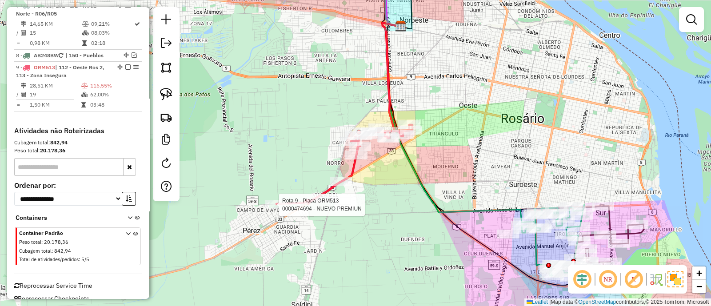
select select "**********"
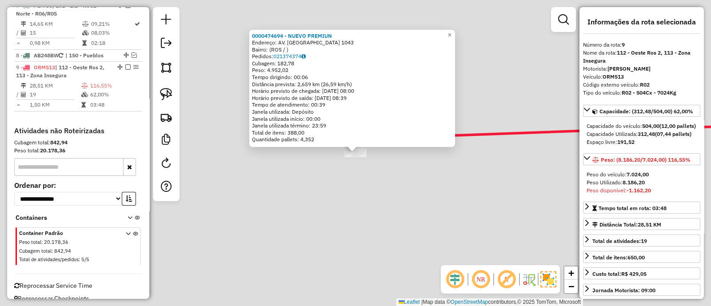
scroll to position [595, 0]
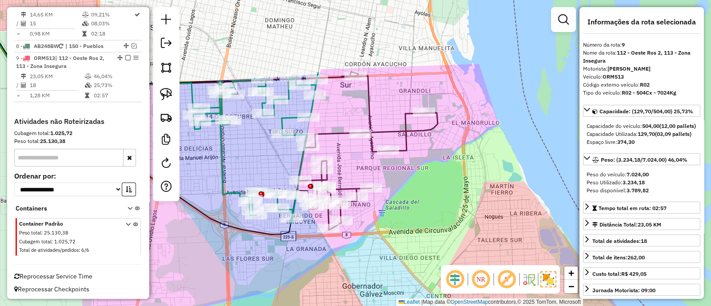
drag, startPoint x: 373, startPoint y: 176, endPoint x: 405, endPoint y: 174, distance: 31.6
click at [404, 174] on div "Janela de atendimento Grade de atendimento Capacidade Transportadoras Veículos …" at bounding box center [355, 153] width 711 height 306
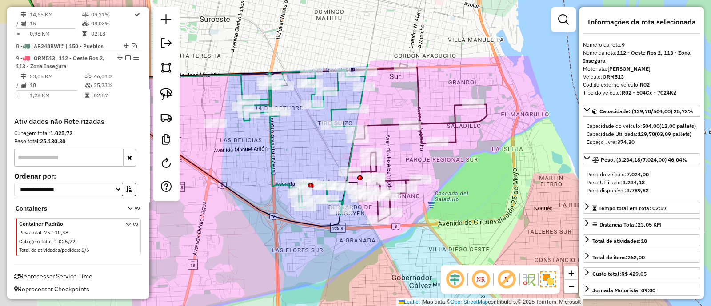
drag, startPoint x: 447, startPoint y: 211, endPoint x: 466, endPoint y: 205, distance: 20.5
click at [466, 206] on div "Janela de atendimento Grade de atendimento Capacidade Transportadoras Veículos …" at bounding box center [355, 153] width 711 height 306
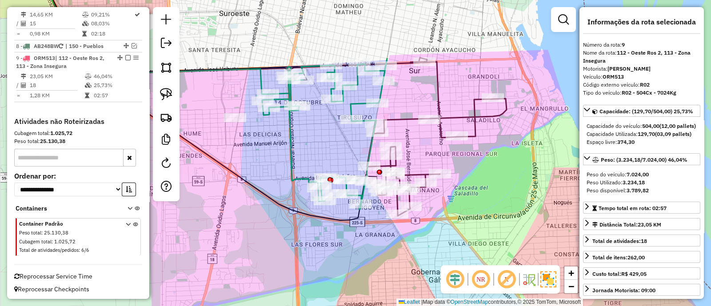
click at [466, 205] on div "Janela de atendimento Grade de atendimento Capacidade Transportadoras Veículos …" at bounding box center [355, 153] width 711 height 306
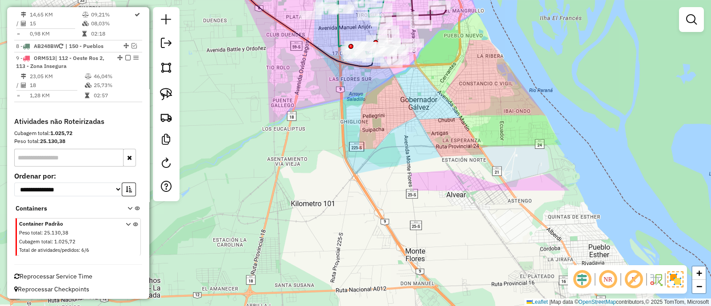
drag, startPoint x: 475, startPoint y: 241, endPoint x: 436, endPoint y: 96, distance: 150.9
click at [436, 96] on div "Janela de atendimento Grade de atendimento Capacidade Transportadoras Veículos …" at bounding box center [355, 153] width 711 height 306
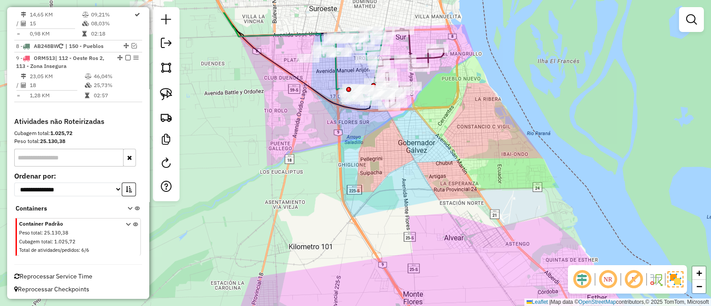
drag, startPoint x: 436, startPoint y: 96, endPoint x: 434, endPoint y: 194, distance: 98.2
click at [434, 194] on div "Janela de atendimento Grade de atendimento Capacidade Transportadoras Veículos …" at bounding box center [355, 153] width 711 height 306
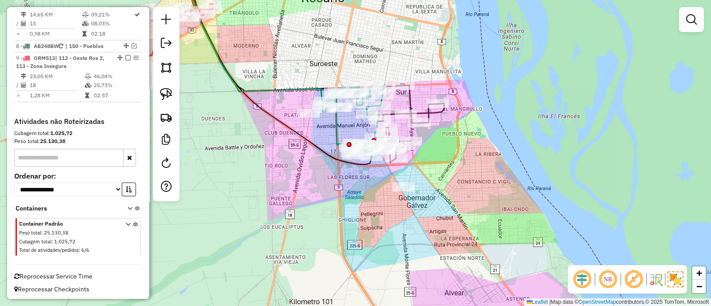
drag, startPoint x: 398, startPoint y: 167, endPoint x: 413, endPoint y: 193, distance: 30.6
click at [413, 191] on div at bounding box center [403, 187] width 22 height 9
drag, startPoint x: 426, startPoint y: 163, endPoint x: 422, endPoint y: 234, distance: 71.2
click at [422, 232] on div "Janela de atendimento Grade de atendimento Capacidade Transportadoras Veículos …" at bounding box center [355, 153] width 711 height 306
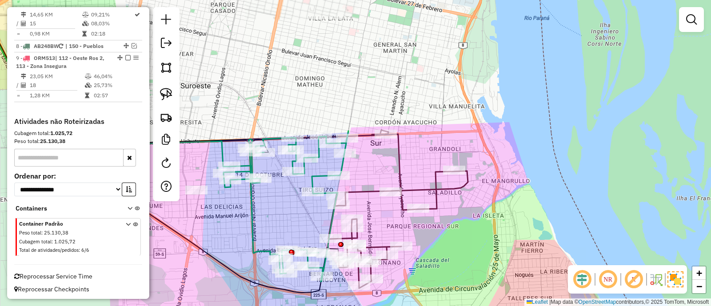
click at [422, 192] on icon at bounding box center [397, 211] width 139 height 154
select select "**********"
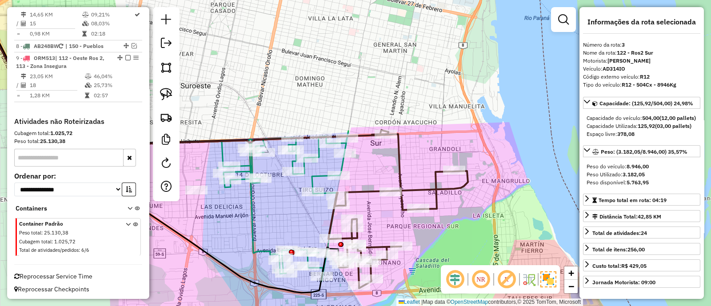
scroll to position [403, 0]
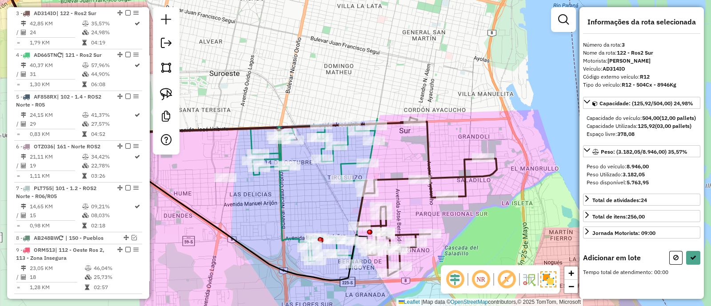
drag, startPoint x: 393, startPoint y: 212, endPoint x: 414, endPoint y: 163, distance: 53.5
click at [413, 203] on div "Janela de atendimento Grade de atendimento Capacidade Transportadoras Veículos …" at bounding box center [355, 153] width 711 height 306
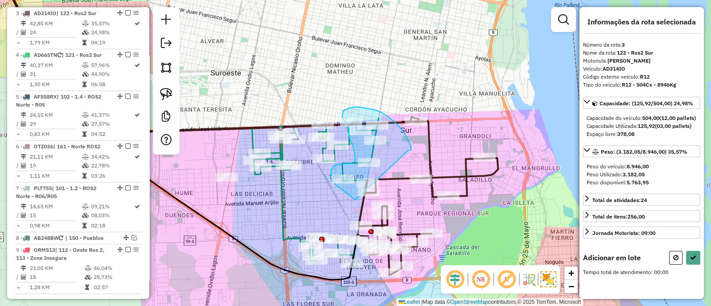
drag, startPoint x: 410, startPoint y: 150, endPoint x: 360, endPoint y: 201, distance: 71.3
click at [360, 201] on div "Rota 4 - Placa AD665TN 0000425721 - YANG YANFANG Janela de atendimento Grade de…" at bounding box center [355, 153] width 711 height 306
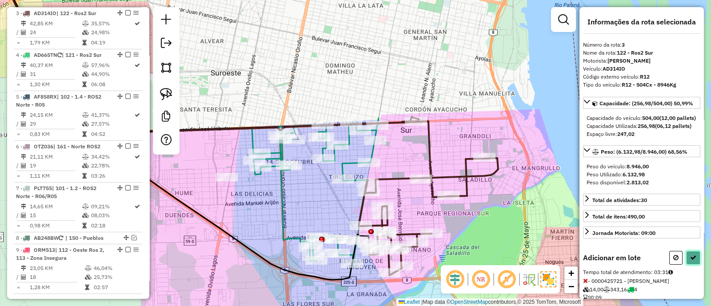
click at [690, 265] on button at bounding box center [693, 258] width 14 height 14
select select "**********"
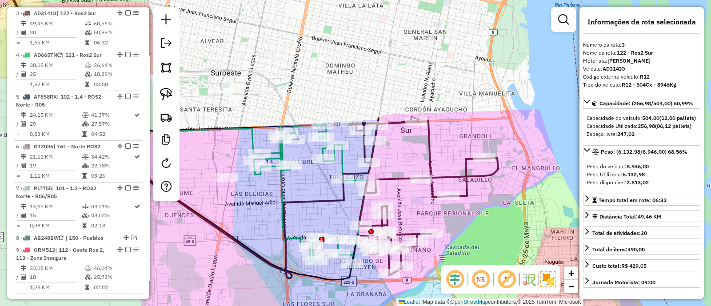
click at [282, 151] on icon at bounding box center [311, 197] width 114 height 144
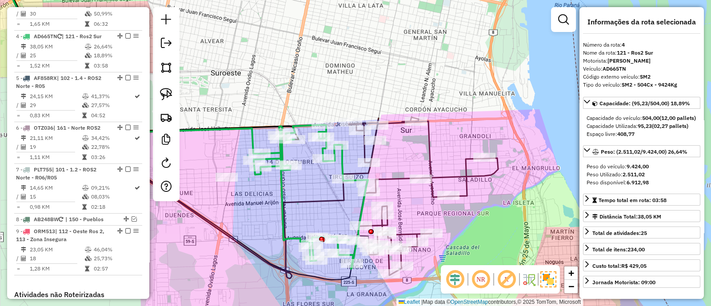
scroll to position [444, 0]
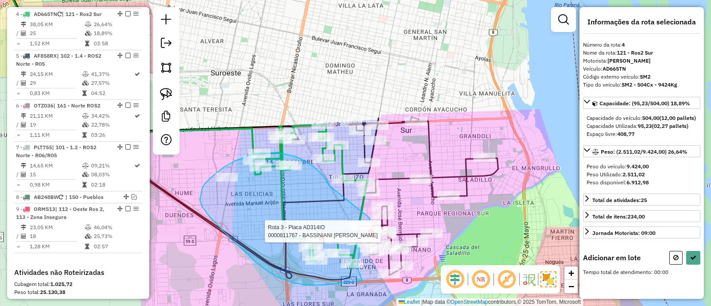
drag, startPoint x: 320, startPoint y: 173, endPoint x: 370, endPoint y: 218, distance: 67.0
click at [370, 218] on div "Rota 3 - Placa AD314IO 0000811767 - BASSINIANI [PERSON_NAME] de atendimento Gra…" at bounding box center [355, 153] width 711 height 306
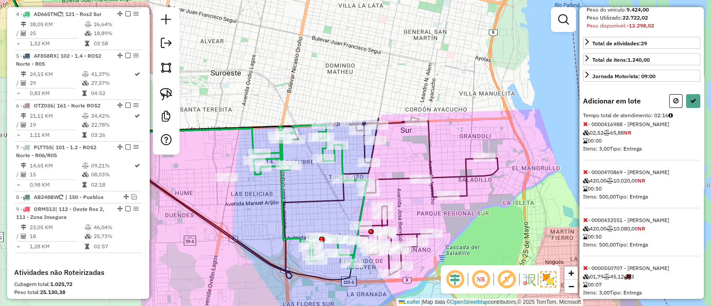
scroll to position [167, 0]
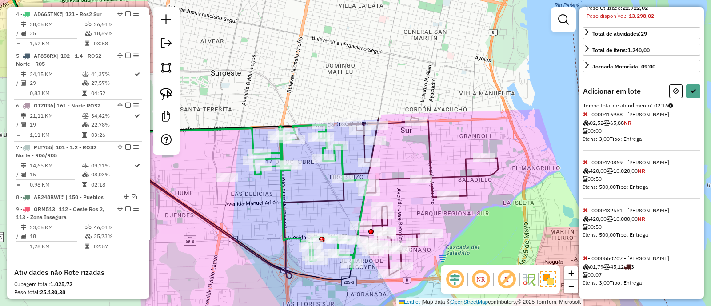
click at [585, 165] on icon at bounding box center [585, 162] width 5 height 6
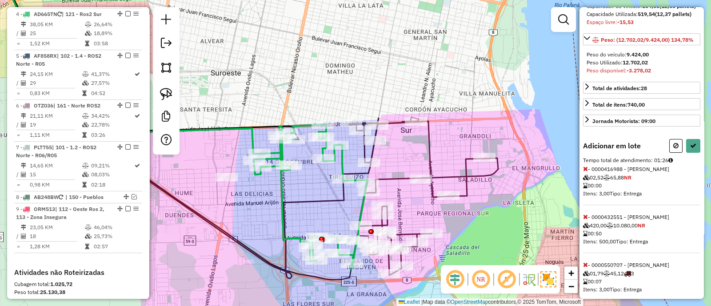
scroll to position [155, 0]
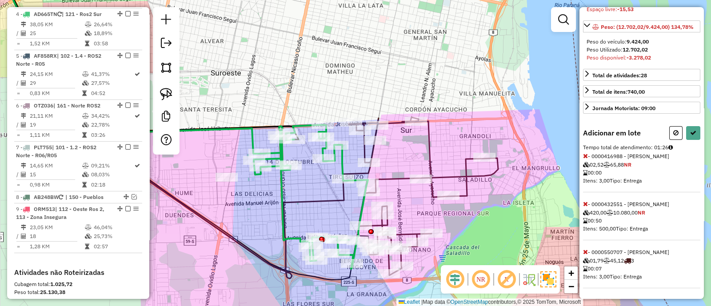
click at [584, 201] on icon at bounding box center [585, 204] width 5 height 6
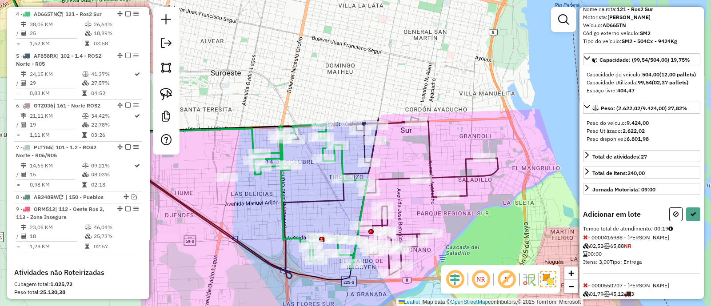
scroll to position [27, 0]
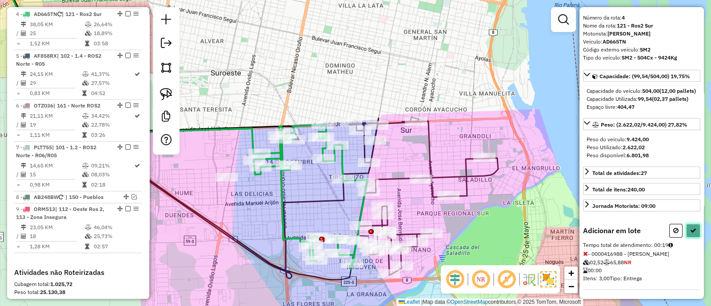
click at [693, 234] on icon at bounding box center [693, 230] width 6 height 6
select select "**********"
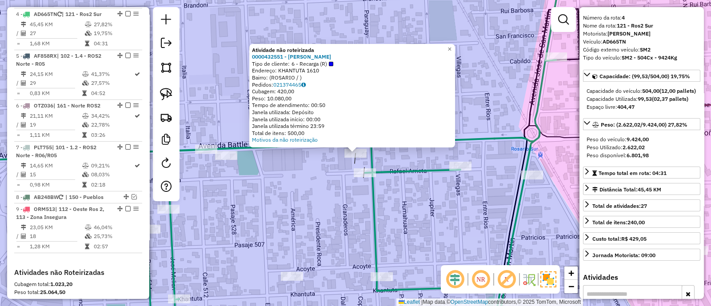
click at [335, 196] on div "Atividade não roteirizada 0000432551 - [PERSON_NAME] de cliente: 6 - Recarga (R…" at bounding box center [355, 153] width 711 height 306
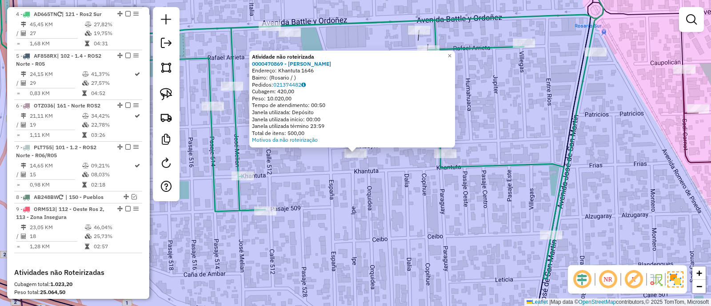
click at [334, 201] on div "Atividade não roteirizada 0000470869 - [PERSON_NAME]: Khantuta 1646 Bairro: ([G…" at bounding box center [355, 153] width 711 height 306
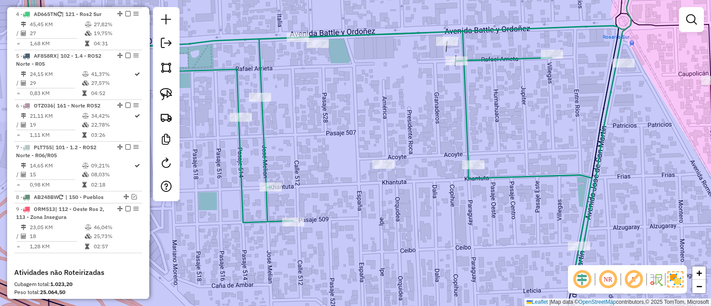
drag, startPoint x: 334, startPoint y: 201, endPoint x: 369, endPoint y: 216, distance: 38.0
click at [369, 216] on div "Janela de atendimento Grade de atendimento Capacidade Transportadoras Veículos …" at bounding box center [355, 153] width 711 height 306
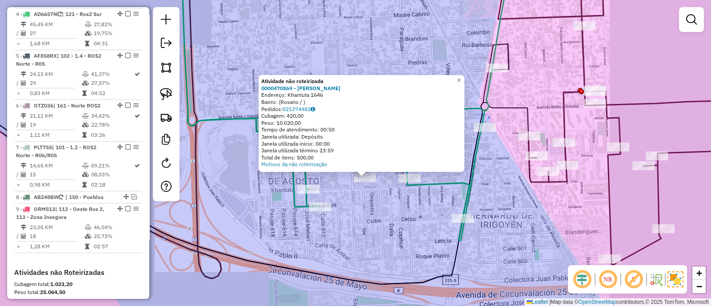
click at [378, 212] on div "Atividade não roteirizada 0000470869 - [PERSON_NAME]: Khantuta 1646 Bairro: ([G…" at bounding box center [355, 153] width 711 height 306
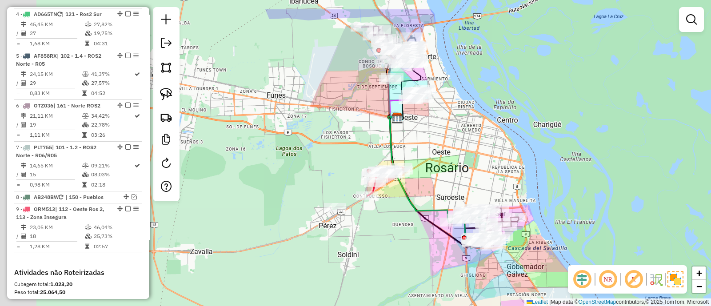
drag, startPoint x: 358, startPoint y: 150, endPoint x: 455, endPoint y: 188, distance: 105.1
click at [455, 188] on div "Janela de atendimento Grade de atendimento Capacidade Transportadoras Veículos …" at bounding box center [355, 153] width 711 height 306
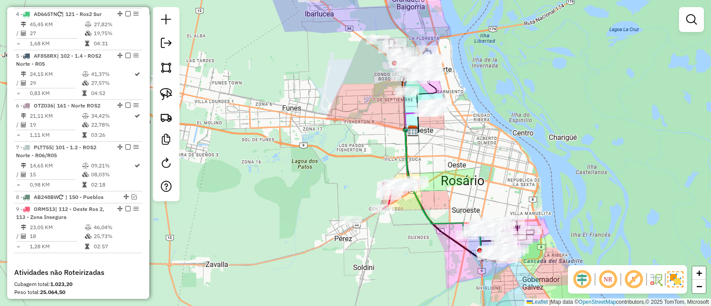
drag, startPoint x: 442, startPoint y: 149, endPoint x: 443, endPoint y: 265, distance: 115.9
click at [443, 264] on div "Janela de atendimento Grade de atendimento Capacidade Transportadoras Veículos …" at bounding box center [355, 153] width 711 height 306
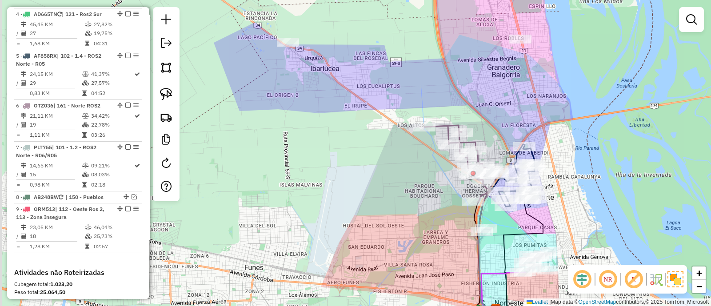
drag, startPoint x: 400, startPoint y: 150, endPoint x: 483, endPoint y: 130, distance: 85.3
click at [483, 130] on div "Janela de atendimento Grade de atendimento Capacidade Transportadoras Veículos …" at bounding box center [355, 153] width 711 height 306
click at [444, 125] on icon at bounding box center [463, 163] width 76 height 77
select select "**********"
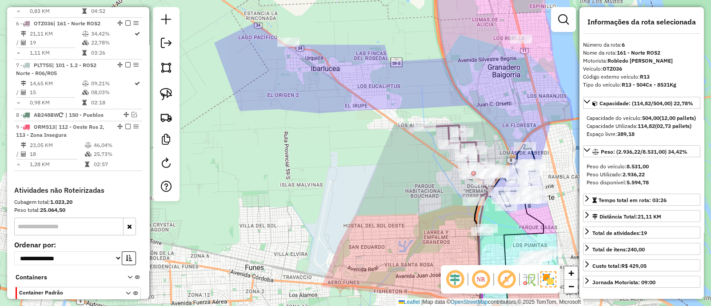
scroll to position [536, 0]
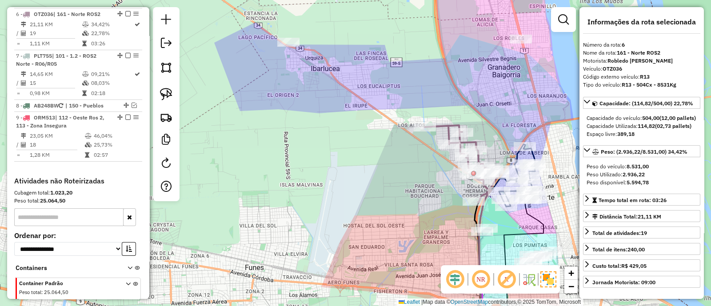
click at [426, 239] on div "Janela de atendimento Grade de atendimento Capacidade Transportadoras Veículos …" at bounding box center [355, 153] width 711 height 306
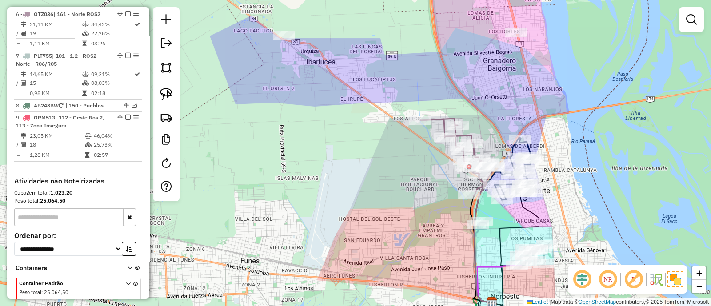
drag, startPoint x: 445, startPoint y: 259, endPoint x: 340, endPoint y: 110, distance: 181.7
click at [345, 120] on div "Janela de atendimento Grade de atendimento Capacidade Transportadoras Veículos …" at bounding box center [355, 153] width 711 height 306
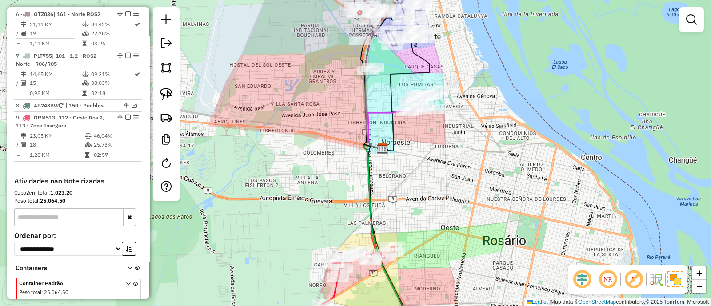
drag, startPoint x: 440, startPoint y: 254, endPoint x: 337, endPoint y: 76, distance: 206.2
click at [337, 76] on div "Janela de atendimento Grade de atendimento Capacidade Transportadoras Veículos …" at bounding box center [355, 153] width 711 height 306
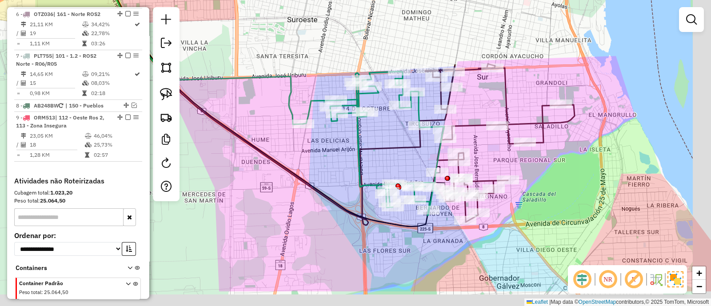
drag, startPoint x: 449, startPoint y: 207, endPoint x: 418, endPoint y: 162, distance: 55.3
click at [418, 162] on div "Janela de atendimento Grade de atendimento Capacidade Transportadoras Veículos …" at bounding box center [355, 153] width 711 height 306
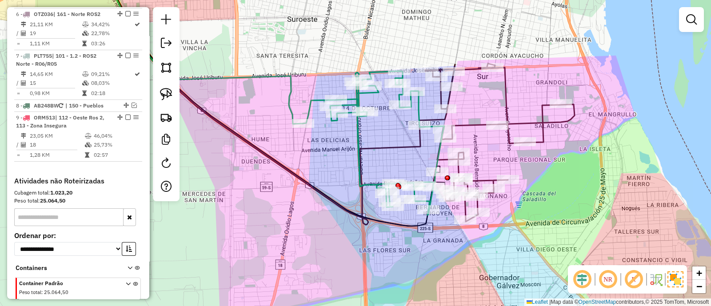
click at [355, 129] on icon at bounding box center [373, 143] width 141 height 144
select select "**********"
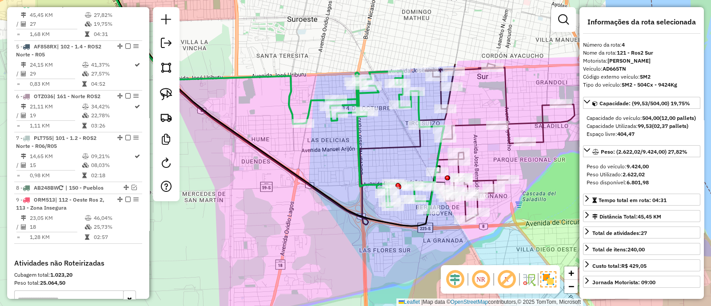
scroll to position [444, 0]
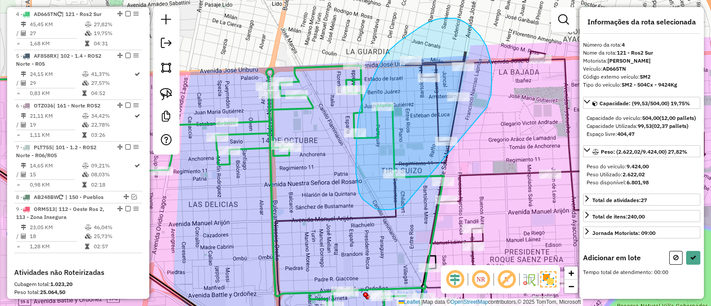
drag, startPoint x: 489, startPoint y: 56, endPoint x: 402, endPoint y: 207, distance: 174.5
click at [402, 207] on div "Janela de atendimento Grade de atendimento Capacidade Transportadoras Veículos …" at bounding box center [355, 153] width 711 height 306
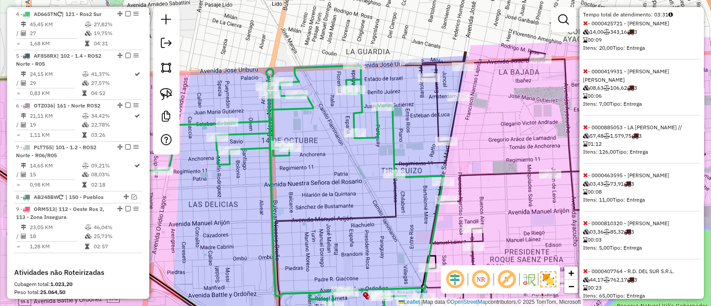
scroll to position [290, 0]
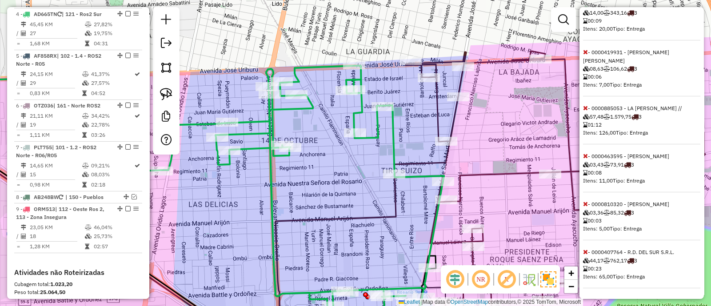
click at [584, 107] on icon at bounding box center [585, 108] width 5 height 6
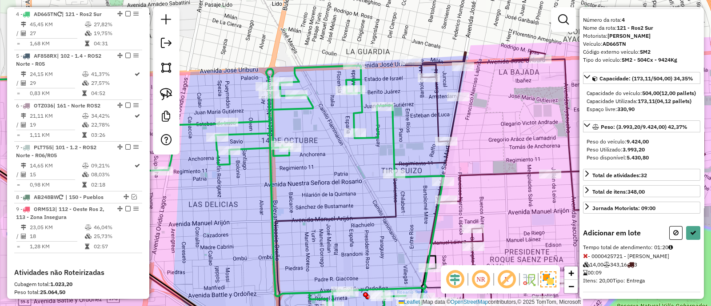
scroll to position [20, 0]
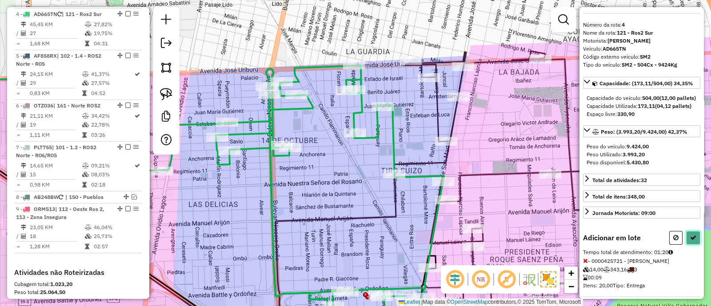
click at [689, 245] on button at bounding box center [693, 238] width 14 height 14
select select "**********"
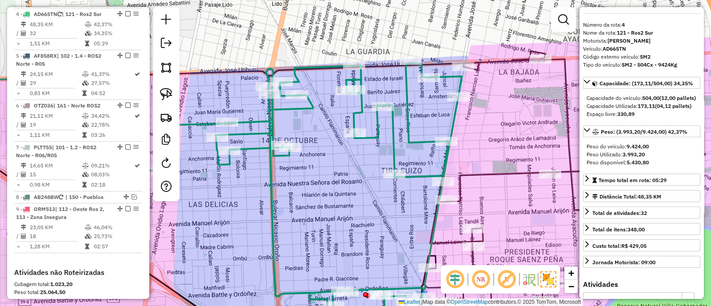
click at [489, 175] on icon at bounding box center [567, 194] width 275 height 286
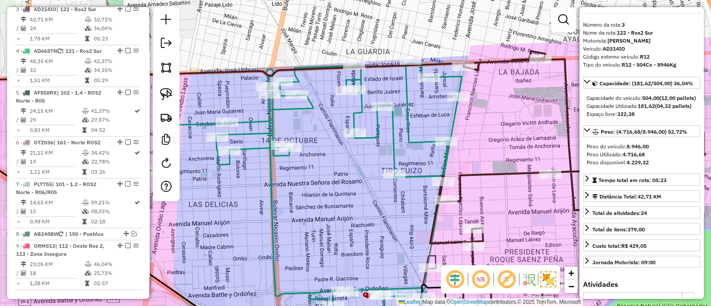
scroll to position [403, 0]
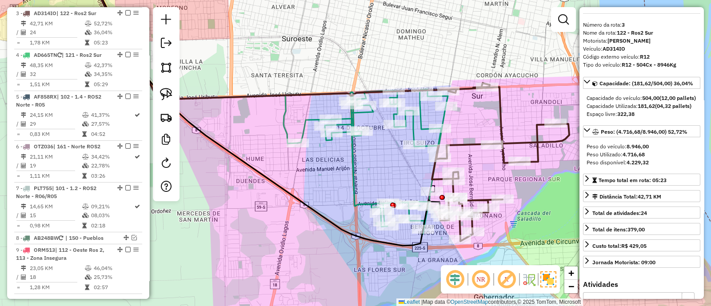
drag, startPoint x: 514, startPoint y: 210, endPoint x: 486, endPoint y: 180, distance: 40.9
click at [486, 180] on div "Janela de atendimento Grade de atendimento Capacidade Transportadoras Veículos …" at bounding box center [355, 153] width 711 height 306
click at [413, 130] on icon at bounding box center [372, 161] width 150 height 145
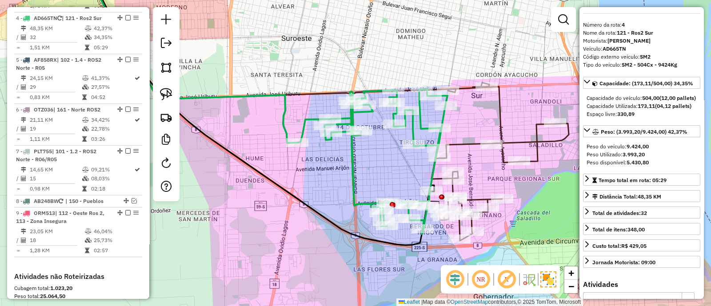
scroll to position [444, 0]
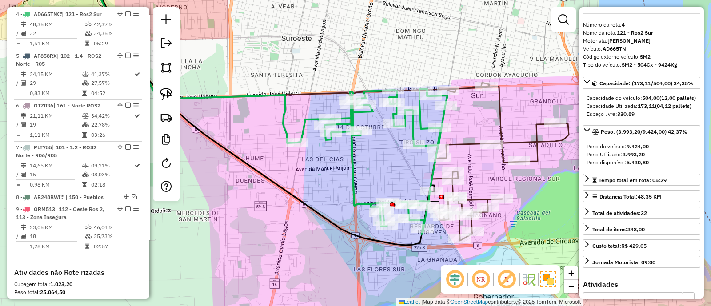
click at [463, 143] on icon at bounding box center [499, 162] width 137 height 158
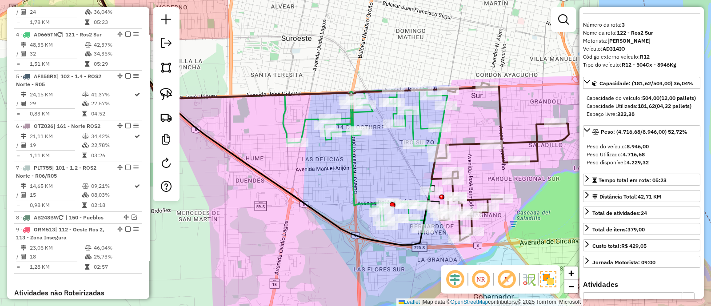
scroll to position [403, 0]
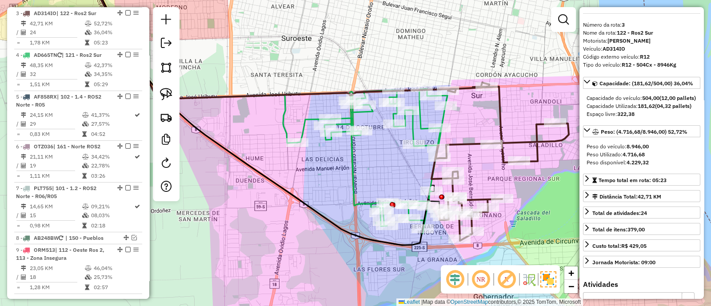
click at [412, 125] on icon at bounding box center [372, 161] width 150 height 145
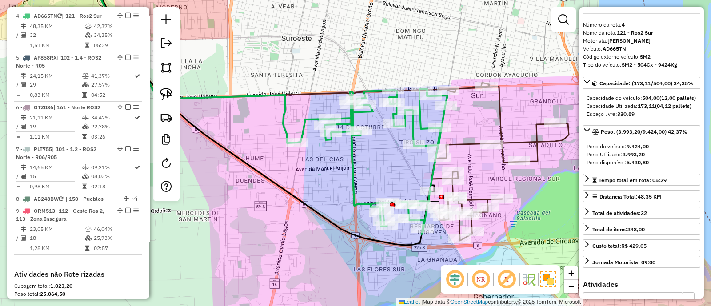
scroll to position [444, 0]
click at [466, 143] on icon at bounding box center [499, 162] width 137 height 158
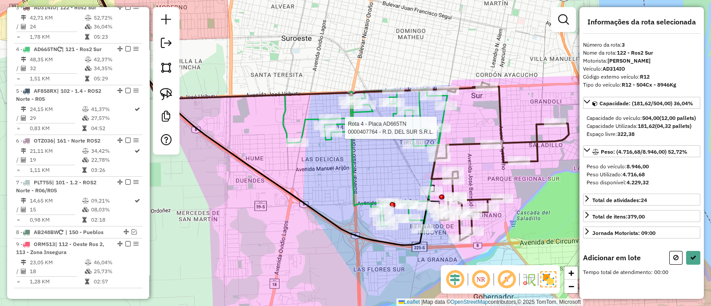
scroll to position [0, 0]
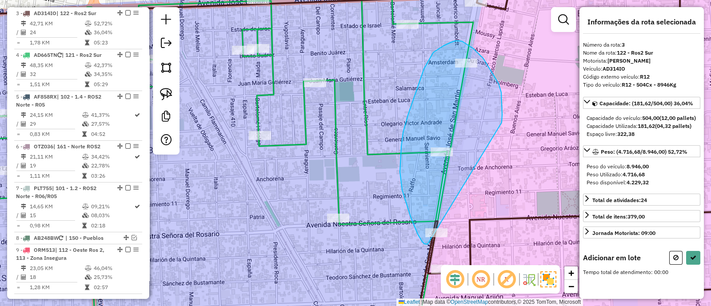
drag, startPoint x: 483, startPoint y: 59, endPoint x: 427, endPoint y: 244, distance: 193.9
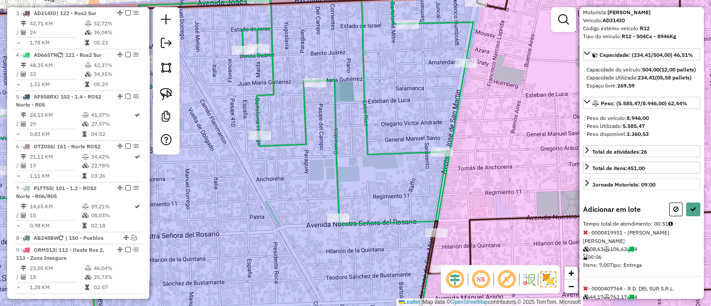
scroll to position [99, 0]
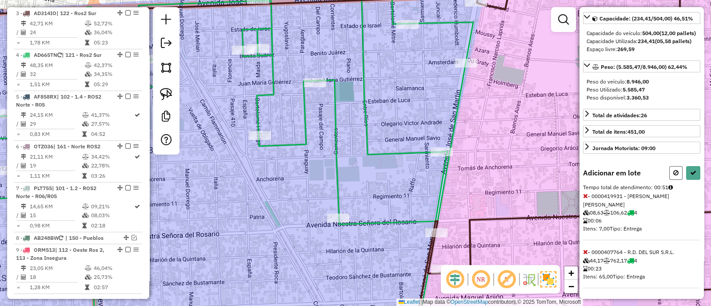
click at [677, 174] on button at bounding box center [675, 173] width 13 height 14
select select "**********"
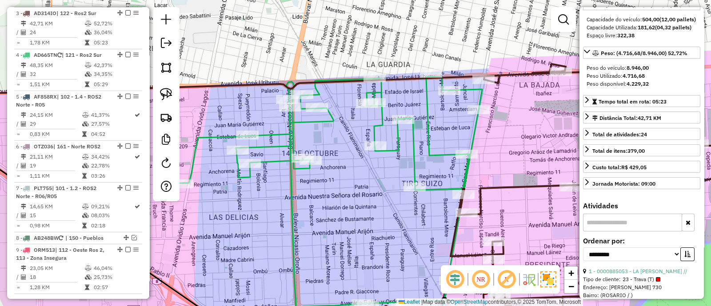
drag, startPoint x: 527, startPoint y: 159, endPoint x: 499, endPoint y: 139, distance: 34.8
click at [501, 143] on div "Janela de atendimento Grade de atendimento Capacidade Transportadoras Veículos …" at bounding box center [355, 153] width 711 height 306
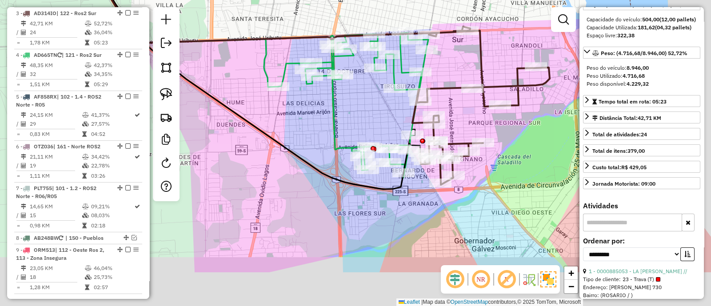
drag, startPoint x: 515, startPoint y: 182, endPoint x: 456, endPoint y: 110, distance: 93.5
click at [456, 110] on div "Janela de atendimento Grade de atendimento Capacidade Transportadoras Veículos …" at bounding box center [355, 153] width 711 height 306
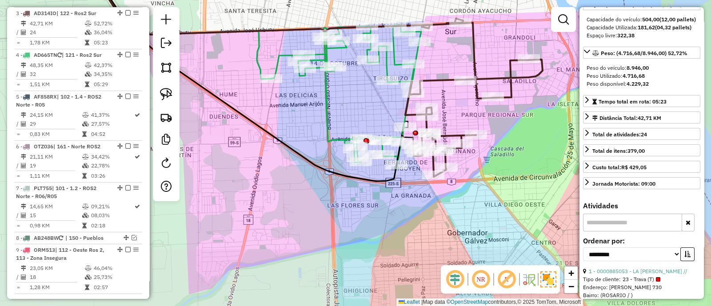
scroll to position [0, 0]
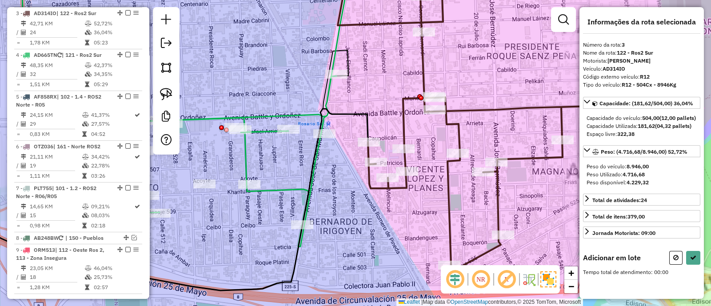
click at [382, 252] on div "Janela de atendimento Grade de atendimento Capacidade Transportadoras Veículos …" at bounding box center [355, 153] width 711 height 306
click at [391, 190] on icon at bounding box center [479, 120] width 282 height 303
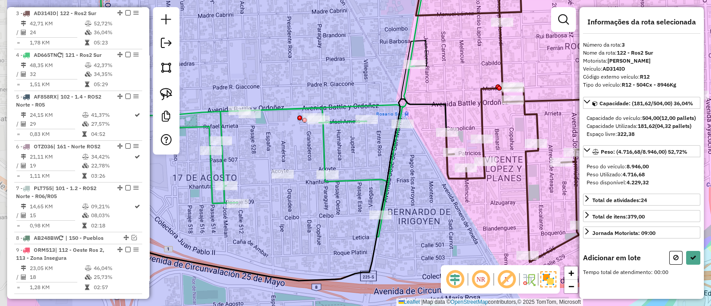
drag, startPoint x: 348, startPoint y: 220, endPoint x: 426, endPoint y: 211, distance: 78.8
click at [426, 211] on div "Janela de atendimento Grade de atendimento Capacidade Transportadoras Veículos …" at bounding box center [355, 153] width 711 height 306
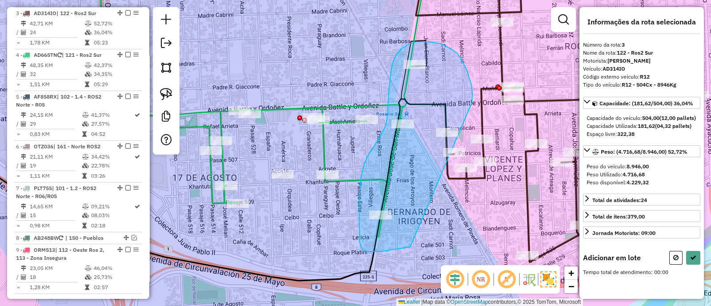
drag, startPoint x: 460, startPoint y: 58, endPoint x: 410, endPoint y: 247, distance: 195.7
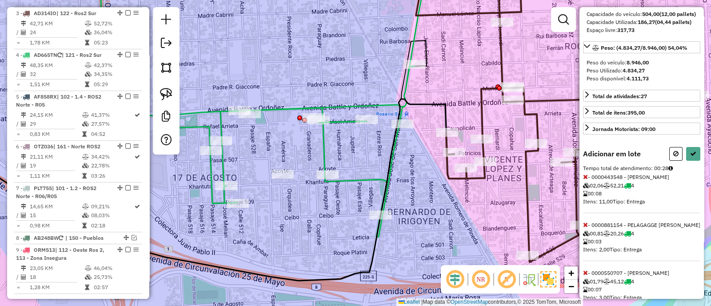
scroll to position [139, 0]
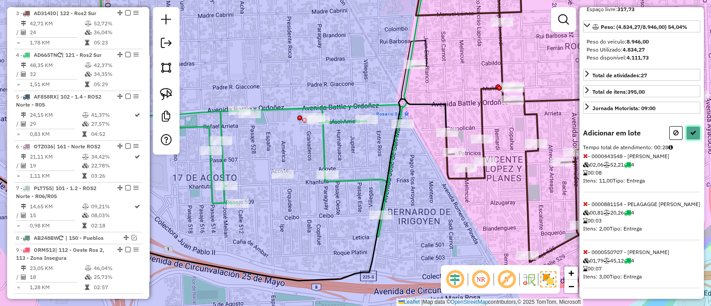
click at [693, 139] on button at bounding box center [693, 133] width 14 height 14
select select "**********"
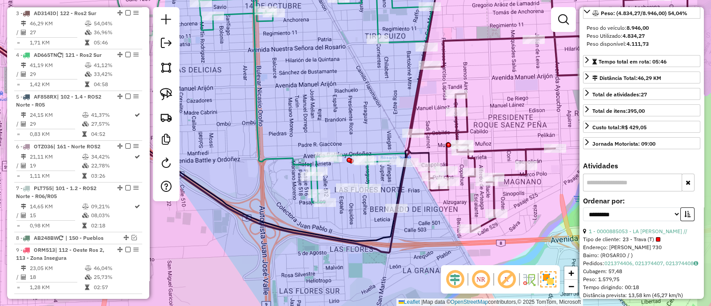
drag, startPoint x: 515, startPoint y: 119, endPoint x: 449, endPoint y: 171, distance: 84.2
click at [450, 171] on div "Janela de atendimento Grade de atendimento Capacidade Transportadoras Veículos …" at bounding box center [355, 153] width 711 height 306
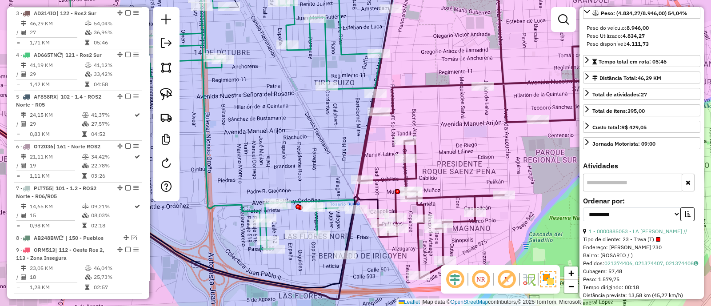
click at [415, 172] on icon at bounding box center [490, 123] width 295 height 309
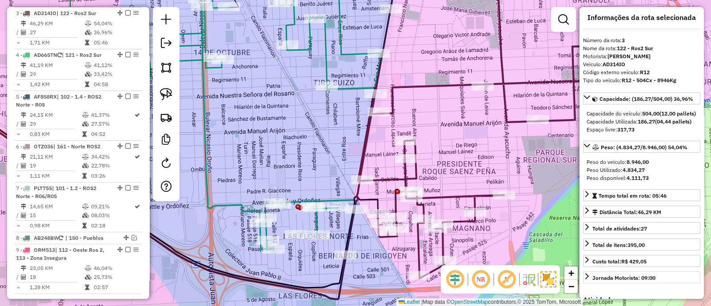
scroll to position [0, 0]
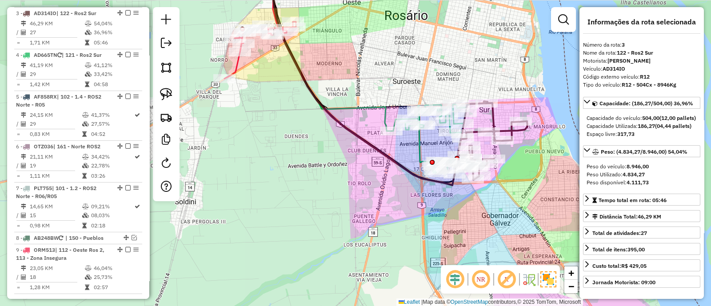
drag, startPoint x: 490, startPoint y: 178, endPoint x: 484, endPoint y: 183, distance: 7.9
click at [484, 183] on div "Janela de atendimento Grade de atendimento Capacidade Transportadoras Veículos …" at bounding box center [355, 153] width 711 height 306
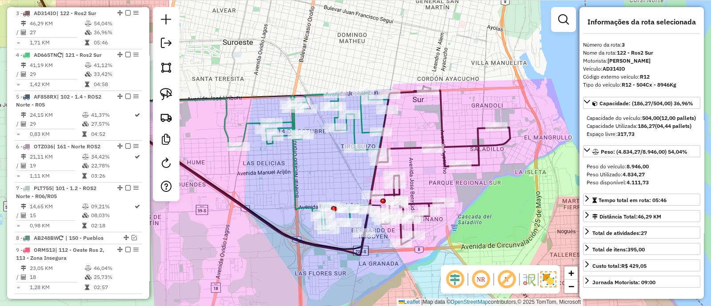
click at [479, 143] on icon at bounding box center [436, 166] width 147 height 158
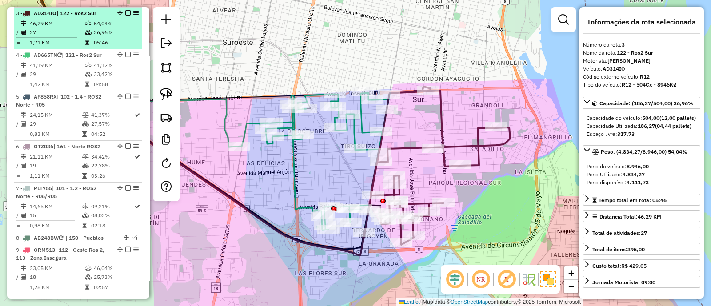
click at [126, 12] on em at bounding box center [127, 12] width 5 height 5
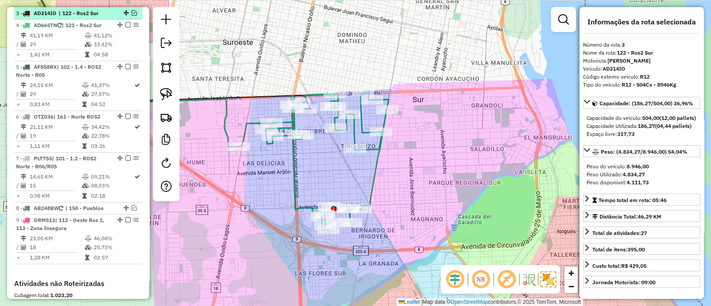
scroll to position [374, 0]
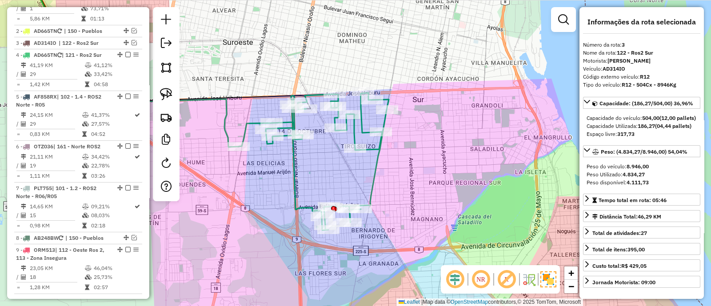
click at [395, 168] on div "Rota 4 - Placa AD665TN 0000419931 - CARRANZA [PERSON_NAME] de atendimento Grade…" at bounding box center [355, 153] width 711 height 306
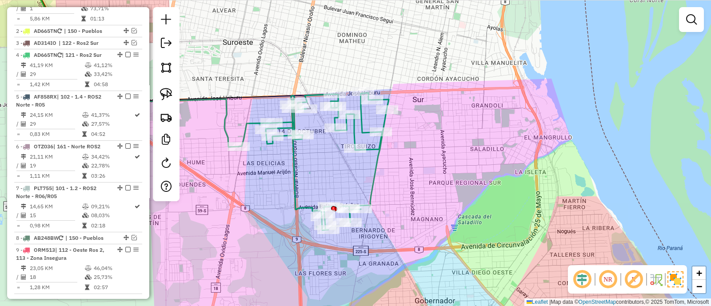
click at [379, 157] on icon at bounding box center [314, 161] width 150 height 137
select select "**********"
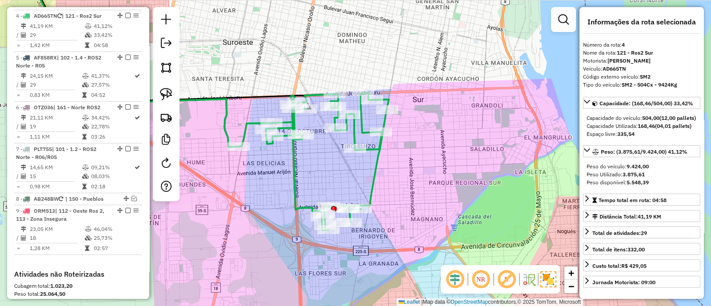
scroll to position [415, 0]
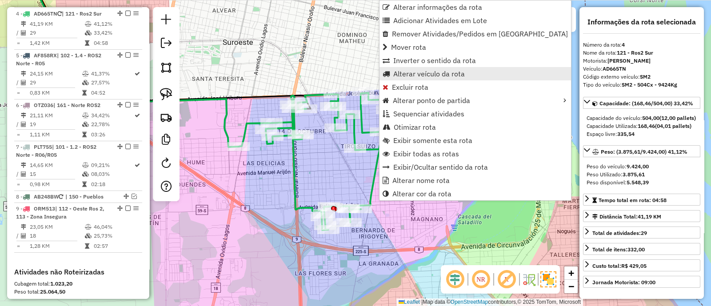
click at [412, 73] on span "Alterar veículo da rota" at bounding box center [429, 73] width 72 height 7
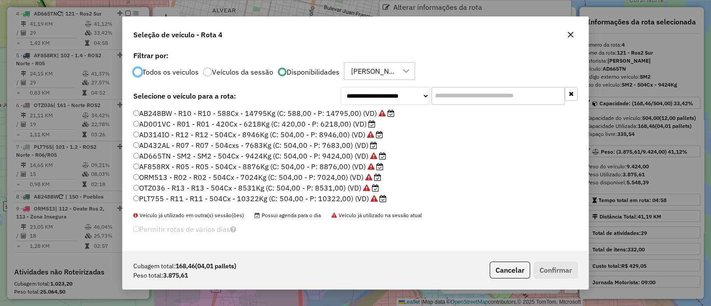
scroll to position [4, 3]
click at [269, 141] on label "AD432AL - R07 - R07 - 504cxs - 7683Kg (C: 504,00 - P: 7683,00) (VD)" at bounding box center [255, 145] width 244 height 11
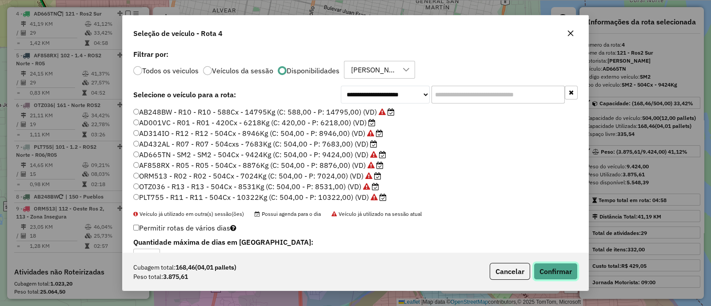
click at [554, 275] on button "Confirmar" at bounding box center [556, 271] width 44 height 17
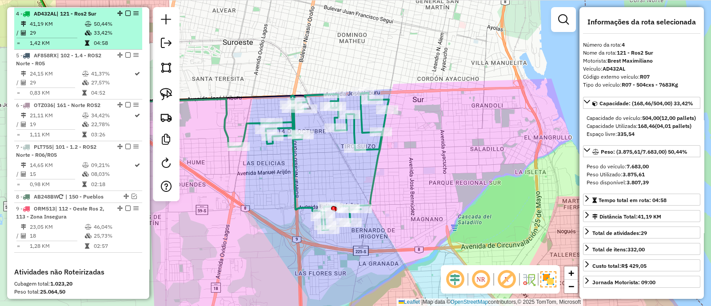
click at [126, 13] on em at bounding box center [127, 13] width 5 height 5
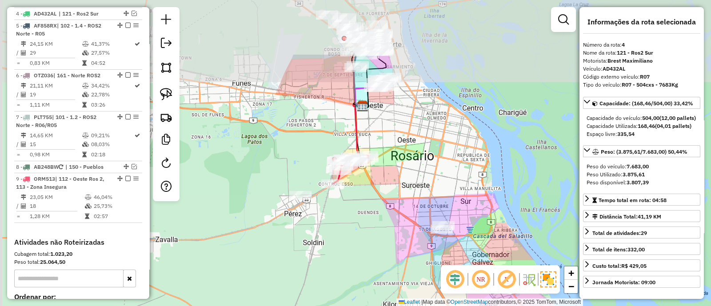
drag, startPoint x: 370, startPoint y: 96, endPoint x: 429, endPoint y: 253, distance: 167.7
click at [429, 253] on div "Janela de atendimento Grade de atendimento Capacidade Transportadoras Veículos …" at bounding box center [355, 153] width 711 height 306
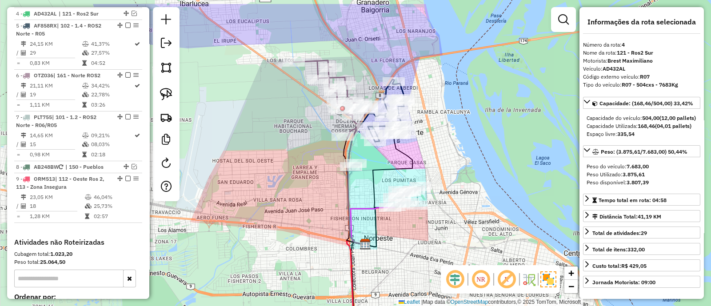
drag, startPoint x: 391, startPoint y: 123, endPoint x: 371, endPoint y: 227, distance: 105.3
click at [371, 225] on div "Janela de atendimento Grade de atendimento Capacidade Transportadoras Veículos …" at bounding box center [355, 153] width 711 height 306
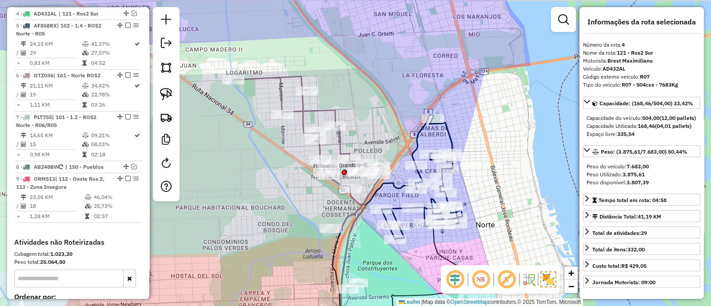
click at [332, 118] on icon at bounding box center [308, 152] width 151 height 153
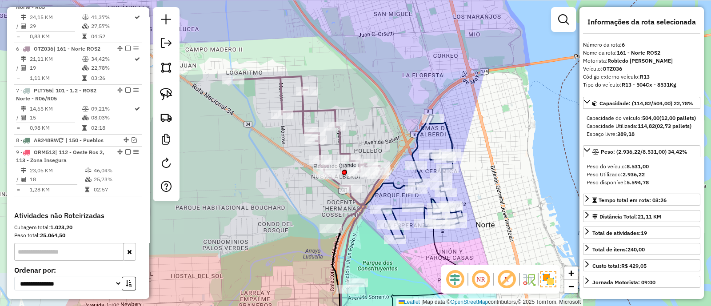
scroll to position [477, 0]
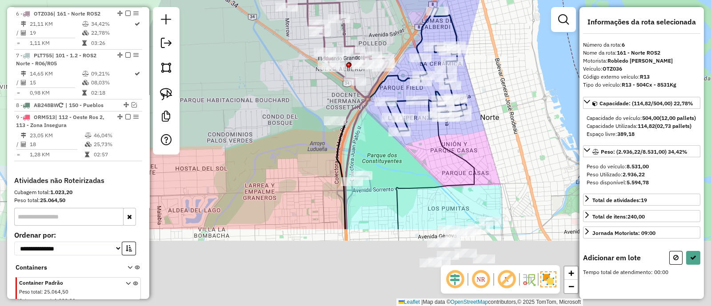
drag, startPoint x: 356, startPoint y: 238, endPoint x: 359, endPoint y: 127, distance: 110.2
click at [359, 127] on div "Janela de atendimento Grade de atendimento Capacidade Transportadoras Veículos …" at bounding box center [355, 153] width 711 height 306
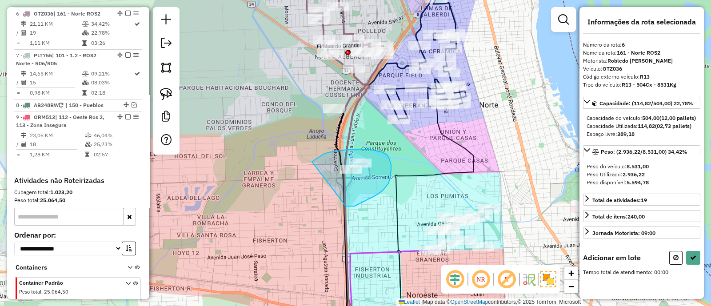
drag, startPoint x: 361, startPoint y: 203, endPoint x: 307, endPoint y: 166, distance: 66.2
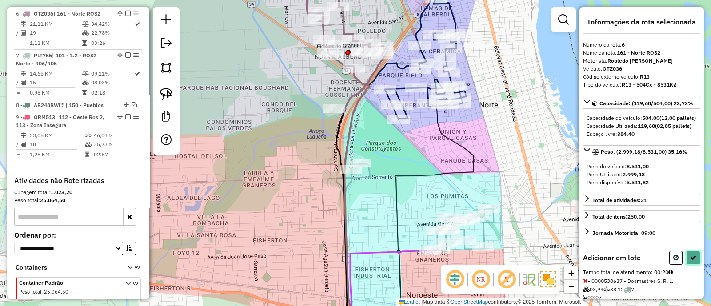
click at [692, 261] on icon at bounding box center [693, 258] width 6 height 6
select select "**********"
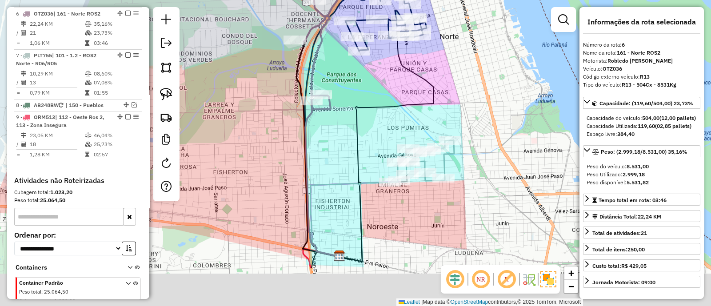
drag, startPoint x: 412, startPoint y: 99, endPoint x: 402, endPoint y: 81, distance: 20.7
click at [402, 81] on icon at bounding box center [386, 147] width 94 height 230
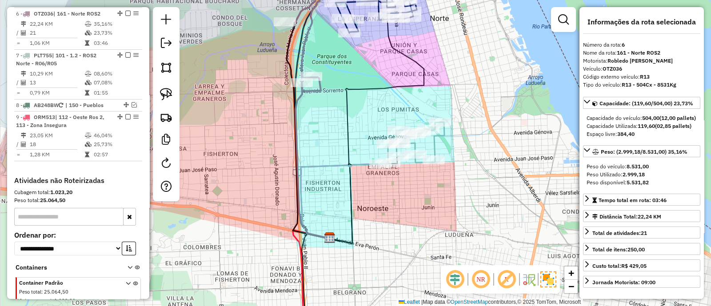
click at [431, 145] on icon at bounding box center [412, 143] width 64 height 42
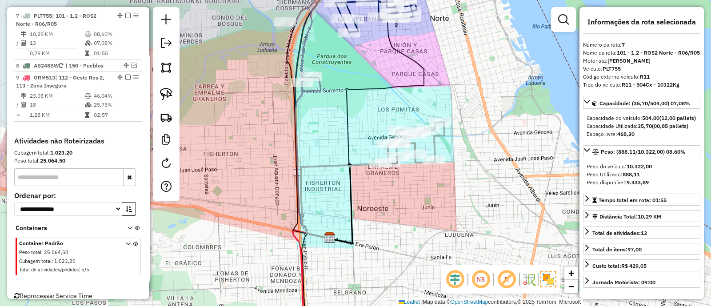
scroll to position [518, 0]
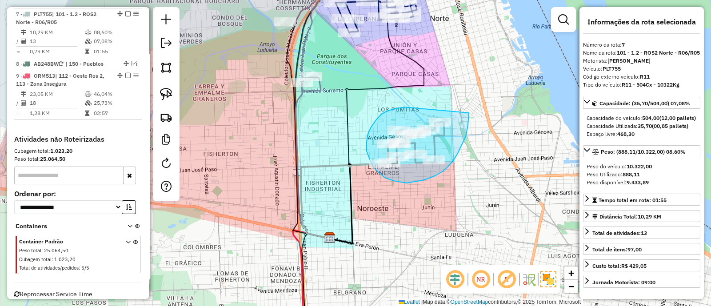
drag, startPoint x: 401, startPoint y: 108, endPoint x: 469, endPoint y: 111, distance: 67.6
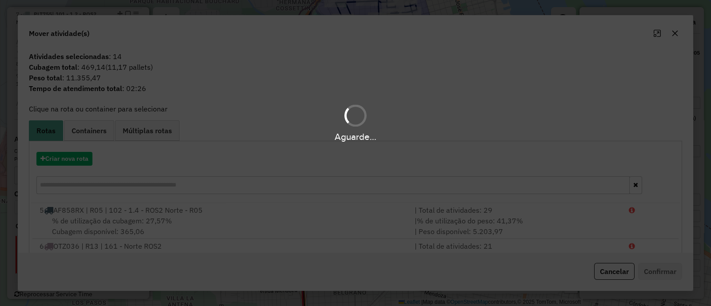
click at [675, 31] on div "Aguarde..." at bounding box center [355, 153] width 711 height 306
click at [676, 34] on div "Aguarde..." at bounding box center [355, 153] width 711 height 306
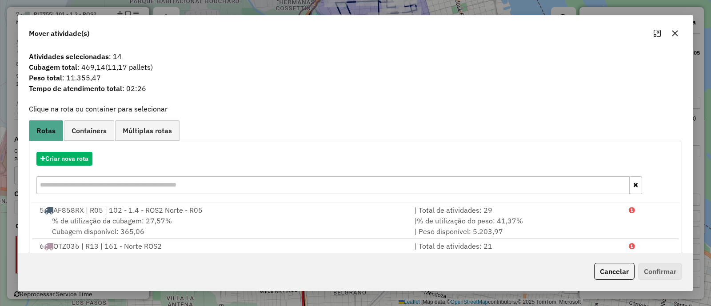
click at [676, 34] on icon "button" at bounding box center [675, 34] width 6 height 6
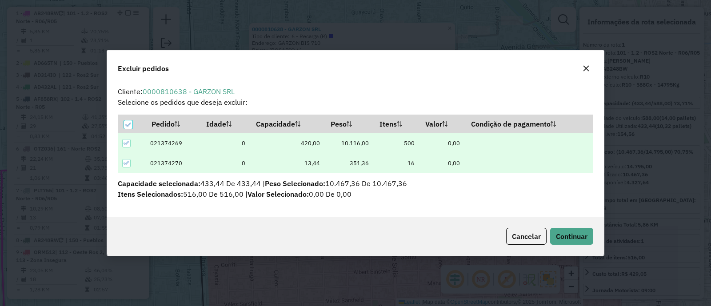
scroll to position [0, 0]
click at [560, 232] on span "Continuar" at bounding box center [572, 236] width 32 height 9
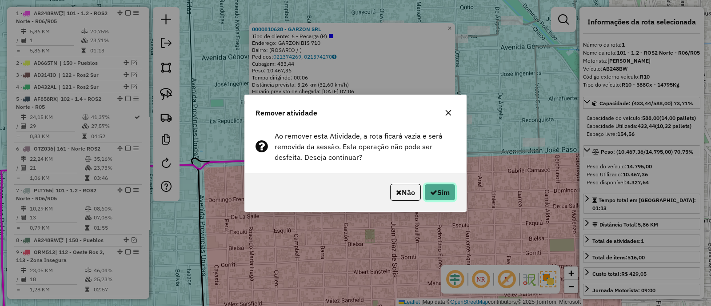
click at [444, 189] on button "Sim" at bounding box center [439, 192] width 31 height 17
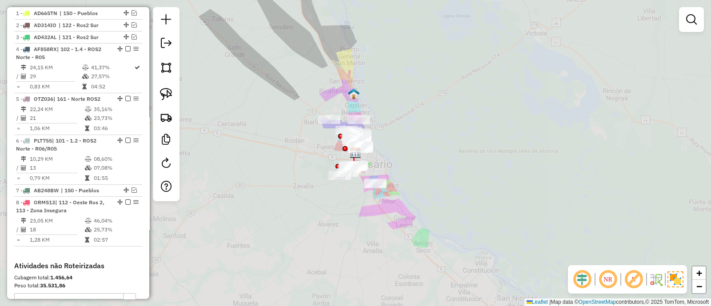
scroll to position [292, 0]
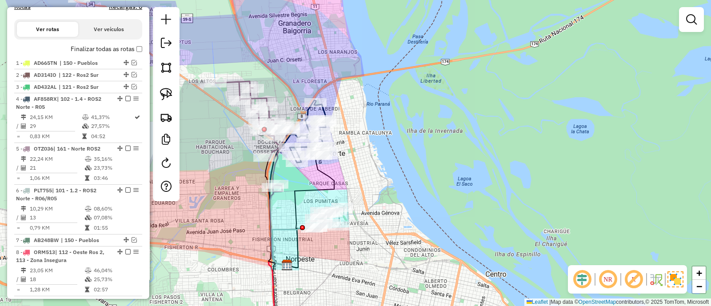
click at [327, 114] on icon at bounding box center [310, 131] width 41 height 62
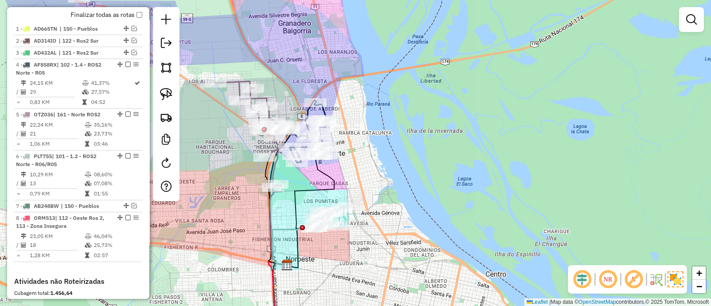
select select "**********"
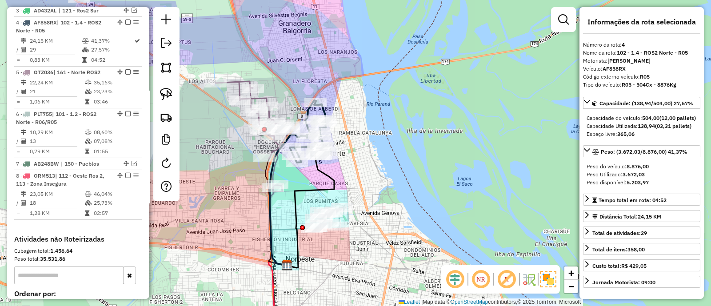
scroll to position [377, 0]
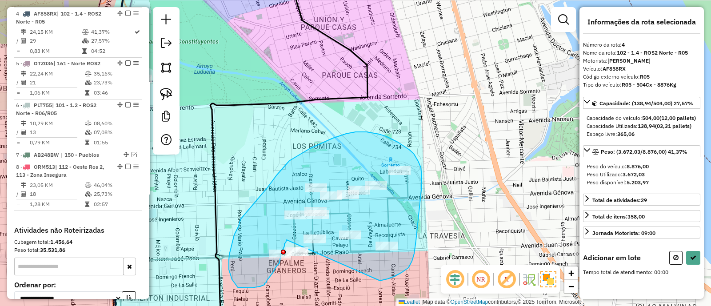
drag, startPoint x: 418, startPoint y: 227, endPoint x: 287, endPoint y: 240, distance: 131.7
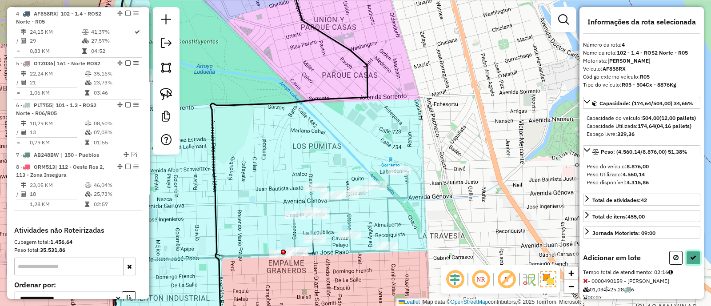
click at [692, 265] on button at bounding box center [693, 258] width 14 height 14
select select "**********"
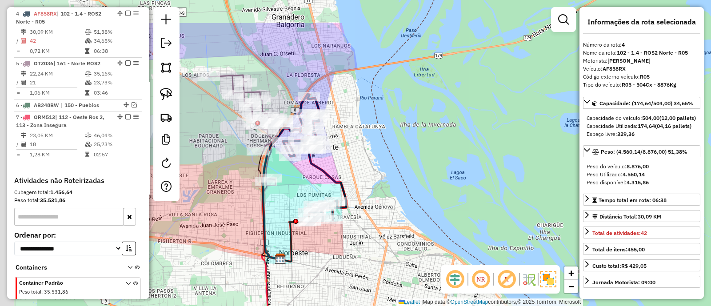
drag, startPoint x: 280, startPoint y: 127, endPoint x: 302, endPoint y: 192, distance: 68.6
click at [302, 192] on div "Janela de atendimento Grade de atendimento Capacidade Transportadoras Veículos …" at bounding box center [355, 153] width 711 height 306
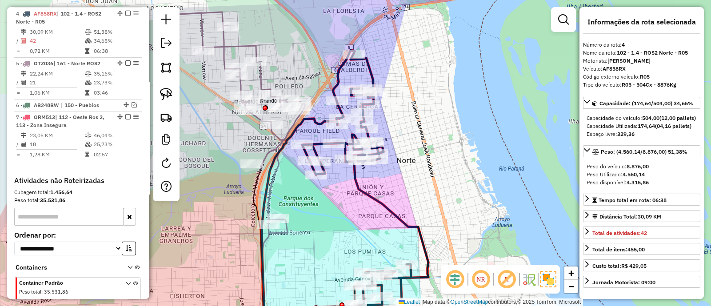
click at [274, 136] on icon at bounding box center [229, 122] width 151 height 221
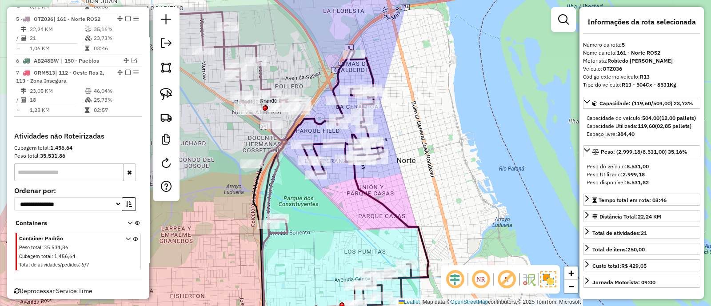
scroll to position [426, 0]
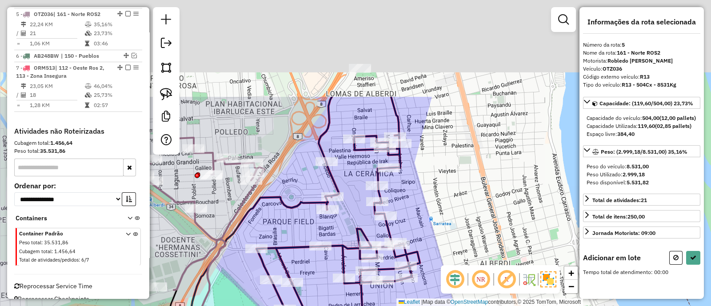
drag, startPoint x: 315, startPoint y: 130, endPoint x: 303, endPoint y: 236, distance: 106.8
click at [303, 236] on div "Janela de atendimento Grade de atendimento Capacidade Transportadoras Veículos …" at bounding box center [355, 153] width 711 height 306
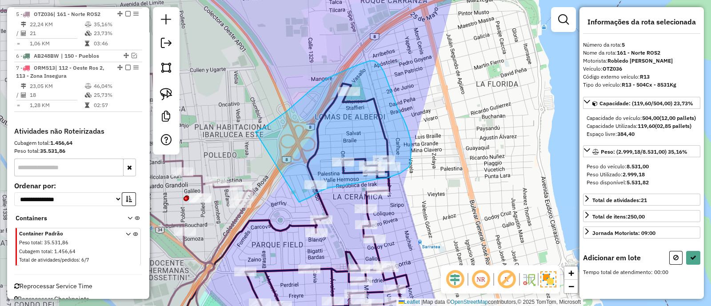
drag, startPoint x: 302, startPoint y: 201, endPoint x: 255, endPoint y: 132, distance: 83.2
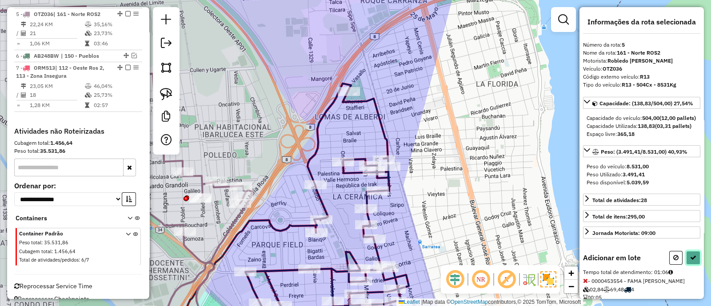
click at [691, 261] on icon at bounding box center [693, 258] width 6 height 6
select select "**********"
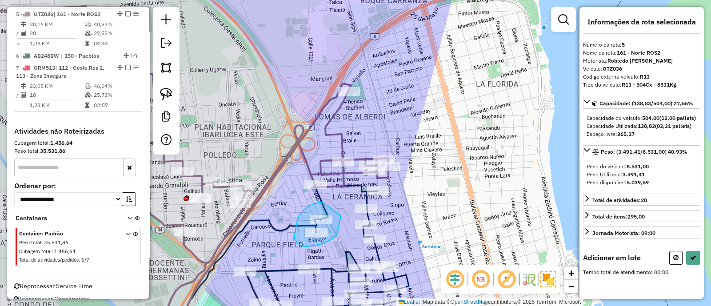
drag, startPoint x: 304, startPoint y: 210, endPoint x: 342, endPoint y: 209, distance: 37.8
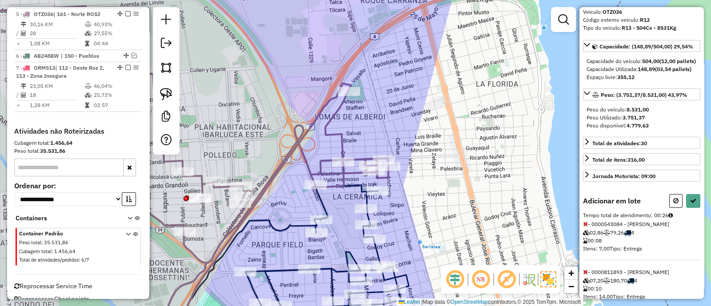
scroll to position [91, 0]
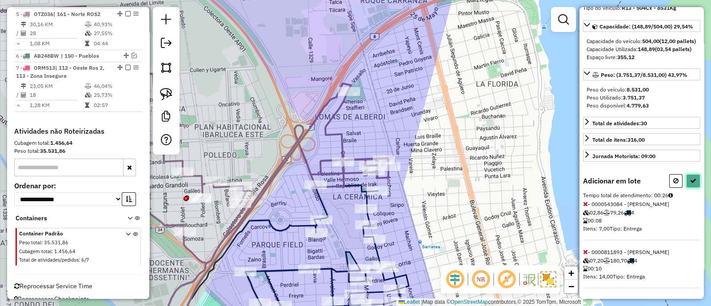
click at [690, 182] on icon at bounding box center [693, 181] width 6 height 6
select select "**********"
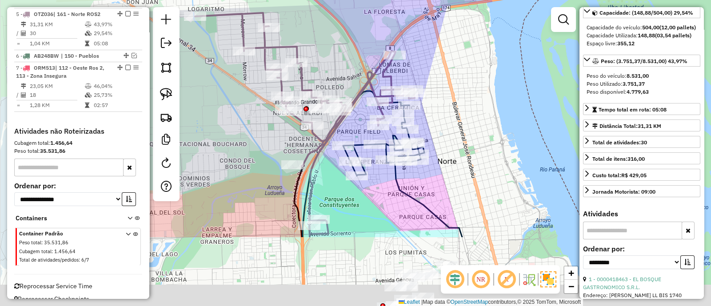
drag, startPoint x: 438, startPoint y: 241, endPoint x: 443, endPoint y: 137, distance: 104.1
click at [443, 137] on div "Janela de atendimento Grade de atendimento Capacidade Transportadoras Veículos …" at bounding box center [355, 153] width 711 height 306
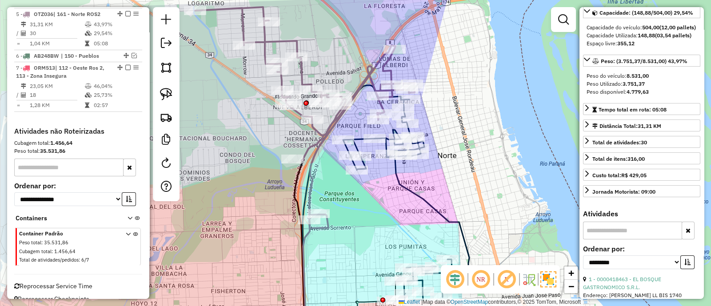
click at [400, 180] on icon at bounding box center [406, 201] width 126 height 202
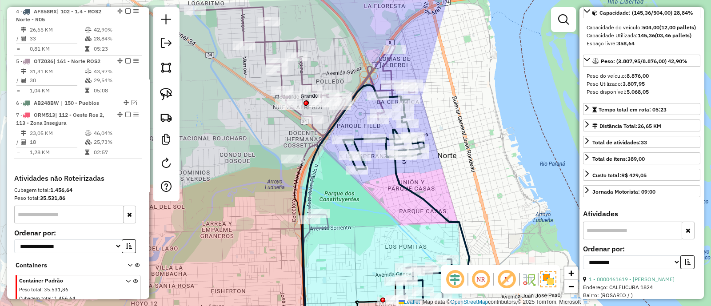
scroll to position [377, 0]
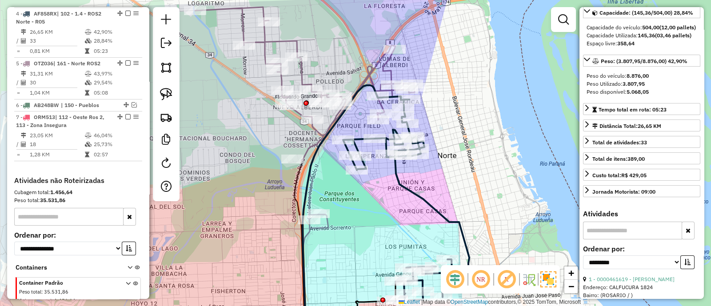
click at [307, 145] on icon at bounding box center [304, 117] width 219 height 221
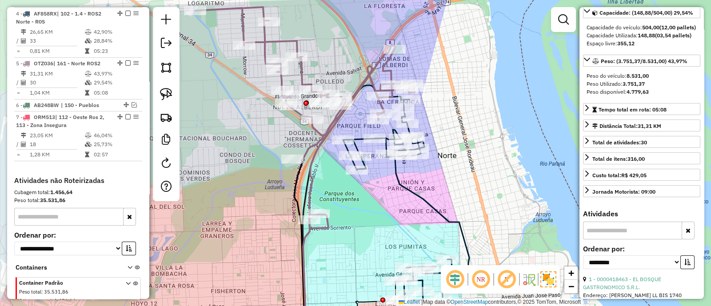
scroll to position [426, 0]
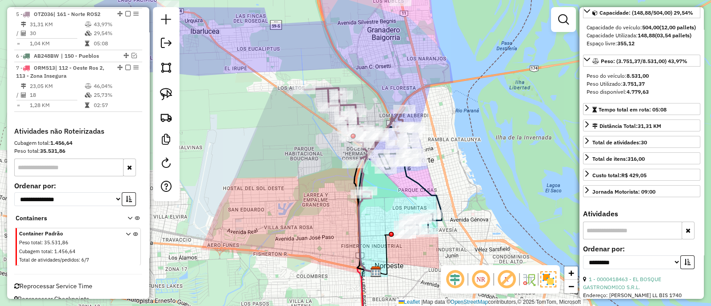
drag, startPoint x: 472, startPoint y: 185, endPoint x: 438, endPoint y: 183, distance: 33.4
click at [438, 183] on div "Janela de atendimento Grade de atendimento Capacidade Transportadoras Veículos …" at bounding box center [355, 153] width 711 height 306
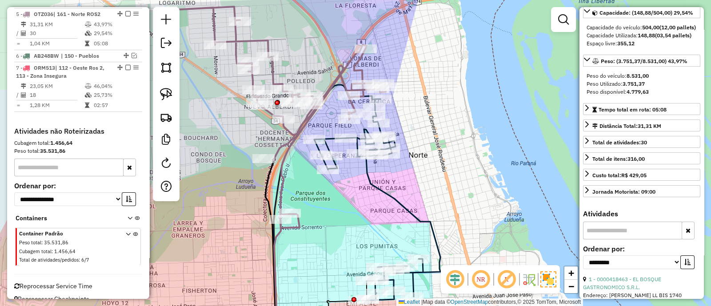
click at [378, 188] on icon at bounding box center [377, 200] width 126 height 202
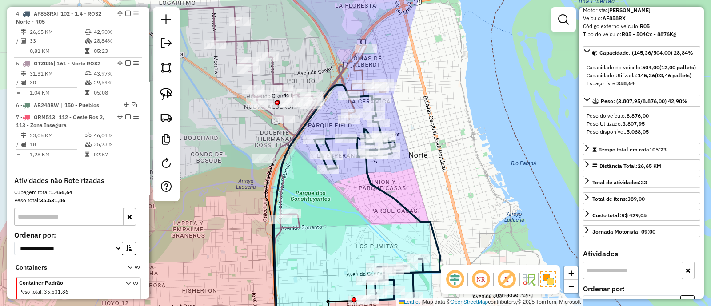
scroll to position [0, 0]
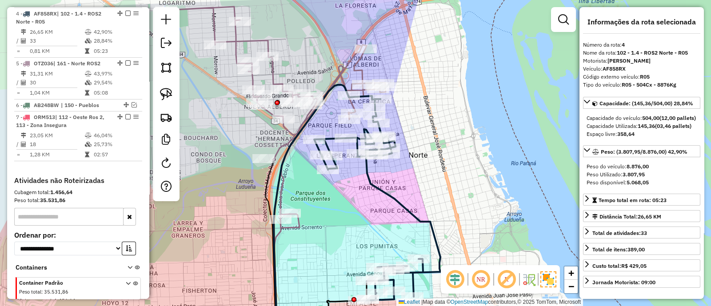
click at [387, 195] on icon at bounding box center [377, 200] width 126 height 202
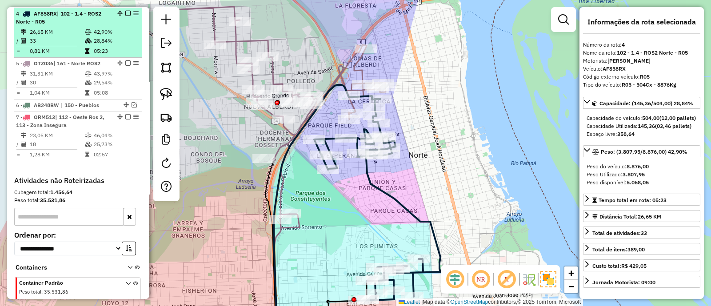
click at [127, 13] on em at bounding box center [127, 13] width 5 height 5
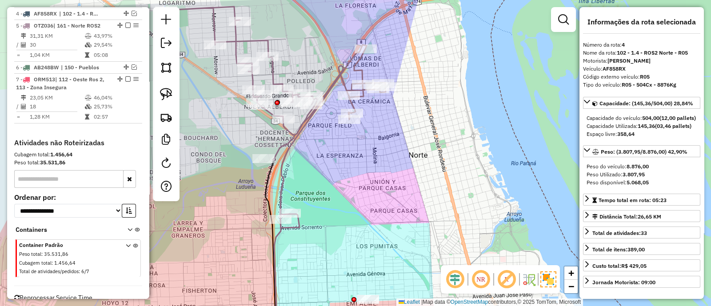
click at [303, 119] on icon at bounding box center [275, 117] width 219 height 221
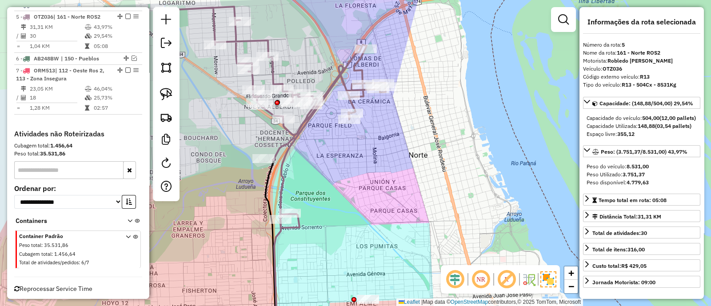
scroll to position [389, 0]
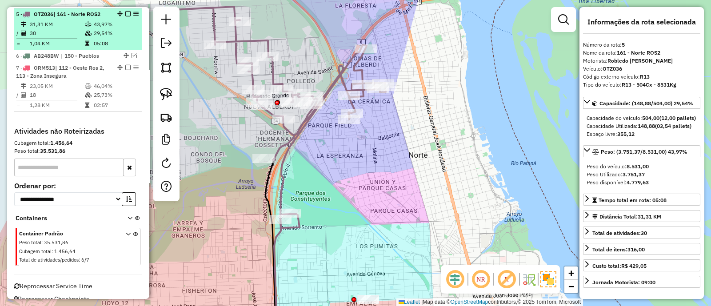
click at [125, 12] on em at bounding box center [127, 13] width 5 height 5
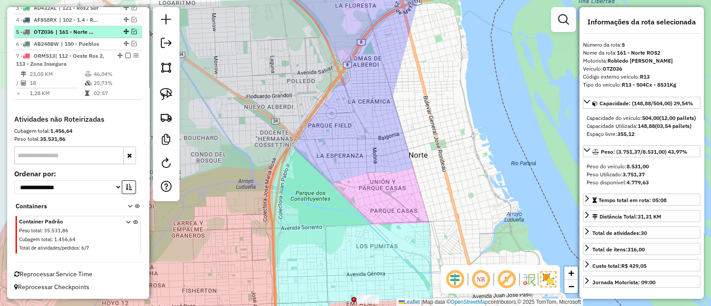
scroll to position [369, 0]
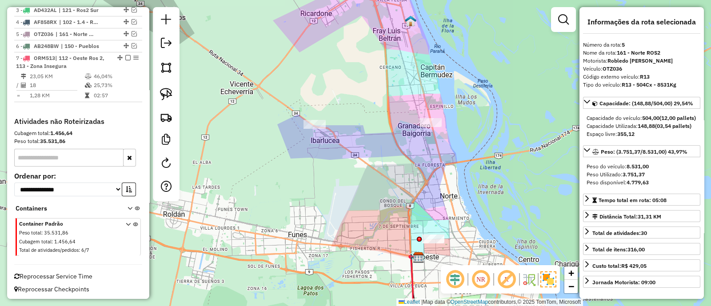
drag, startPoint x: 460, startPoint y: 227, endPoint x: 392, endPoint y: 81, distance: 161.2
click at [392, 81] on div "Janela de atendimento Grade de atendimento Capacidade Transportadoras Veículos …" at bounding box center [355, 153] width 711 height 306
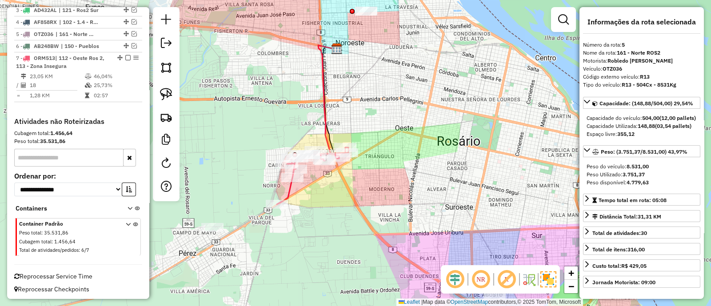
click at [324, 139] on icon at bounding box center [331, 99] width 27 height 108
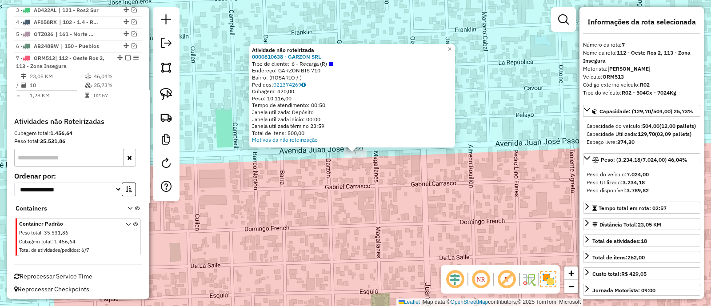
click at [392, 236] on div "Atividade não roteirizada 0000810638 - GARZON SRL Tipo de cliente: 6 - Recarga …" at bounding box center [355, 153] width 711 height 306
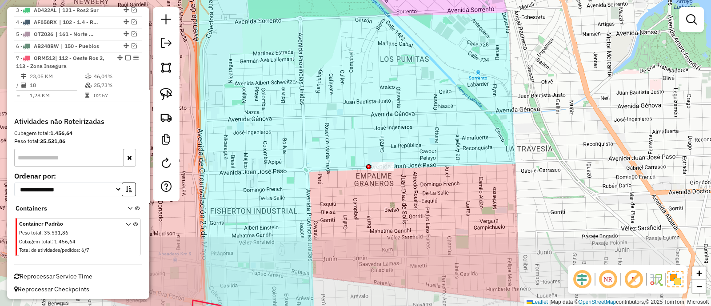
click at [175, 170] on div at bounding box center [166, 104] width 27 height 194
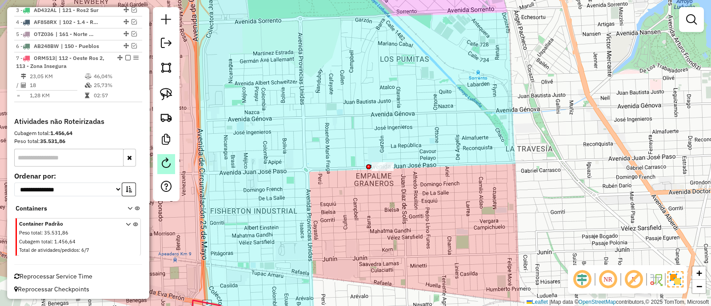
click at [169, 169] on link at bounding box center [166, 164] width 18 height 20
select select "*"
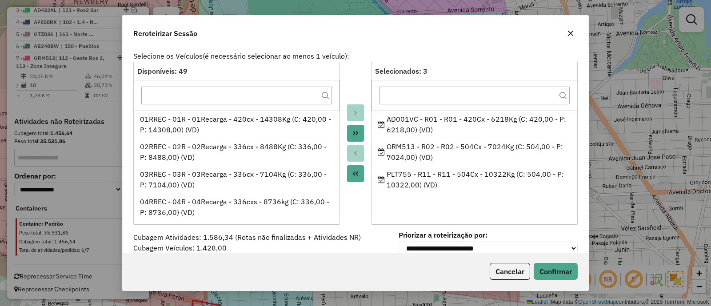
click at [572, 31] on icon "button" at bounding box center [571, 34] width 6 height 6
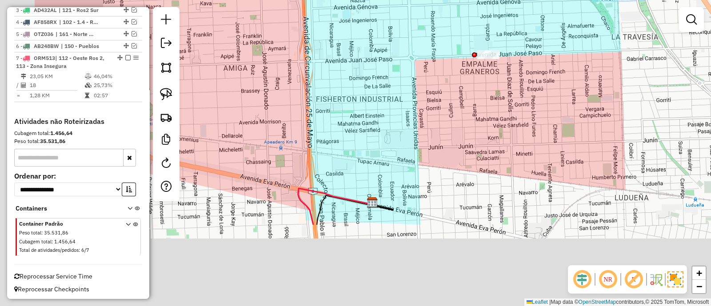
drag, startPoint x: 382, startPoint y: 243, endPoint x: 559, endPoint y: 41, distance: 268.8
click at [559, 41] on div "Janela de atendimento Grade de atendimento Capacidade Transportadoras Veículos …" at bounding box center [355, 153] width 711 height 306
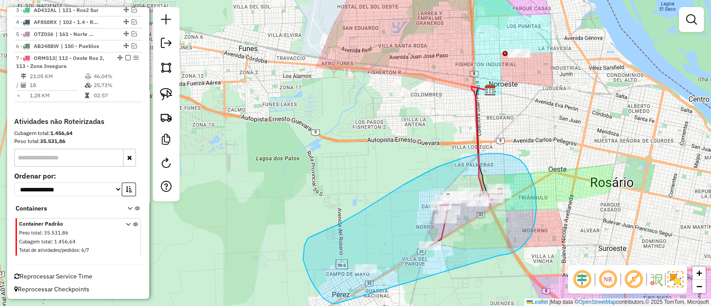
drag, startPoint x: 508, startPoint y: 254, endPoint x: 344, endPoint y: 307, distance: 172.4
click at [344, 306] on html "Aguarde... Pop-up bloqueado! Seu navegador bloqueou automáticamente a abertura …" at bounding box center [355, 153] width 711 height 306
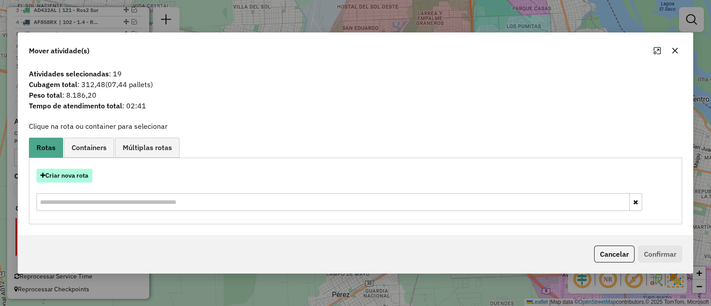
click at [74, 180] on button "Criar nova rota" at bounding box center [64, 176] width 56 height 14
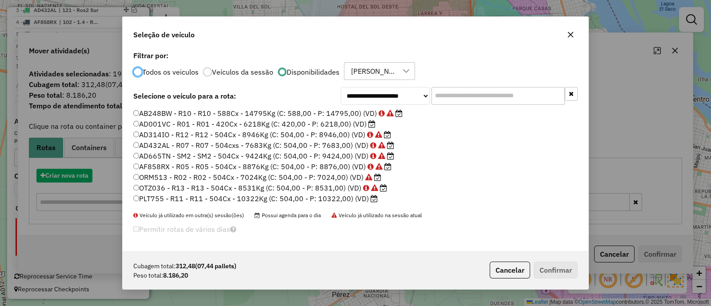
scroll to position [4, 3]
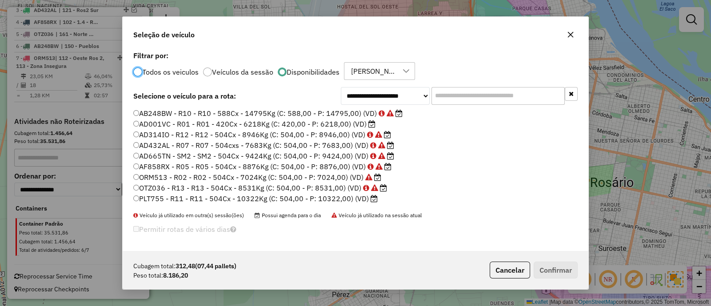
click at [444, 95] on input "text" at bounding box center [497, 96] width 133 height 18
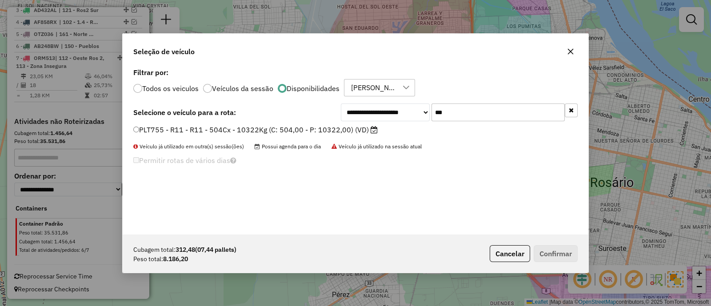
type input "***"
click at [327, 127] on label "PLT755 - R11 - R11 - 504Cx - 10322Kg (C: 504,00 - P: 10322,00) (VD)" at bounding box center [255, 129] width 244 height 11
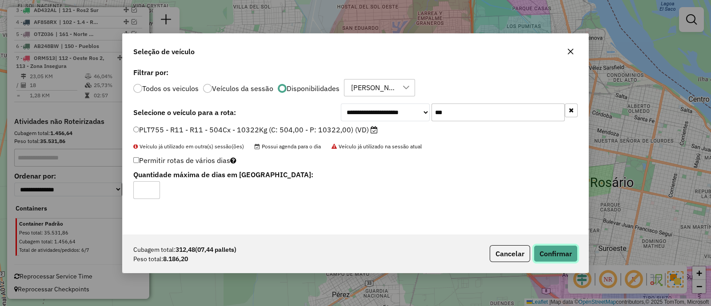
click at [566, 255] on button "Confirmar" at bounding box center [556, 253] width 44 height 17
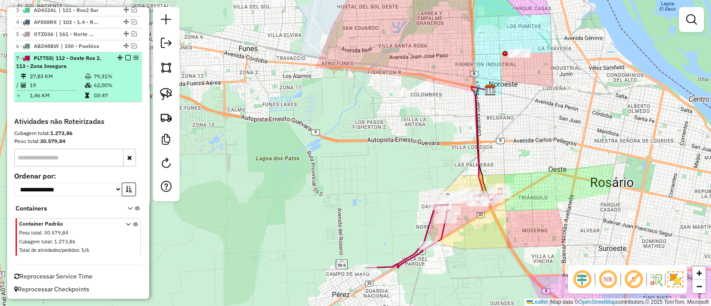
click at [125, 56] on em at bounding box center [127, 57] width 5 height 5
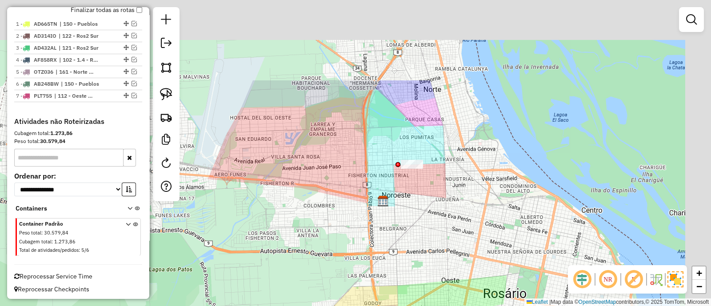
drag, startPoint x: 514, startPoint y: 105, endPoint x: 403, endPoint y: 219, distance: 159.3
click at [406, 218] on div "Janela de atendimento Grade de atendimento Capacidade Transportadoras Veículos …" at bounding box center [355, 153] width 711 height 306
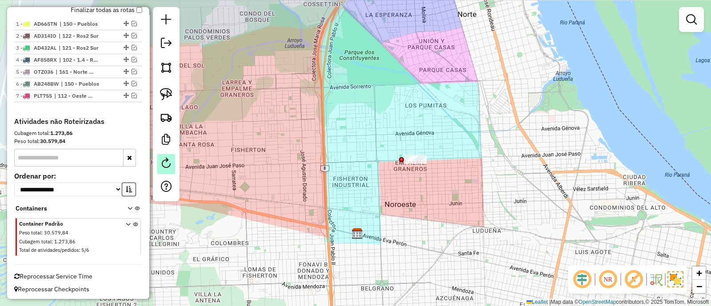
click at [163, 163] on em at bounding box center [166, 163] width 11 height 11
select select "*"
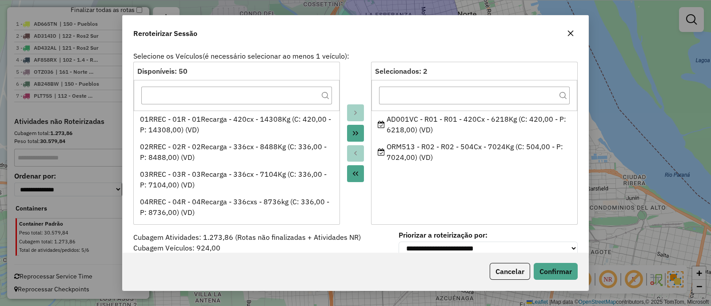
click at [568, 37] on button "button" at bounding box center [570, 33] width 14 height 14
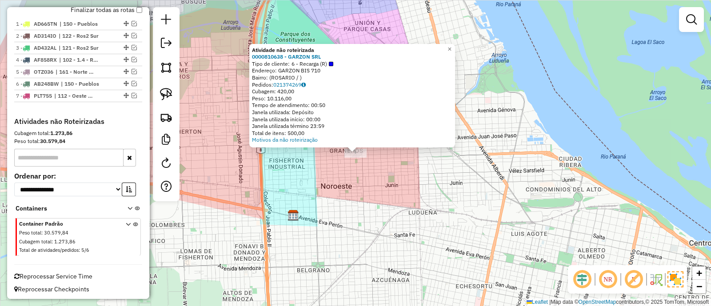
click at [372, 194] on div "Atividade não roteirizada 0000810638 - GARZON SRL Tipo de cliente: 6 - Recarga …" at bounding box center [355, 153] width 711 height 306
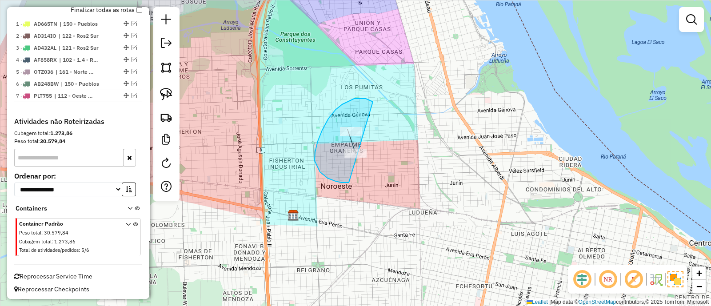
drag, startPoint x: 360, startPoint y: 99, endPoint x: 383, endPoint y: 179, distance: 83.1
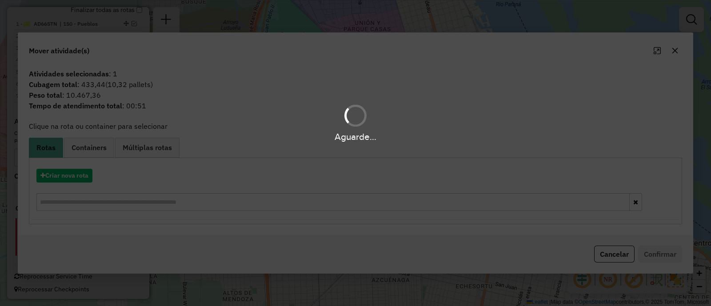
click at [75, 177] on div "Aguarde..." at bounding box center [355, 153] width 711 height 306
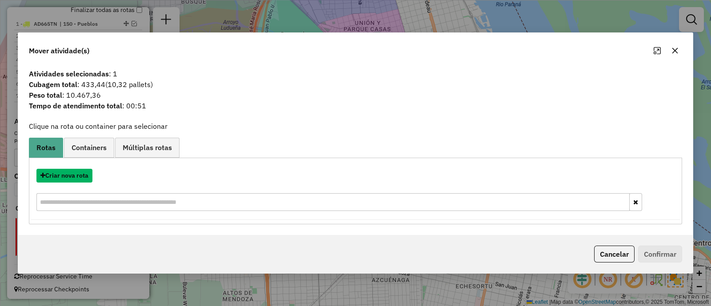
click at [70, 175] on button "Criar nova rota" at bounding box center [64, 176] width 56 height 14
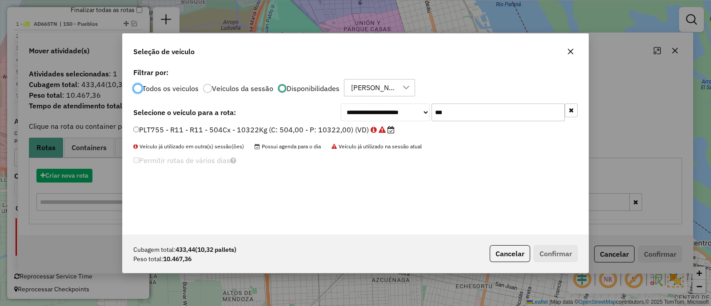
scroll to position [4, 3]
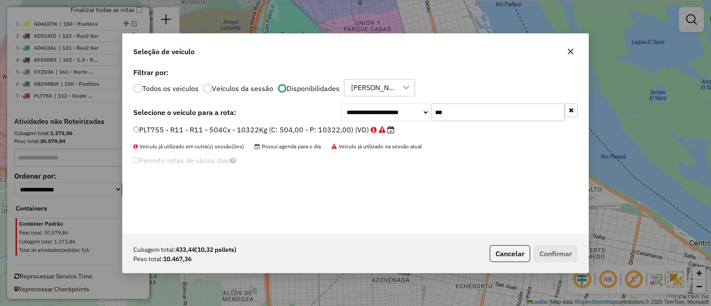
click at [572, 109] on icon "button" at bounding box center [571, 110] width 5 height 6
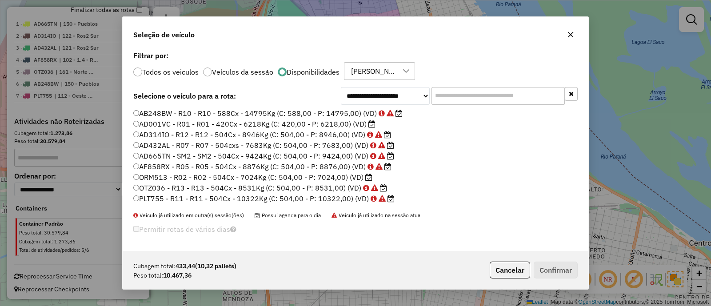
click at [304, 111] on label "AB248BW - R10 - R10 - 588Cx - 14795Kg (C: 588,00 - P: 14795,00) (VD)" at bounding box center [267, 113] width 269 height 11
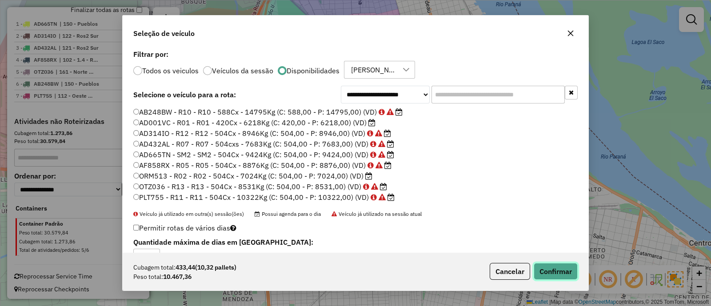
click at [562, 272] on button "Confirmar" at bounding box center [556, 271] width 44 height 17
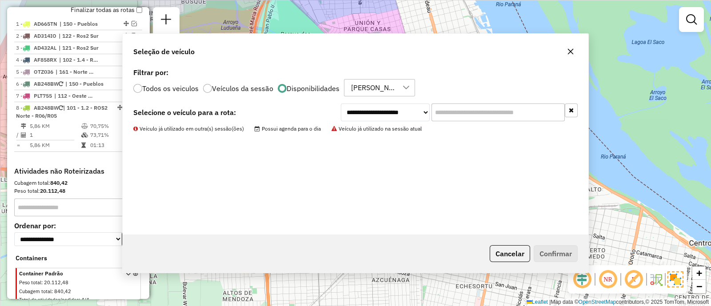
scroll to position [381, 0]
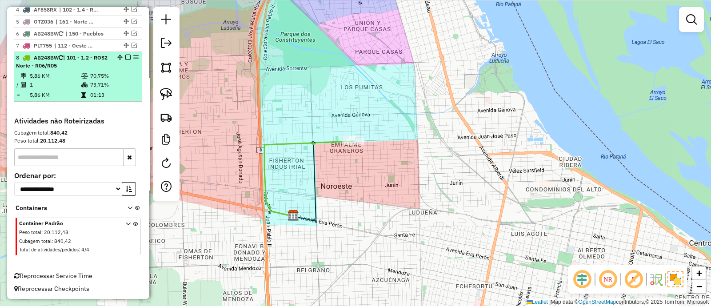
click at [125, 56] on em at bounding box center [127, 57] width 5 height 5
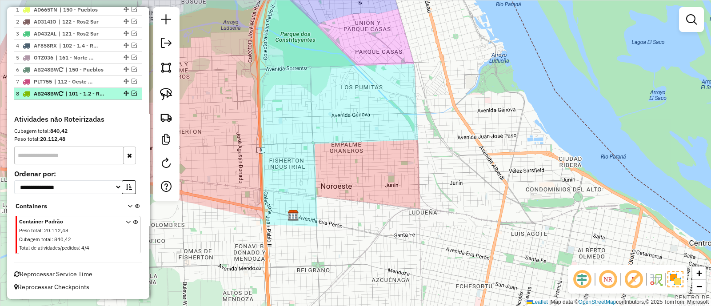
scroll to position [343, 0]
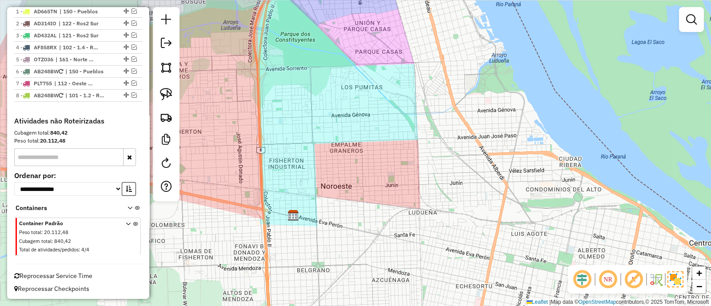
click at [282, 130] on div "Janela de atendimento Grade de atendimento Capacidade Transportadoras Veículos …" at bounding box center [355, 153] width 711 height 306
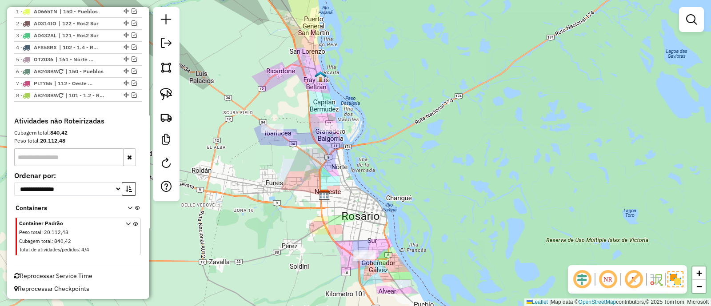
drag, startPoint x: 336, startPoint y: 202, endPoint x: 334, endPoint y: 106, distance: 95.5
click at [334, 107] on div "Janela de atendimento Grade de atendimento Capacidade Transportadoras Veículos …" at bounding box center [355, 153] width 711 height 306
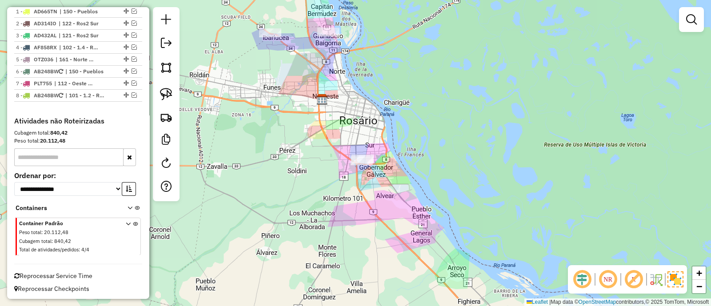
click at [411, 165] on div "Janela de atendimento Grade de atendimento Capacidade Transportadoras Veículos …" at bounding box center [355, 153] width 711 height 306
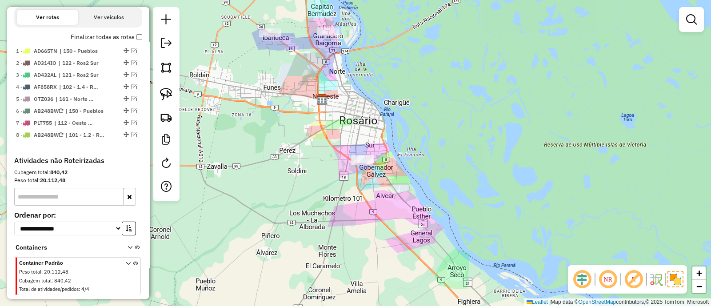
scroll to position [232, 0]
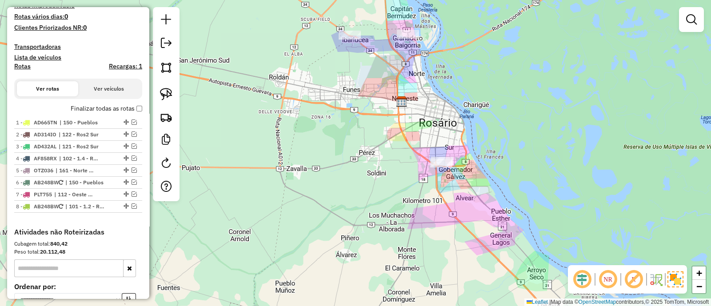
drag, startPoint x: 302, startPoint y: 103, endPoint x: 381, endPoint y: 106, distance: 78.7
click at [381, 106] on div "Janela de atendimento Grade de atendimento Capacidade Transportadoras Veículos …" at bounding box center [355, 153] width 711 height 306
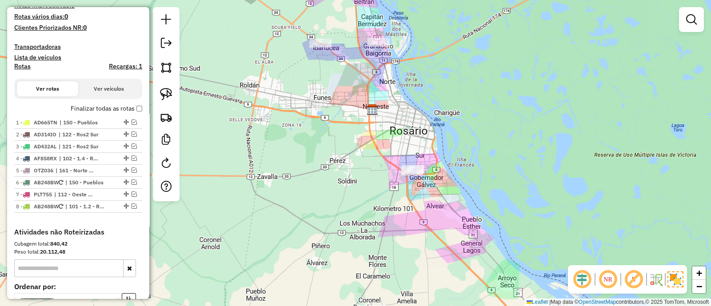
drag, startPoint x: 410, startPoint y: 196, endPoint x: 378, endPoint y: 204, distance: 32.5
click at [378, 204] on div "Janela de atendimento Grade de atendimento Capacidade Transportadoras Veículos …" at bounding box center [355, 153] width 711 height 306
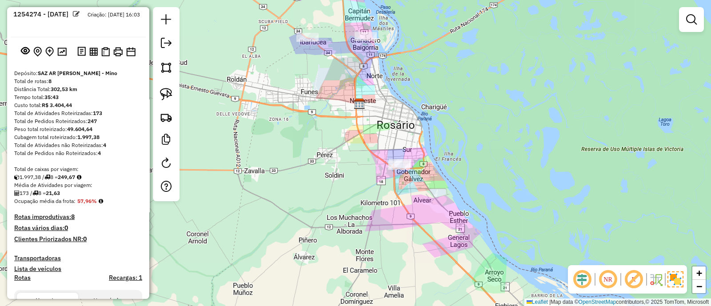
scroll to position [10, 0]
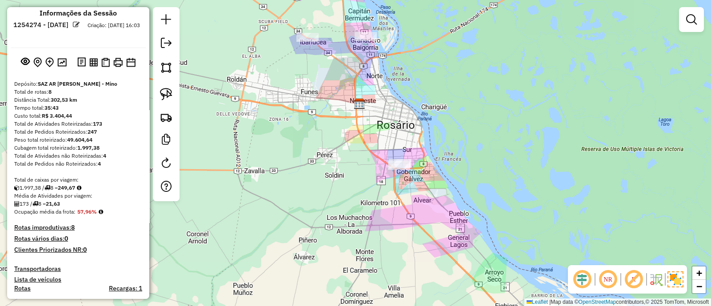
click at [347, 192] on div "Janela de atendimento Grade de atendimento Capacidade Transportadoras Veículos …" at bounding box center [355, 153] width 711 height 306
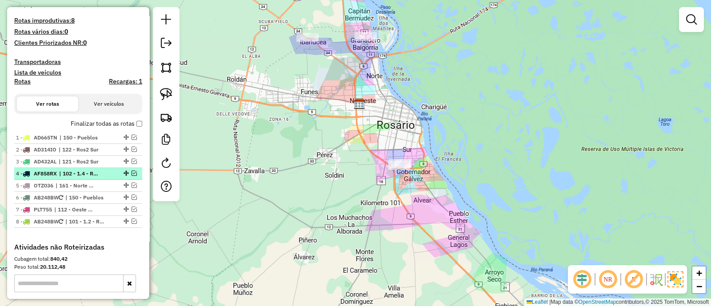
scroll to position [232, 0]
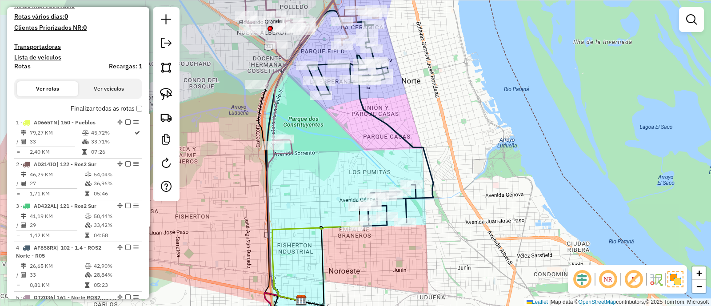
click at [385, 121] on icon at bounding box center [370, 126] width 126 height 202
select select "**********"
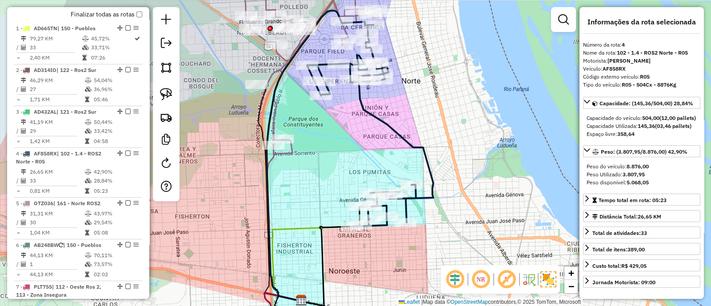
scroll to position [466, 0]
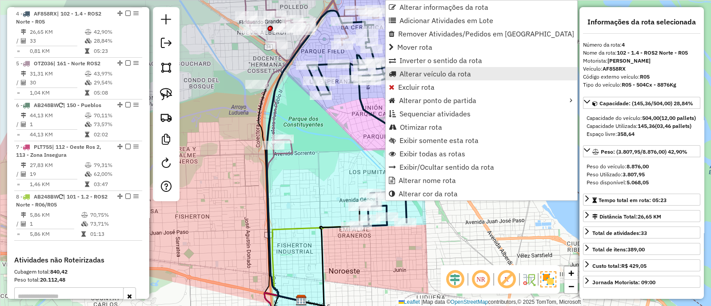
click at [414, 73] on span "Alterar veículo da rota" at bounding box center [435, 73] width 72 height 7
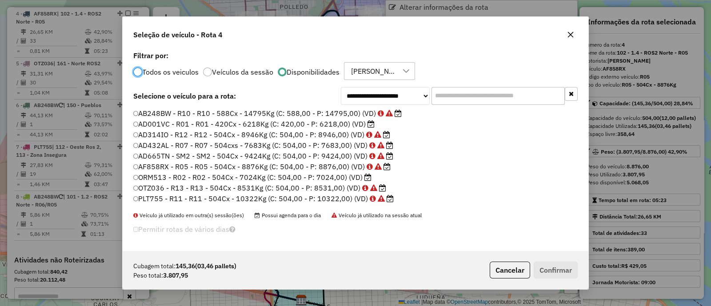
scroll to position [4, 3]
click at [208, 177] on label "ORM513 - R02 - R02 - 504Cx - 7024Kg (C: 504,00 - P: 7024,00) (VD)" at bounding box center [252, 177] width 239 height 11
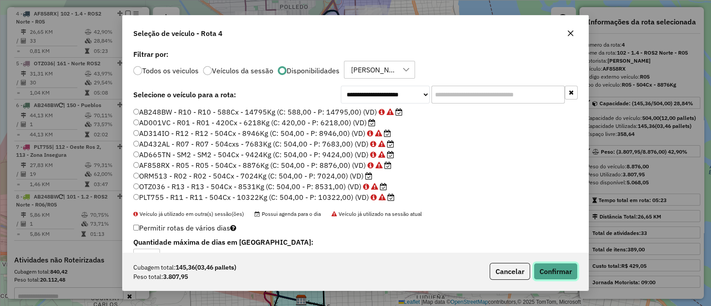
click at [549, 269] on button "Confirmar" at bounding box center [556, 271] width 44 height 17
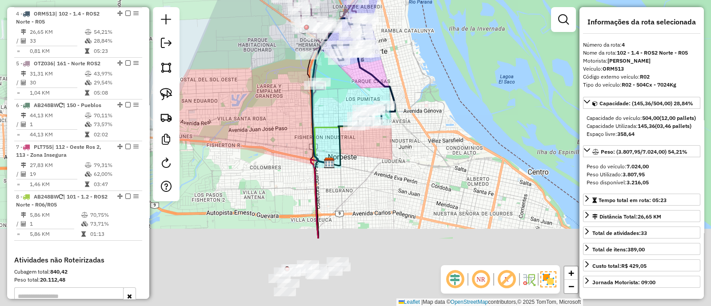
drag, startPoint x: 494, startPoint y: 239, endPoint x: 404, endPoint y: 61, distance: 199.1
click at [405, 61] on div "Janela de atendimento Grade de atendimento Capacidade Transportadoras Veículos …" at bounding box center [355, 153] width 711 height 306
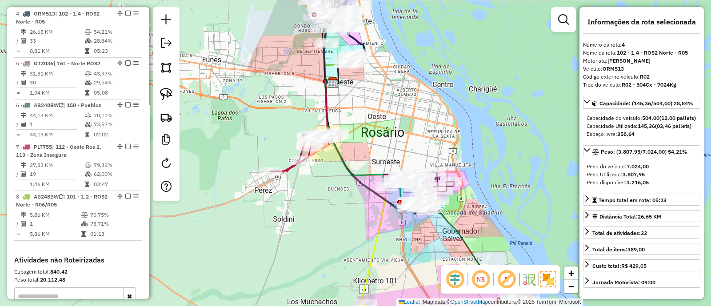
drag, startPoint x: 401, startPoint y: 106, endPoint x: 279, endPoint y: -4, distance: 163.9
click at [279, 0] on html "Aguarde... Pop-up bloqueado! Seu navegador bloqueou automáticamente a abertura …" at bounding box center [355, 153] width 711 height 306
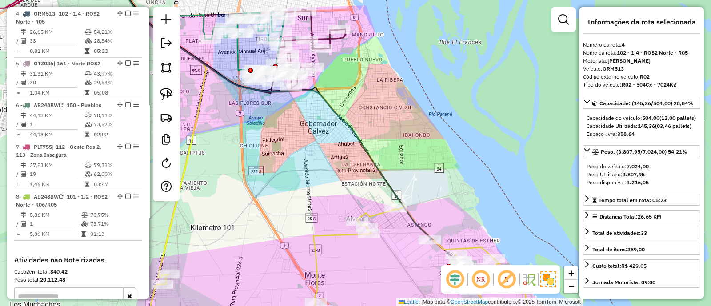
click at [355, 133] on icon at bounding box center [271, 104] width 318 height 271
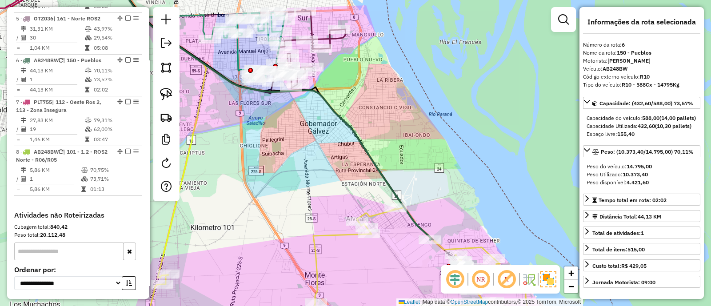
scroll to position [557, 0]
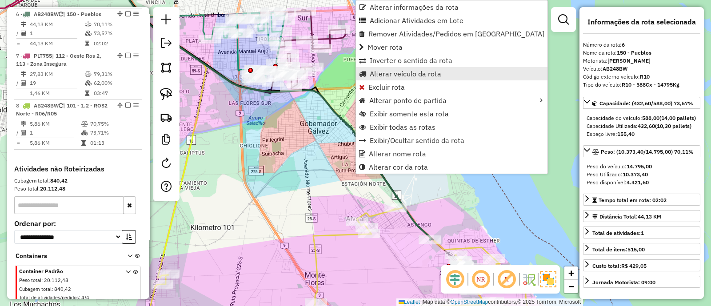
click at [393, 76] on span "Alterar veículo da rota" at bounding box center [406, 73] width 72 height 7
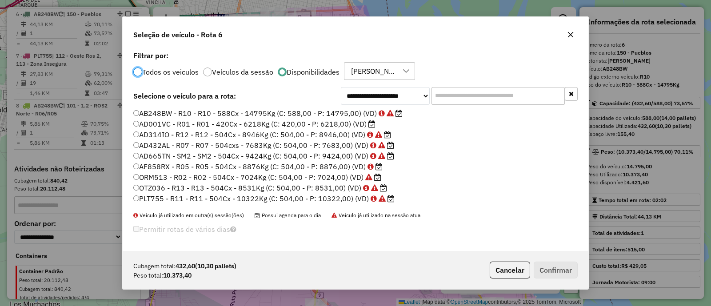
scroll to position [4, 3]
click at [243, 196] on label "PLT755 - R11 - R11 - 504Cx - 10322Kg (C: 504,00 - P: 10322,00) (VD)" at bounding box center [263, 198] width 261 height 11
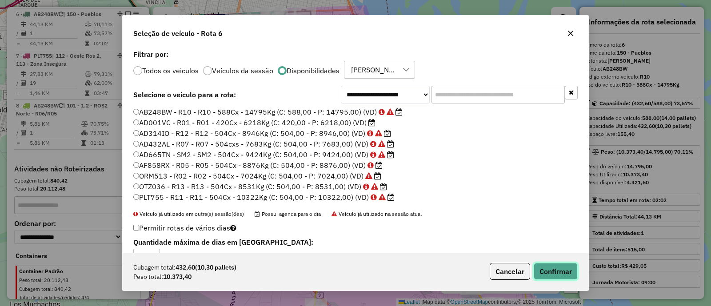
click at [547, 271] on button "Confirmar" at bounding box center [556, 271] width 44 height 17
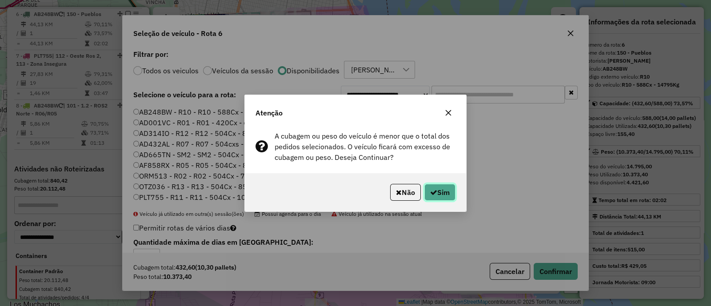
click at [446, 194] on button "Sim" at bounding box center [439, 192] width 31 height 17
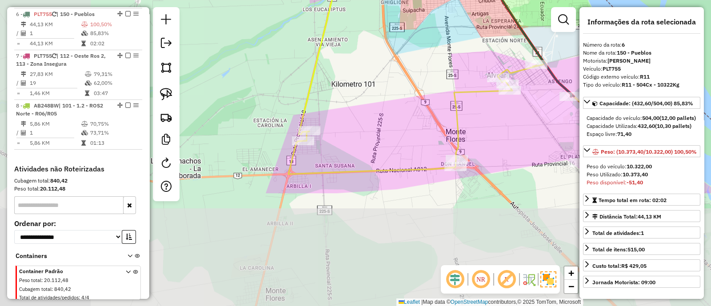
drag, startPoint x: 287, startPoint y: 204, endPoint x: 428, endPoint y: 56, distance: 204.9
click at [428, 57] on div "Janela de atendimento Grade de atendimento Capacidade Transportadoras Veículos …" at bounding box center [355, 153] width 711 height 306
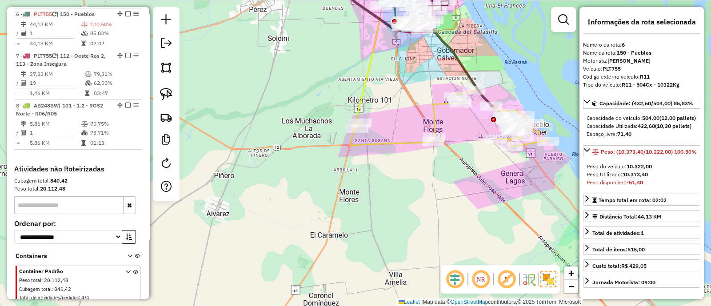
drag, startPoint x: 411, startPoint y: 99, endPoint x: 455, endPoint y: 315, distance: 220.0
click at [455, 306] on html "Aguarde... Pop-up bloqueado! Seu navegador bloqueou automáticamente a abertura …" at bounding box center [355, 153] width 711 height 306
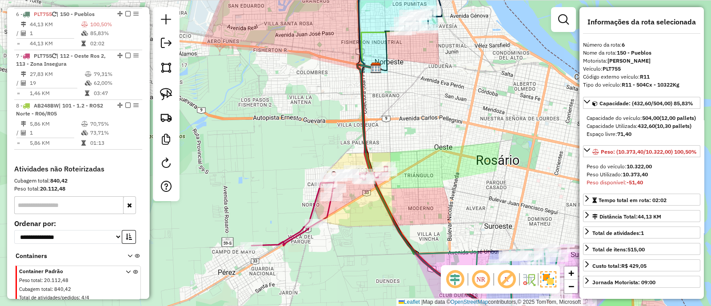
click at [325, 215] on icon at bounding box center [319, 206] width 136 height 79
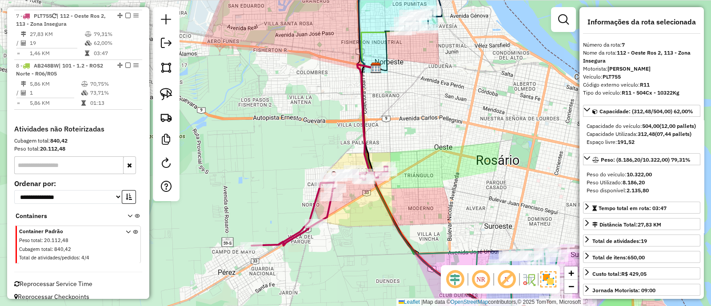
scroll to position [600, 0]
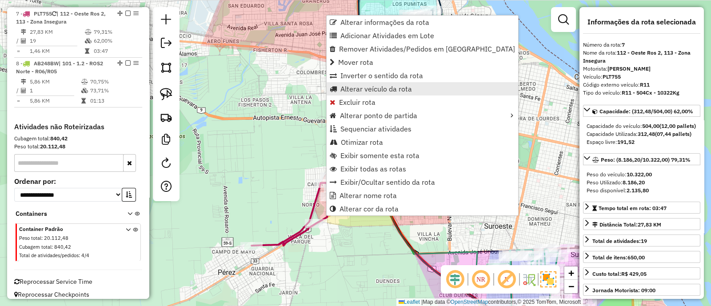
click at [364, 85] on span "Alterar veículo da rota" at bounding box center [376, 88] width 72 height 7
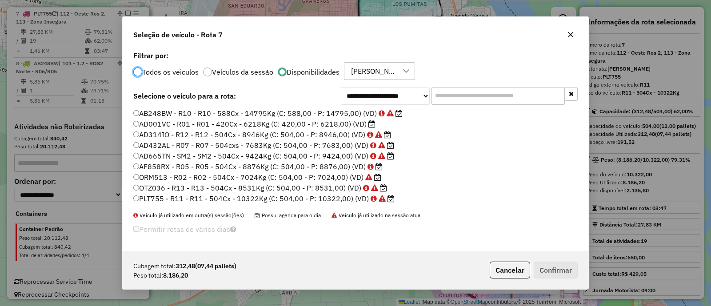
scroll to position [4, 3]
click at [197, 165] on label "AF858RX - R05 - R05 - 504Cx - 8876Kg (C: 504,00 - P: 8876,00) (VD)" at bounding box center [257, 166] width 249 height 11
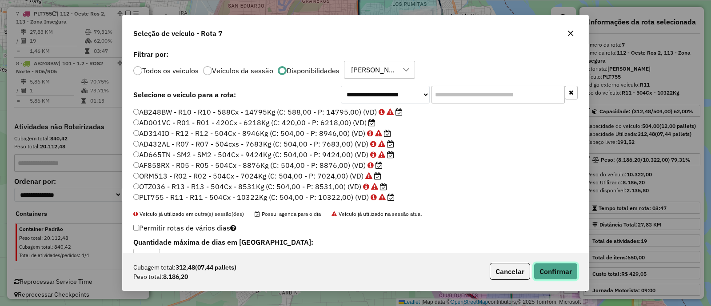
click at [563, 265] on button "Confirmar" at bounding box center [556, 271] width 44 height 17
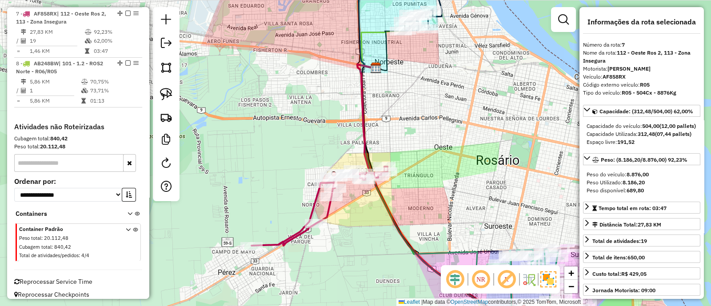
drag, startPoint x: 426, startPoint y: 199, endPoint x: 416, endPoint y: 187, distance: 15.1
click at [416, 187] on div "Janela de atendimento Grade de atendimento Capacidade Transportadoras Veículos …" at bounding box center [355, 153] width 711 height 306
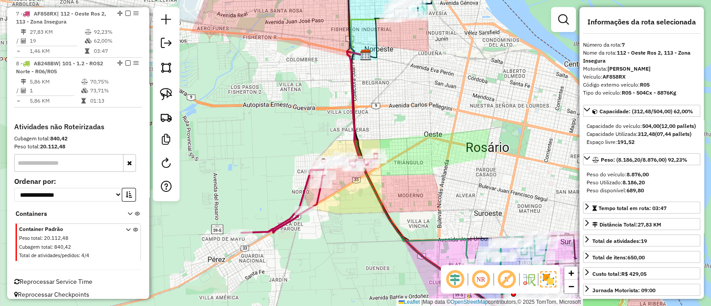
click at [300, 193] on icon at bounding box center [309, 193] width 136 height 79
click at [303, 194] on icon at bounding box center [309, 193] width 136 height 79
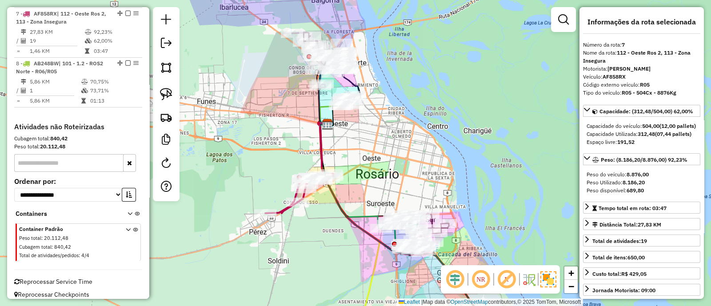
drag, startPoint x: 331, startPoint y: 235, endPoint x: 325, endPoint y: 235, distance: 6.7
click at [325, 235] on div "Janela de atendimento Grade de atendimento Capacidade Transportadoras Veículos …" at bounding box center [355, 153] width 711 height 306
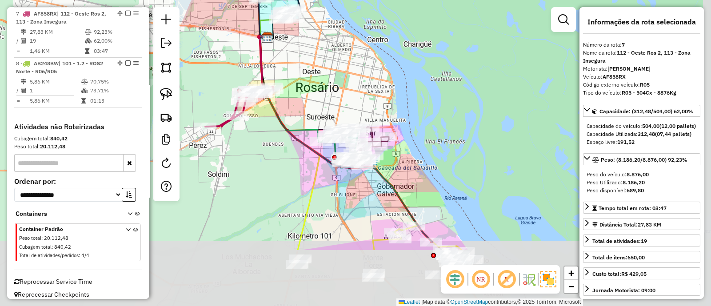
drag, startPoint x: 326, startPoint y: 235, endPoint x: 264, endPoint y: 145, distance: 108.6
click at [264, 145] on div "Janela de atendimento Grade de atendimento Capacidade Transportadoras Veículos …" at bounding box center [355, 153] width 711 height 306
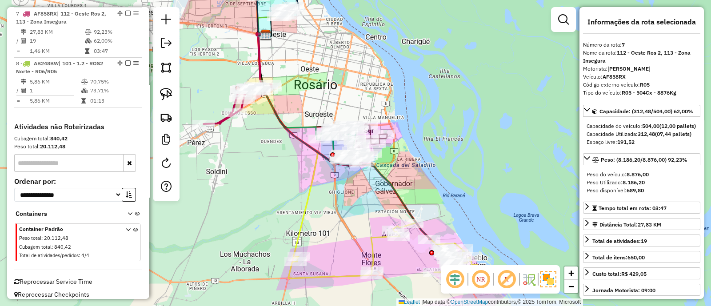
click at [393, 192] on icon at bounding box center [342, 136] width 173 height 206
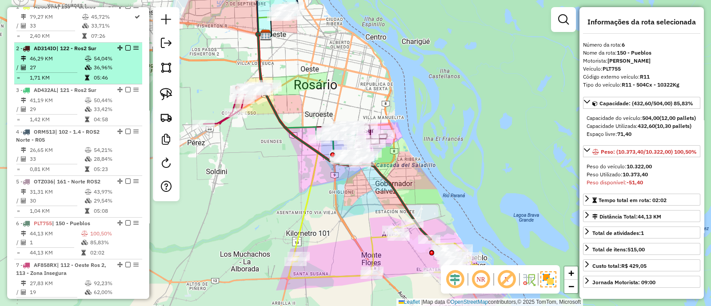
scroll to position [391, 0]
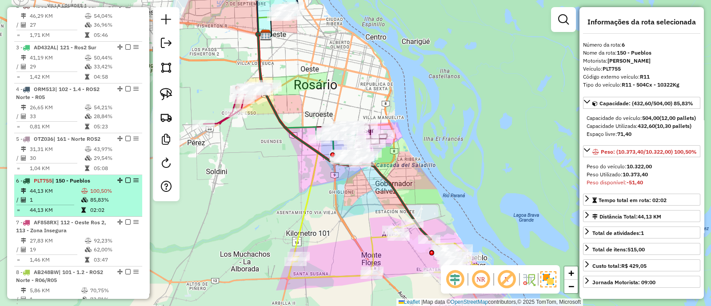
click at [117, 193] on td "100,50%" at bounding box center [114, 191] width 49 height 9
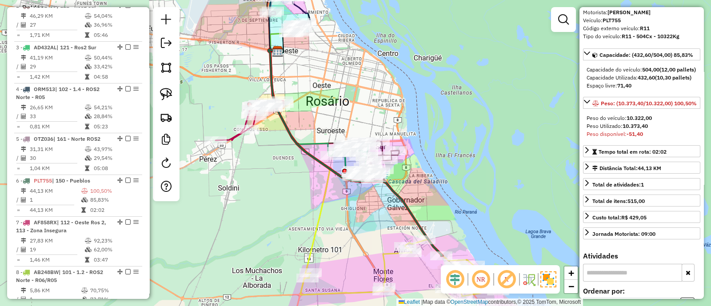
scroll to position [0, 0]
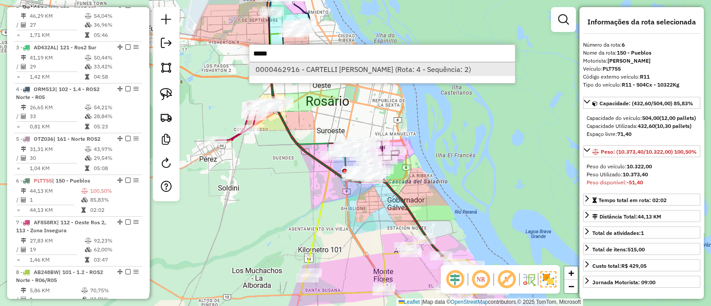
type input "*****"
click at [363, 65] on li "0000462916 - CARTELLI [PERSON_NAME] (Rota: 4 - Sequência: 2)" at bounding box center [382, 69] width 266 height 13
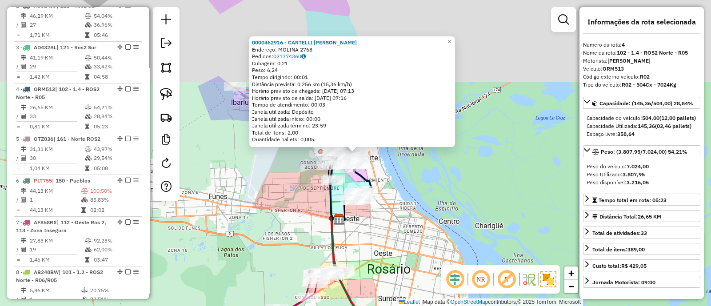
scroll to position [466, 0]
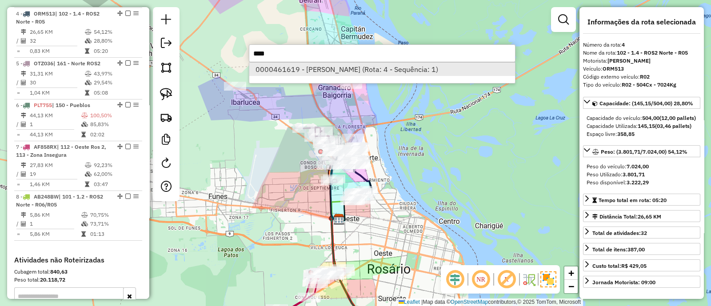
type input "****"
click at [374, 73] on li "0000461619 - [PERSON_NAME] (Rota: 4 - Sequência: 1)" at bounding box center [382, 69] width 266 height 13
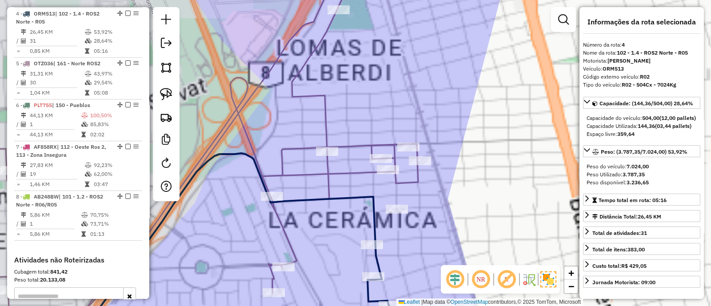
click at [346, 171] on icon at bounding box center [173, 156] width 489 height 362
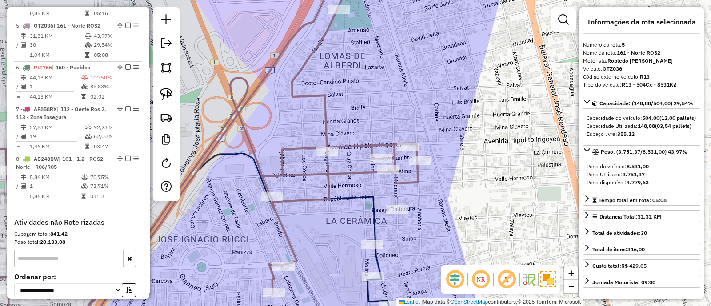
scroll to position [516, 0]
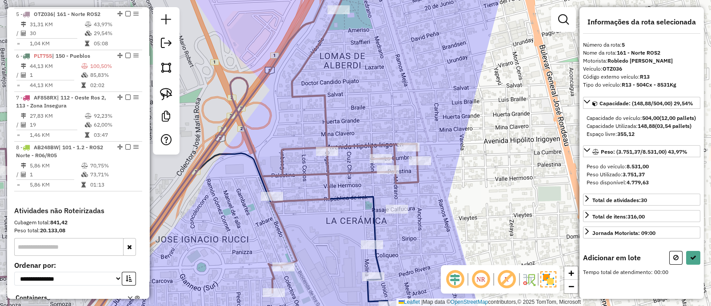
drag, startPoint x: 433, startPoint y: 246, endPoint x: 442, endPoint y: 190, distance: 56.7
click at [442, 190] on div "Janela de atendimento Grade de atendimento Capacidade Transportadoras Veículos …" at bounding box center [355, 153] width 711 height 306
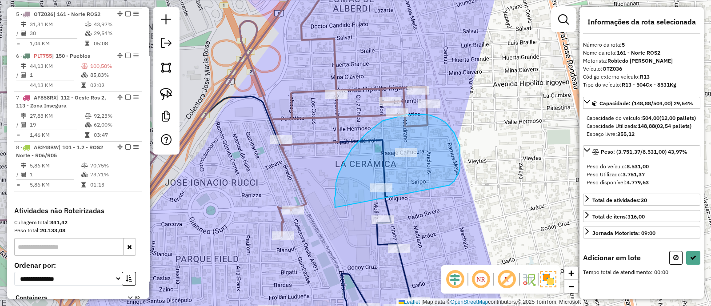
drag, startPoint x: 459, startPoint y: 172, endPoint x: 335, endPoint y: 207, distance: 128.9
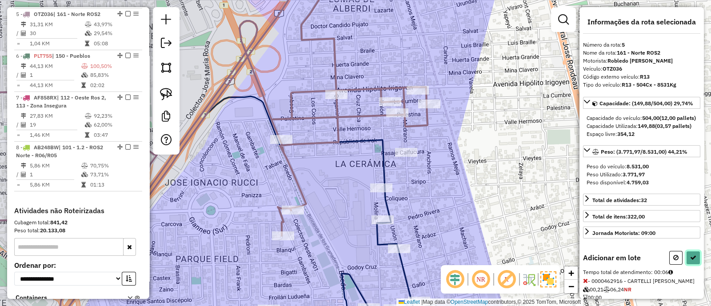
click at [693, 261] on icon at bounding box center [693, 258] width 6 height 6
select select "**********"
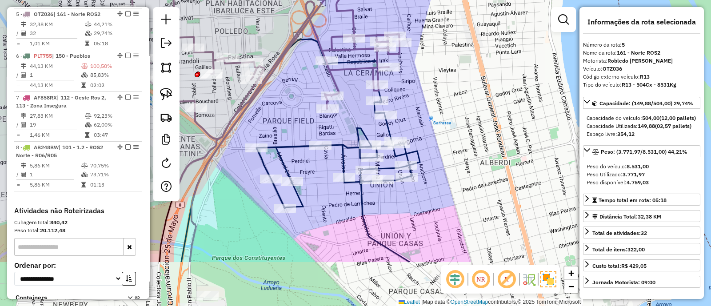
drag, startPoint x: 449, startPoint y: 190, endPoint x: 434, endPoint y: 115, distance: 76.2
click at [434, 115] on div "Janela de atendimento Grade de atendimento Capacidade Transportadoras Veículos …" at bounding box center [355, 153] width 711 height 306
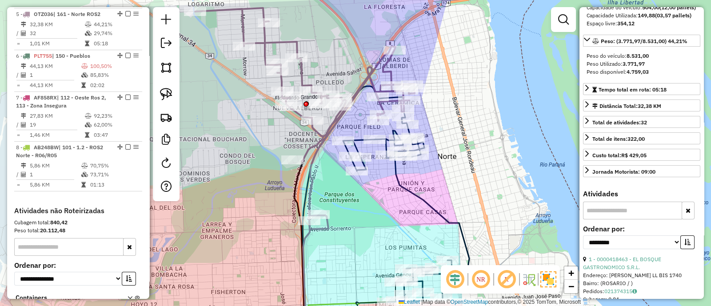
scroll to position [0, 0]
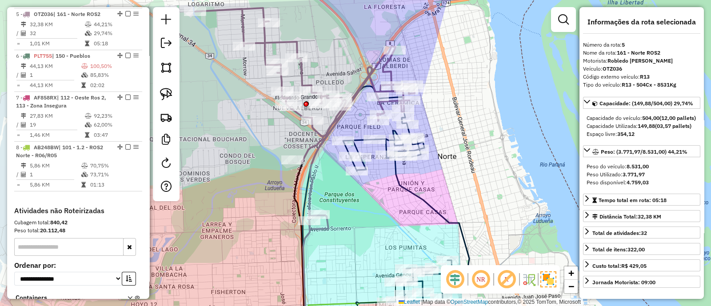
click at [484, 199] on div "Janela de atendimento Grade de atendimento Capacidade Transportadoras Veículos …" at bounding box center [355, 153] width 711 height 306
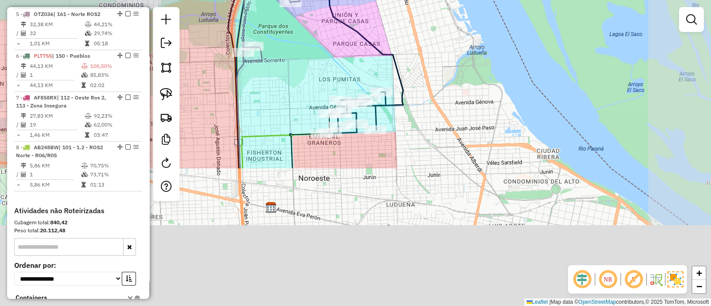
drag, startPoint x: 482, startPoint y: 223, endPoint x: 411, endPoint y: 33, distance: 202.8
click at [411, 40] on div "Janela de atendimento Grade de atendimento Capacidade Transportadoras Veículos …" at bounding box center [355, 153] width 711 height 306
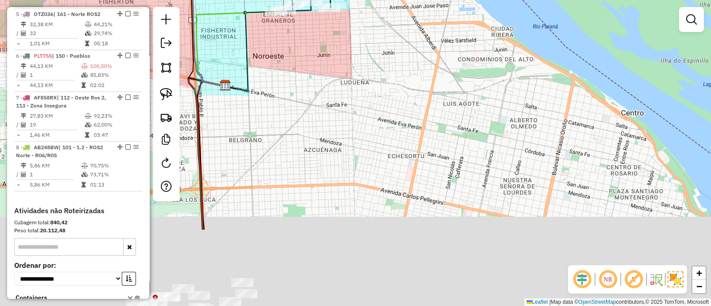
drag, startPoint x: 405, startPoint y: 92, endPoint x: 382, endPoint y: 25, distance: 70.4
click at [382, 32] on div "Janela de atendimento Grade de atendimento Capacidade Transportadoras Veículos …" at bounding box center [355, 153] width 711 height 306
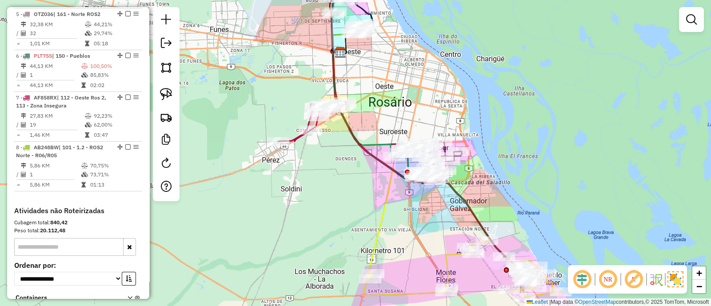
click at [464, 201] on icon at bounding box center [417, 154] width 173 height 206
select select "**********"
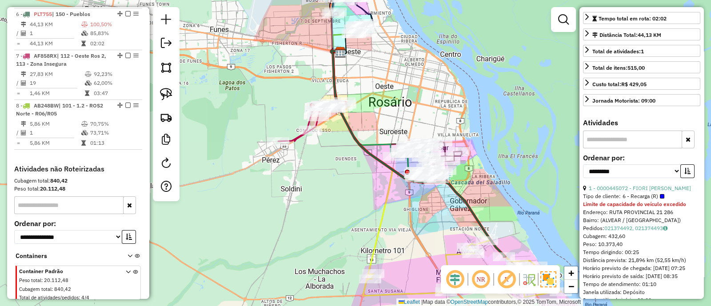
scroll to position [167, 0]
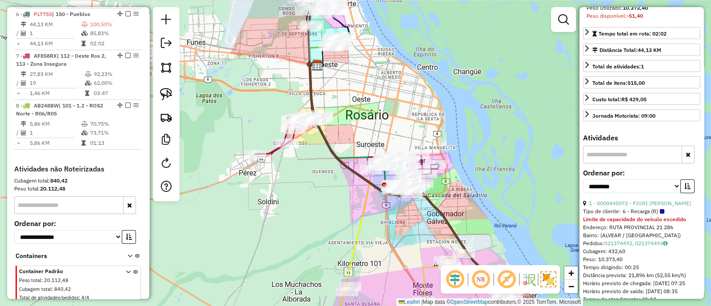
drag, startPoint x: 486, startPoint y: 201, endPoint x: 455, endPoint y: 223, distance: 37.6
click at [455, 223] on div "Janela de atendimento Grade de atendimento Capacidade Transportadoras Veículos …" at bounding box center [355, 153] width 711 height 306
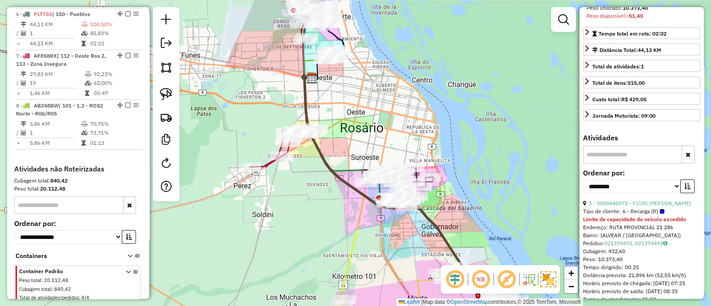
drag, startPoint x: 471, startPoint y: 207, endPoint x: 474, endPoint y: 211, distance: 4.8
click at [474, 211] on div "Janela de atendimento Grade de atendimento Capacidade Transportadoras Veículos …" at bounding box center [355, 153] width 711 height 306
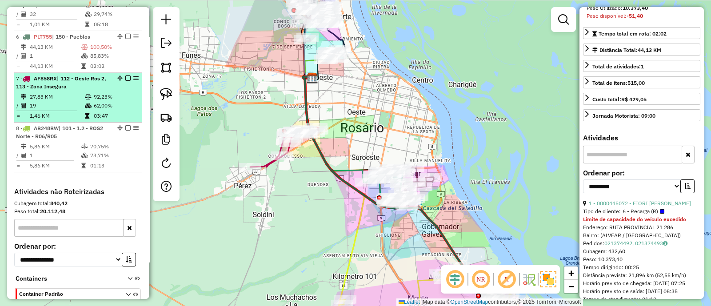
scroll to position [502, 0]
